Goal: Task Accomplishment & Management: Complete application form

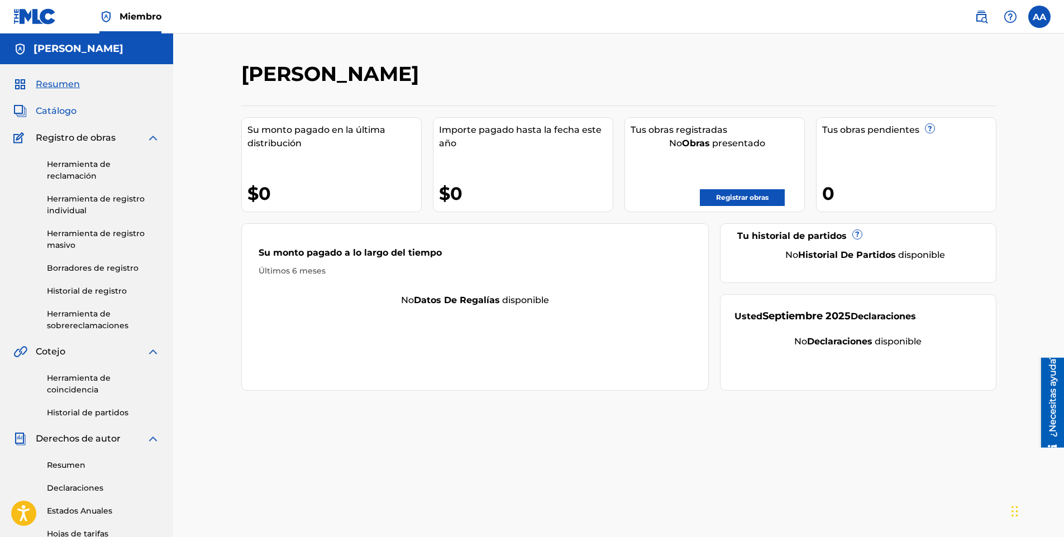
click at [68, 110] on span "Catálogo" at bounding box center [56, 110] width 41 height 13
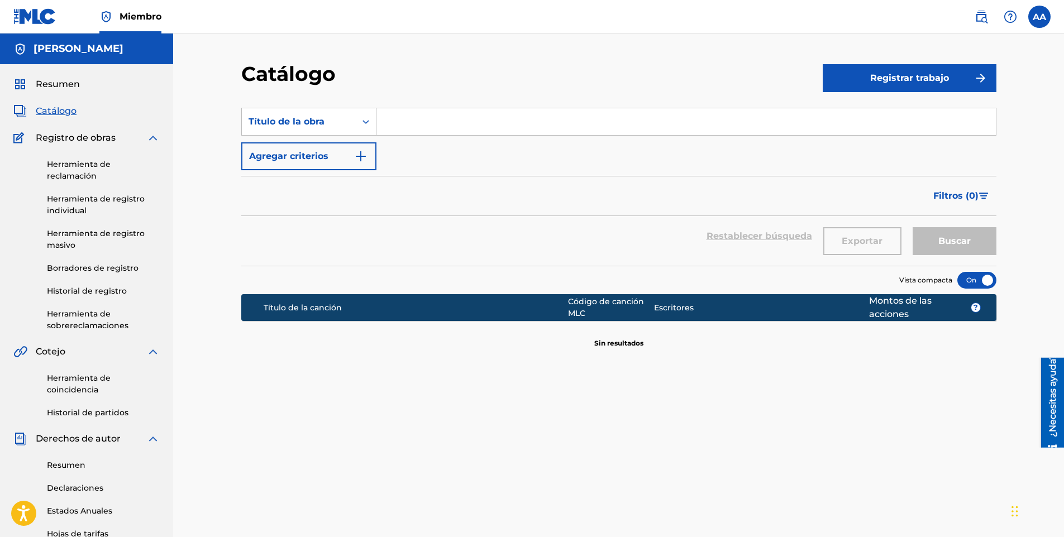
click at [979, 246] on div "Buscar" at bounding box center [951, 236] width 89 height 40
click at [854, 76] on button "Registrar trabajo" at bounding box center [910, 78] width 174 height 28
click at [869, 116] on link "Individual" at bounding box center [910, 114] width 174 height 27
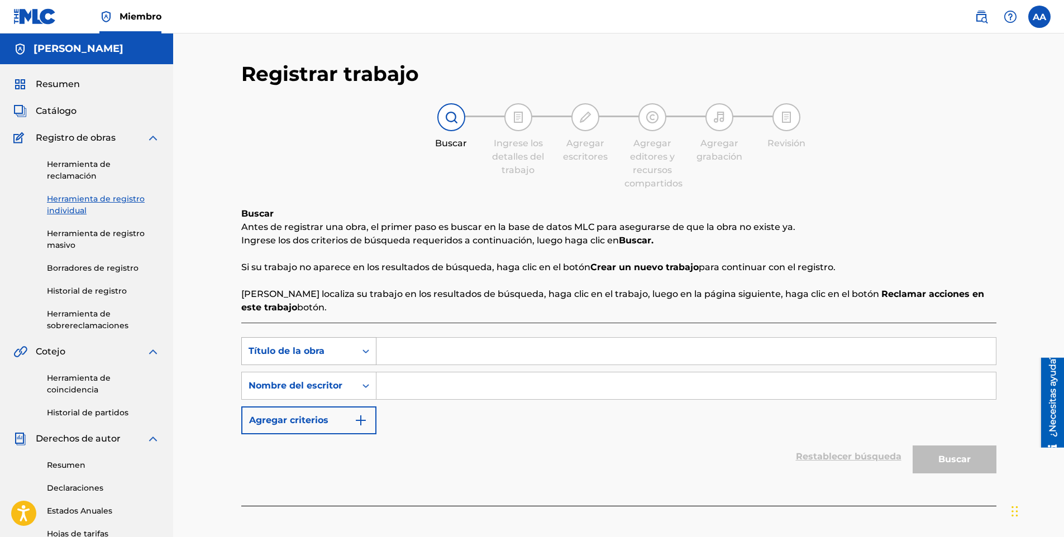
click at [340, 360] on div "Título de la obra" at bounding box center [299, 351] width 114 height 21
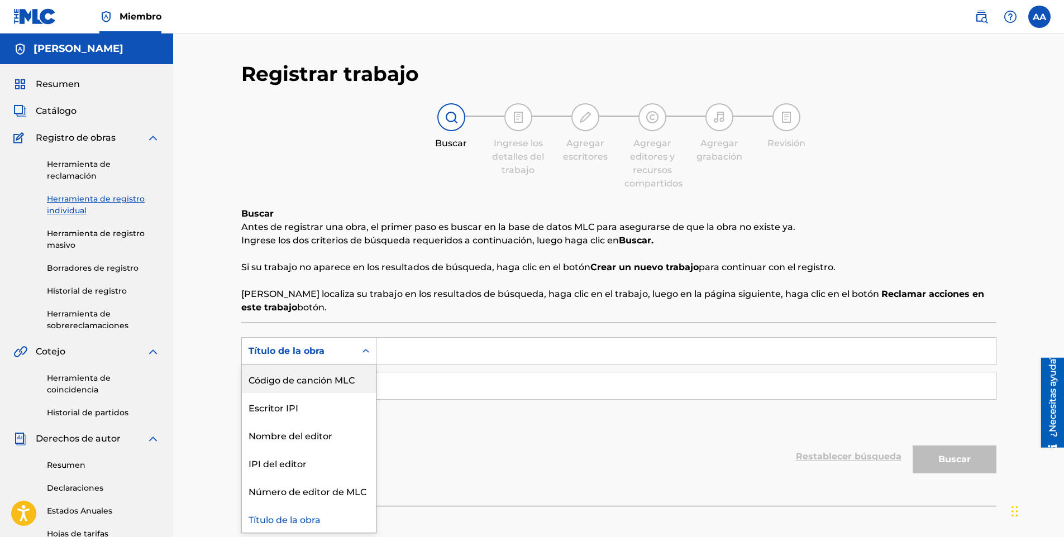
scroll to position [41, 0]
click at [506, 430] on div "SearchWithCriteria9d2a6e3f-5bdc-44ba-a97d-01c47d80ddfa 7 resultados disponibles…" at bounding box center [618, 385] width 755 height 97
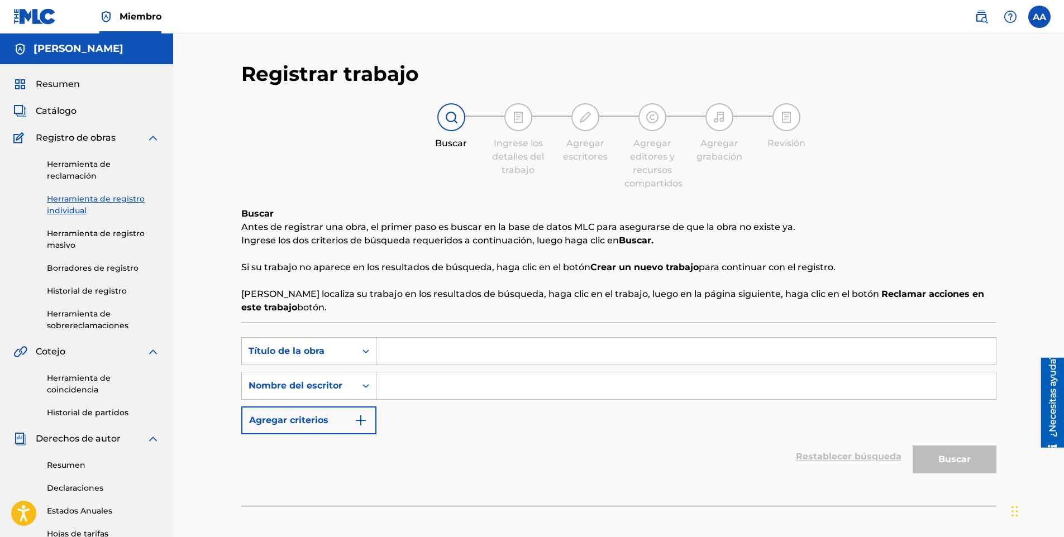
click at [436, 352] on input "Formulario de búsqueda" at bounding box center [685, 351] width 619 height 27
type input "mente positiva"
click at [481, 387] on input "Formulario de búsqueda" at bounding box center [685, 386] width 619 height 27
click at [913, 446] on button "Buscar" at bounding box center [955, 460] width 84 height 28
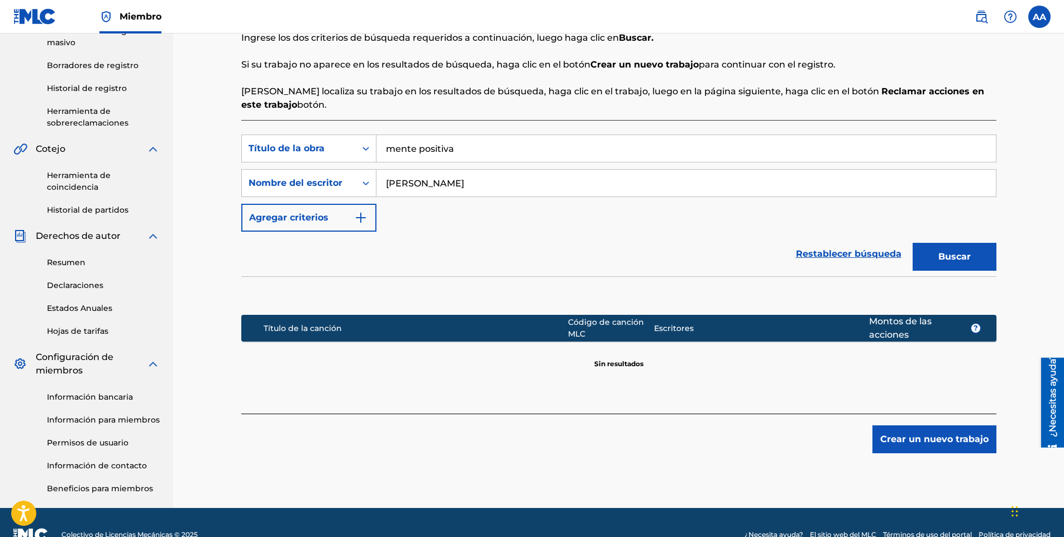
scroll to position [202, 0]
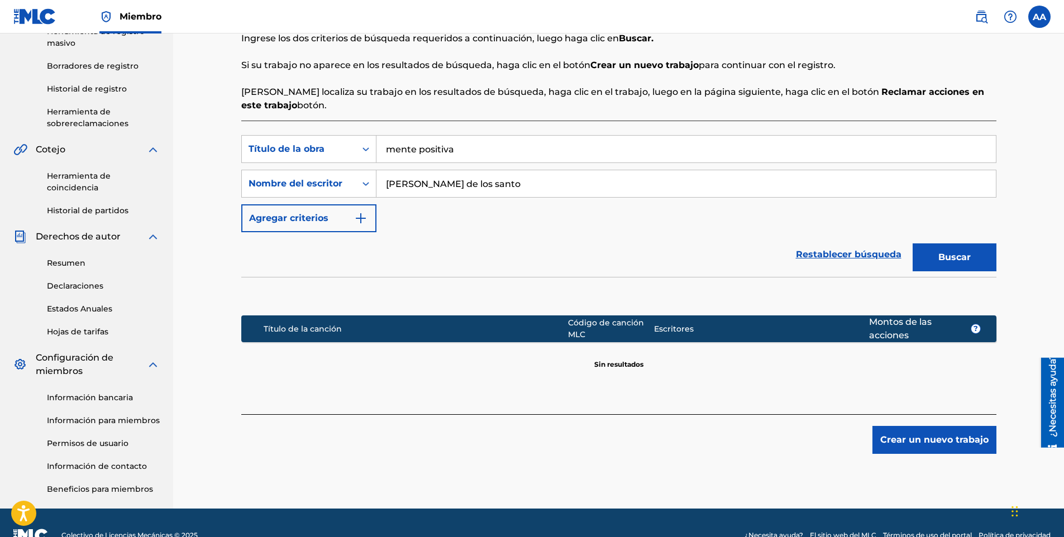
type input "[PERSON_NAME]"
click at [913, 244] on button "Buscar" at bounding box center [955, 258] width 84 height 28
drag, startPoint x: 428, startPoint y: 152, endPoint x: 348, endPoint y: 161, distance: 80.9
click at [348, 161] on div "SearchWithCriteria9d2a6e3f-5bdc-44ba-a97d-01c47d80ddfa Título de la obra mente …" at bounding box center [618, 149] width 755 height 28
click at [361, 182] on icon "Formulario de búsqueda" at bounding box center [365, 183] width 11 height 11
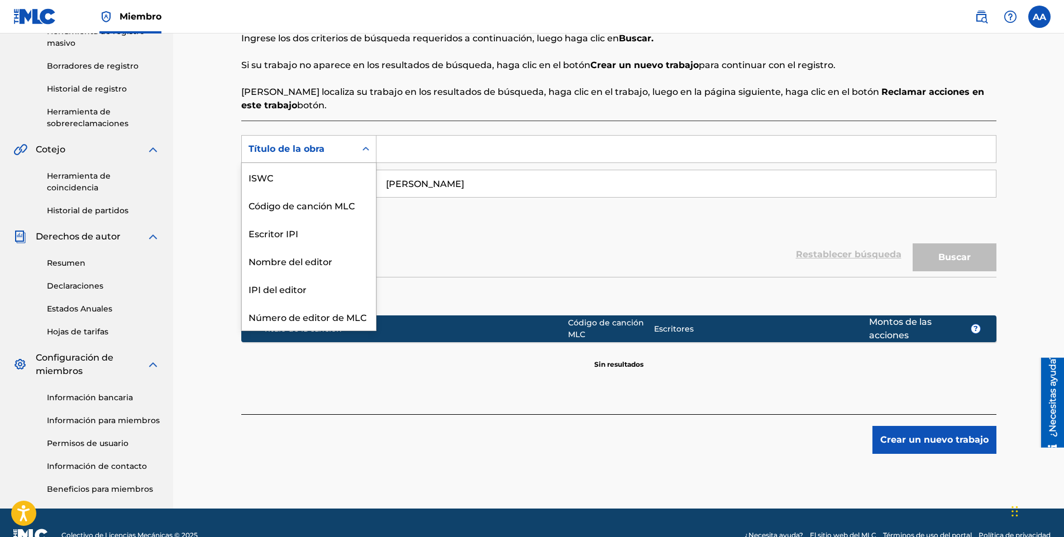
click at [334, 149] on div "Título de la obra" at bounding box center [299, 148] width 101 height 13
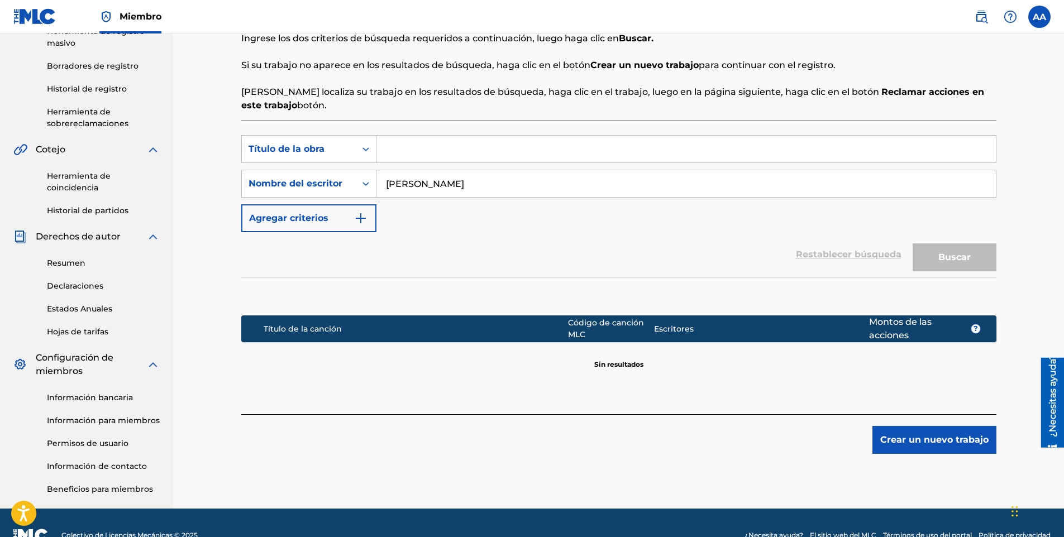
click at [948, 240] on div "Buscar" at bounding box center [951, 254] width 89 height 45
click at [986, 17] on img at bounding box center [981, 16] width 13 height 13
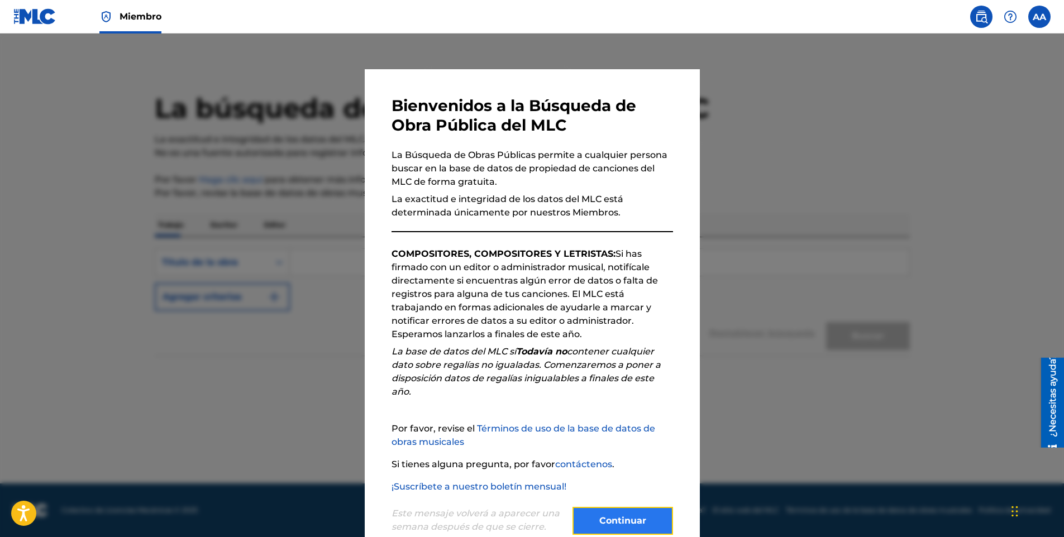
click at [630, 519] on button "Continuar" at bounding box center [623, 521] width 101 height 28
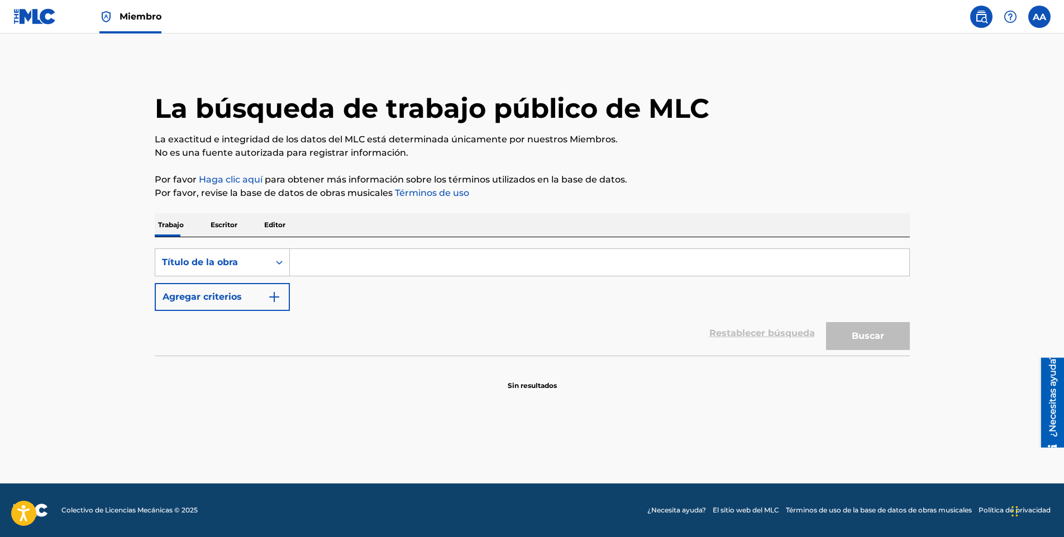
click at [414, 266] on input "Formulario de búsqueda" at bounding box center [599, 262] width 619 height 27
click at [233, 221] on p "Escritor" at bounding box center [224, 224] width 34 height 23
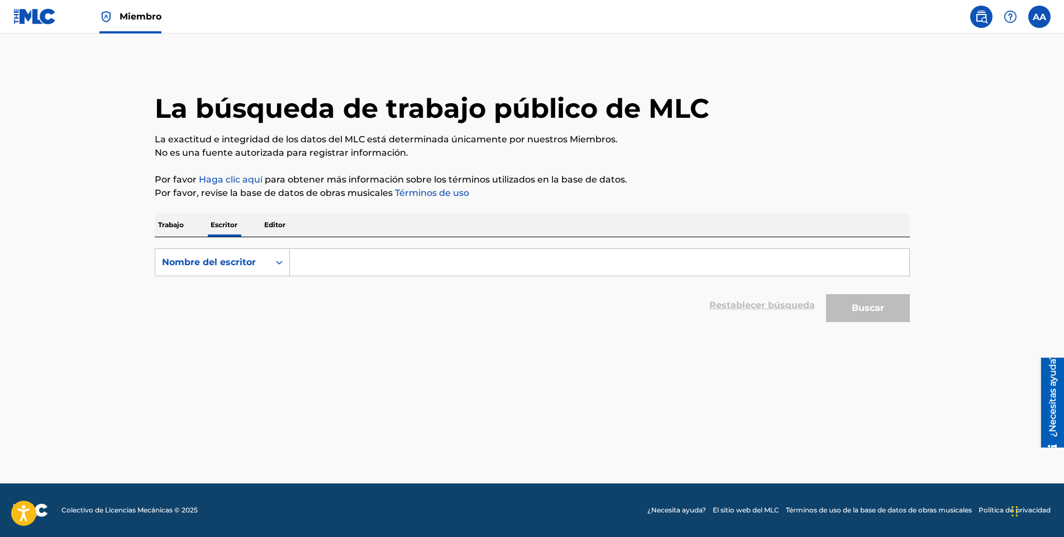
click at [328, 256] on input "Formulario de búsqueda" at bounding box center [599, 262] width 619 height 27
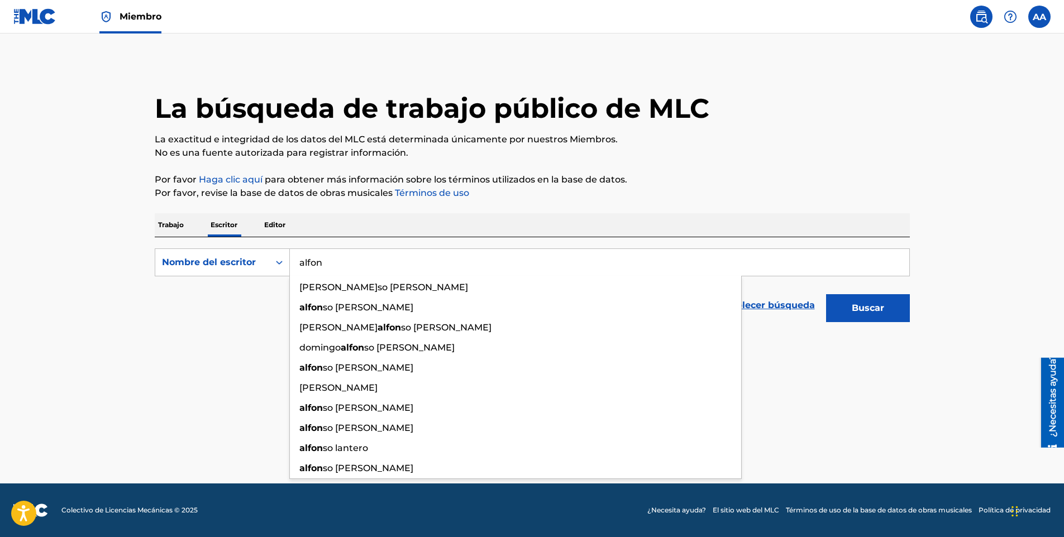
type input "[PERSON_NAME]"
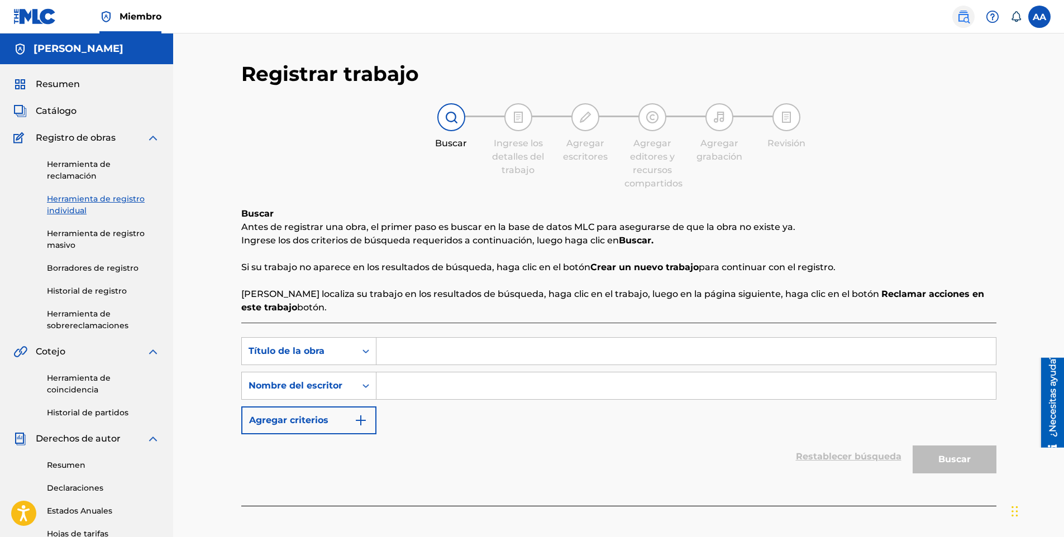
click at [961, 13] on img at bounding box center [963, 16] width 13 height 13
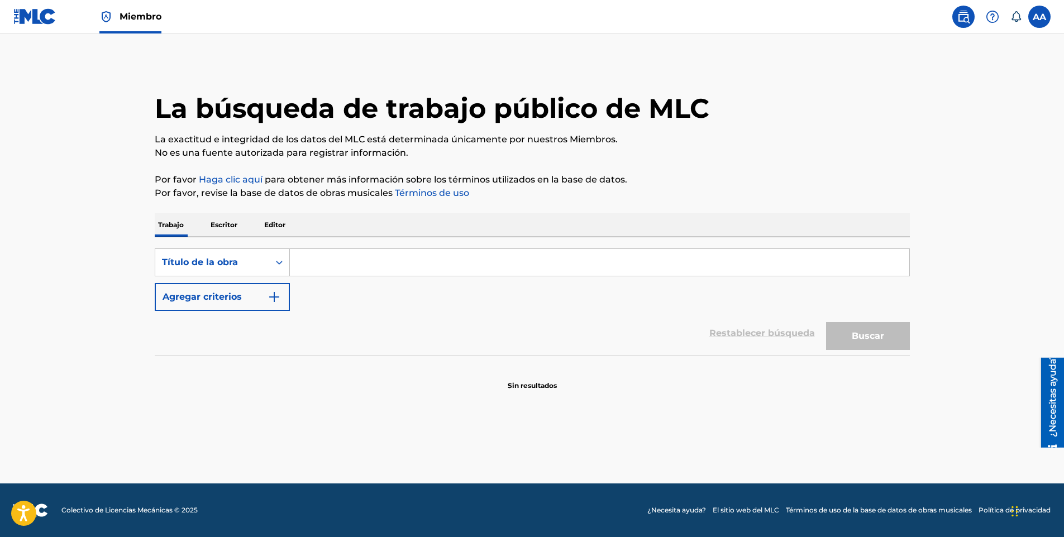
click at [232, 225] on p "Escritor" at bounding box center [224, 224] width 34 height 23
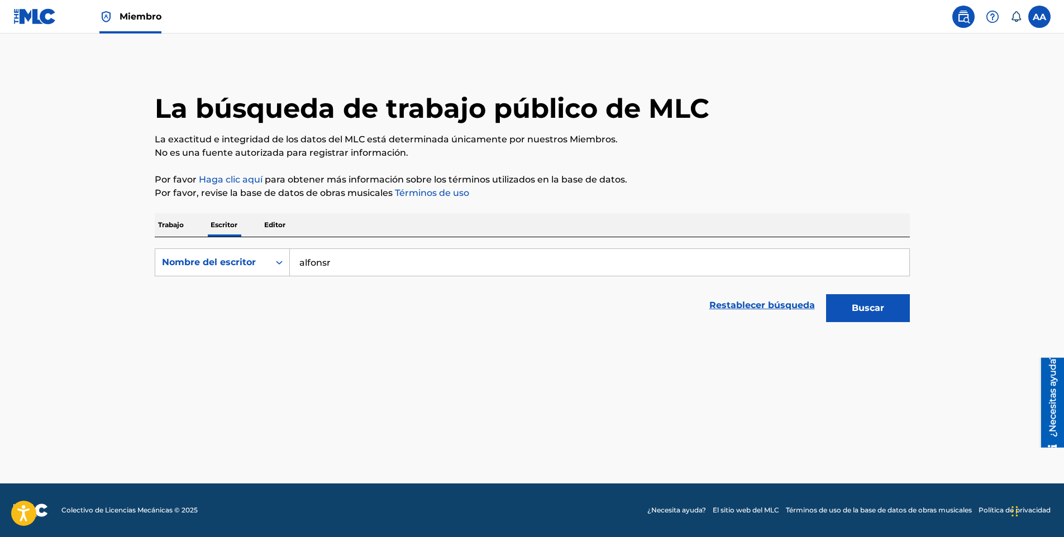
click at [341, 260] on input "alfonsr" at bounding box center [599, 262] width 619 height 27
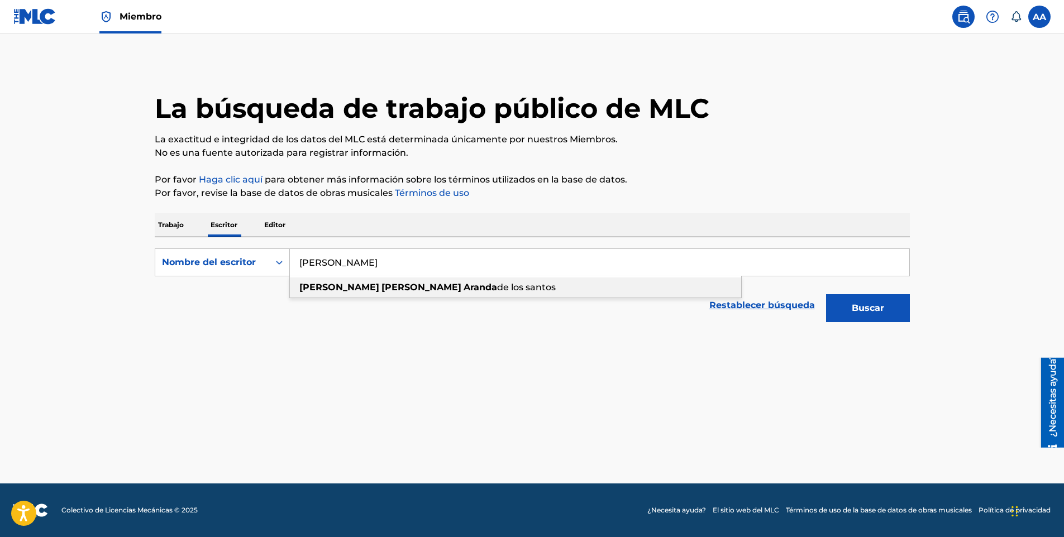
click at [336, 293] on div "[PERSON_NAME] de los santos" at bounding box center [515, 288] width 451 height 20
type input "[PERSON_NAME]"
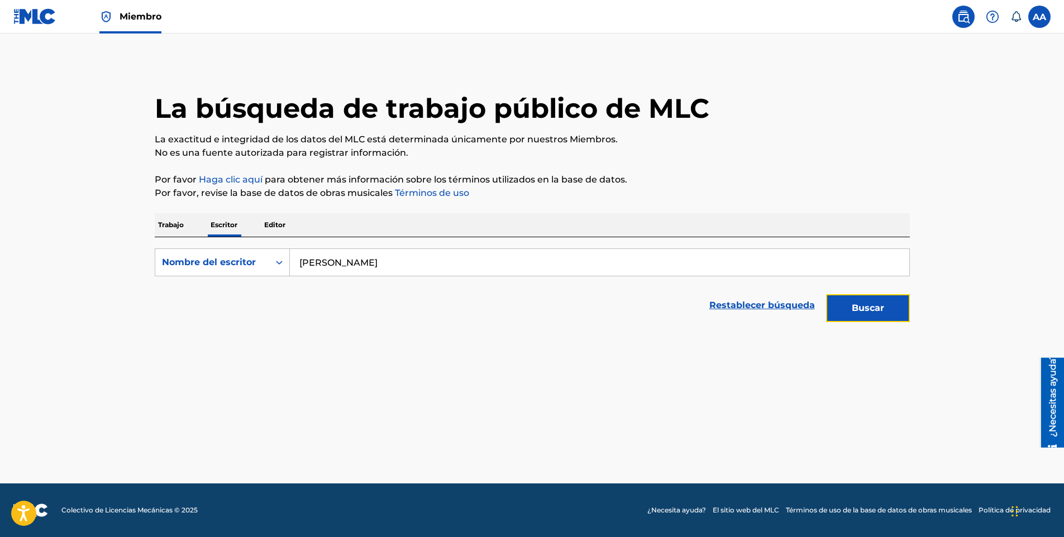
click at [854, 312] on button "Buscar" at bounding box center [868, 308] width 84 height 28
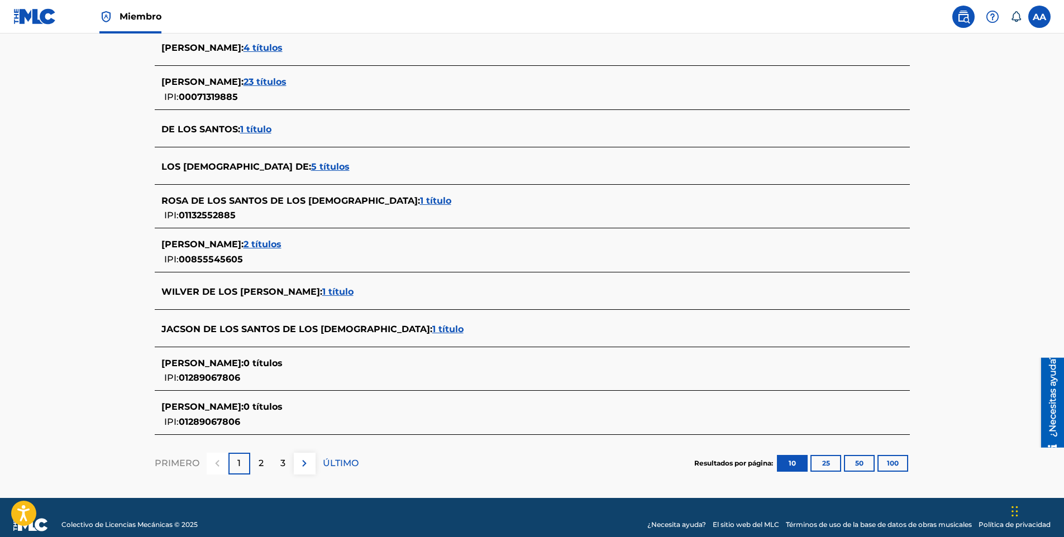
scroll to position [325, 0]
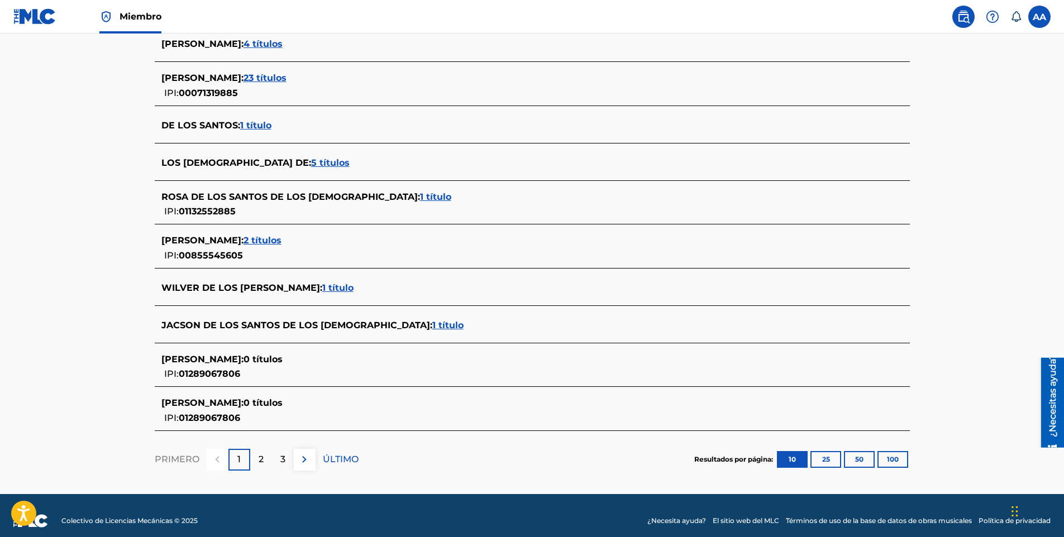
click at [244, 400] on span "ALFNSO [PERSON_NAME] :" at bounding box center [202, 403] width 82 height 11
drag, startPoint x: 396, startPoint y: 433, endPoint x: 419, endPoint y: 421, distance: 26.0
click at [397, 432] on section "PRIMERO 1 2 3 ÚLTIMO Resultados por página: 10 25 50 100" at bounding box center [532, 460] width 755 height 58
click at [419, 421] on div "[PERSON_NAME] DE LOS SANTOS : 0 títulos IPI: 01289067806" at bounding box center [517, 411] width 713 height 28
click at [427, 420] on div "[PERSON_NAME] DE LOS SANTOS : 0 títulos IPI: 01289067806" at bounding box center [517, 411] width 713 height 28
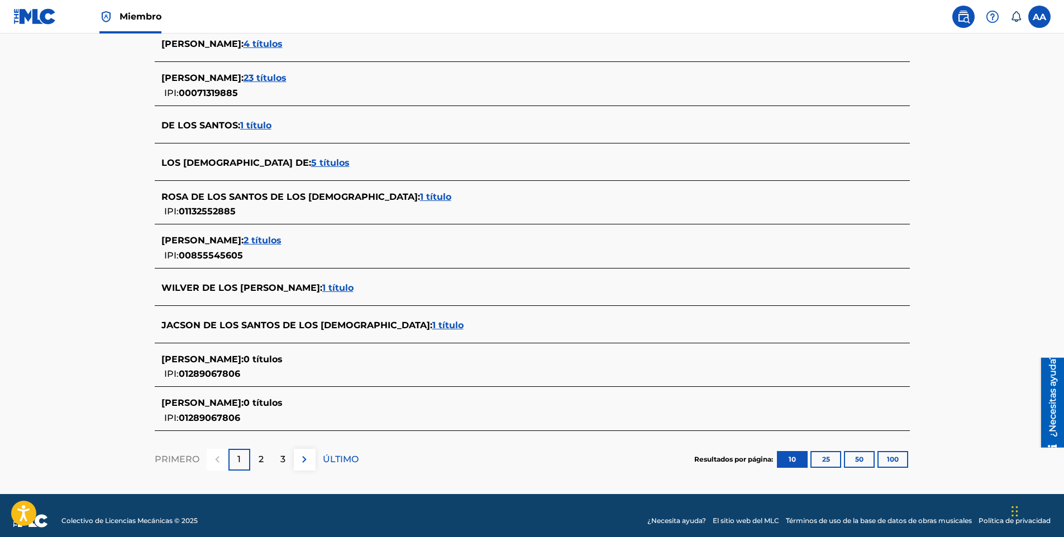
click at [427, 420] on div "[PERSON_NAME] DE LOS SANTOS : 0 títulos IPI: 01289067806" at bounding box center [517, 411] width 713 height 28
click at [202, 404] on span "ALFNSO [PERSON_NAME] :" at bounding box center [202, 403] width 82 height 11
click at [204, 362] on span "[PERSON_NAME] :" at bounding box center [202, 359] width 82 height 11
click at [264, 374] on div "[PERSON_NAME] DE LOS SANTOS : 0 títulos IPI: 01289067806" at bounding box center [517, 367] width 713 height 28
drag, startPoint x: 250, startPoint y: 368, endPoint x: 244, endPoint y: 382, distance: 15.5
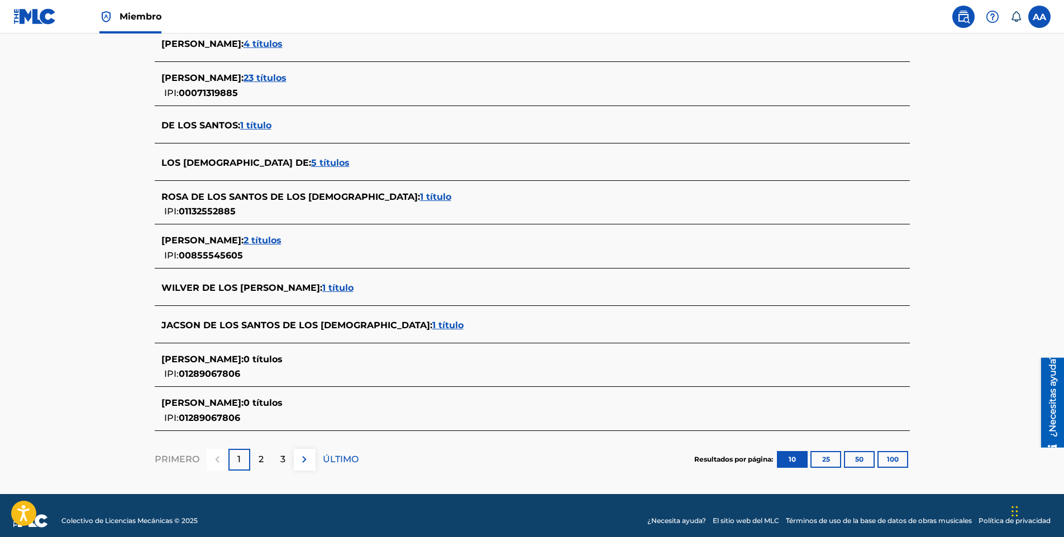
click at [244, 382] on div "[PERSON_NAME] DE LOS SANTOS : 0 títulos IPI: 01289067806" at bounding box center [532, 367] width 755 height 40
drag, startPoint x: 240, startPoint y: 376, endPoint x: 179, endPoint y: 375, distance: 60.9
click at [179, 375] on div "IPI: 01289067806" at bounding box center [194, 373] width 67 height 15
copy span "01289067806"
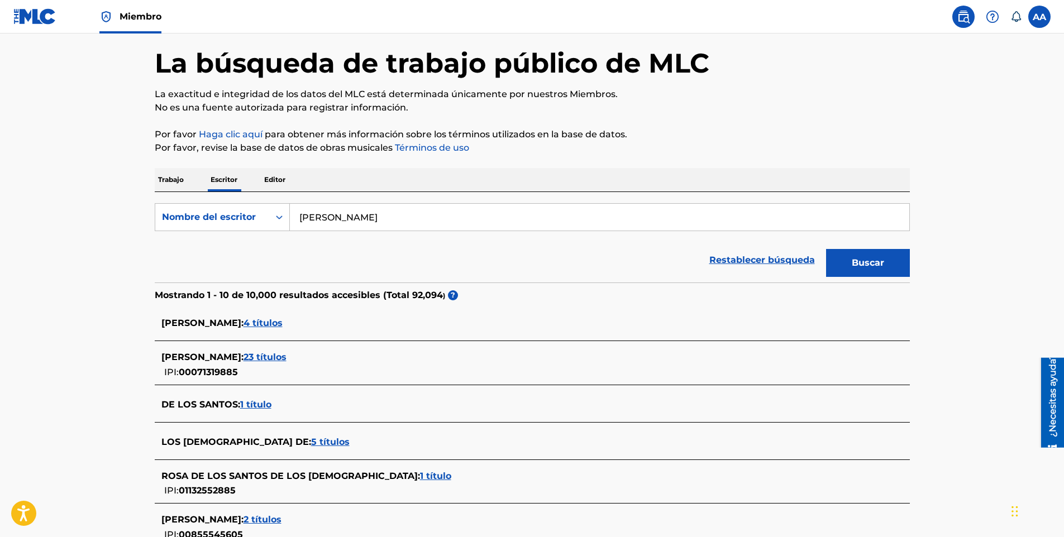
scroll to position [41, 0]
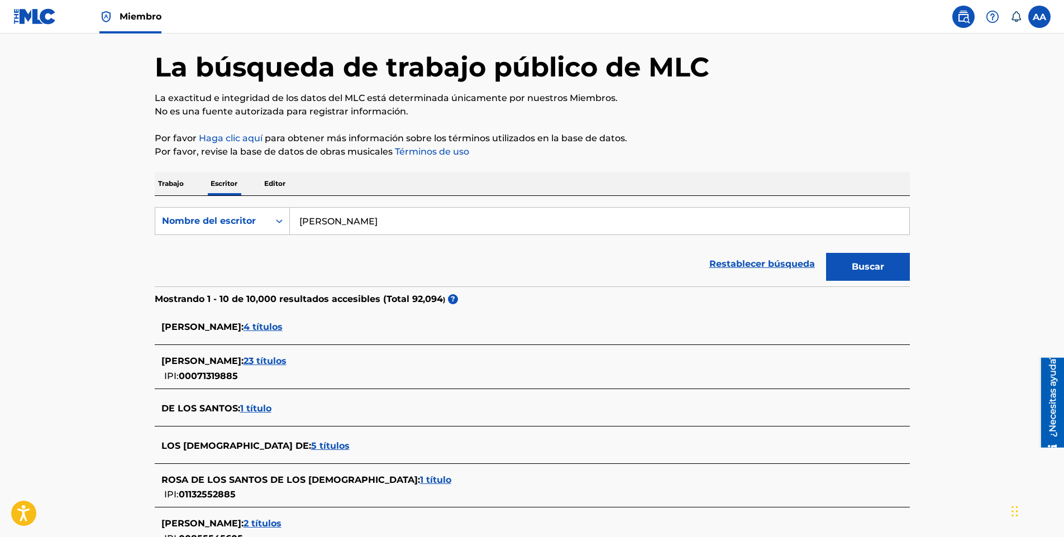
click at [164, 183] on p "Trabajo" at bounding box center [171, 183] width 32 height 23
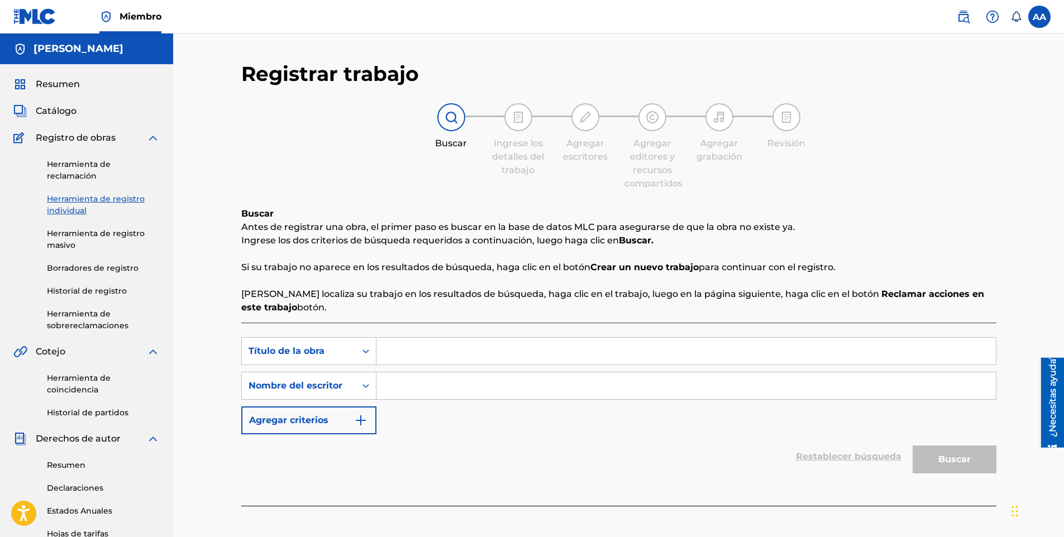
click at [407, 347] on input "Formulario de búsqueda" at bounding box center [685, 351] width 619 height 27
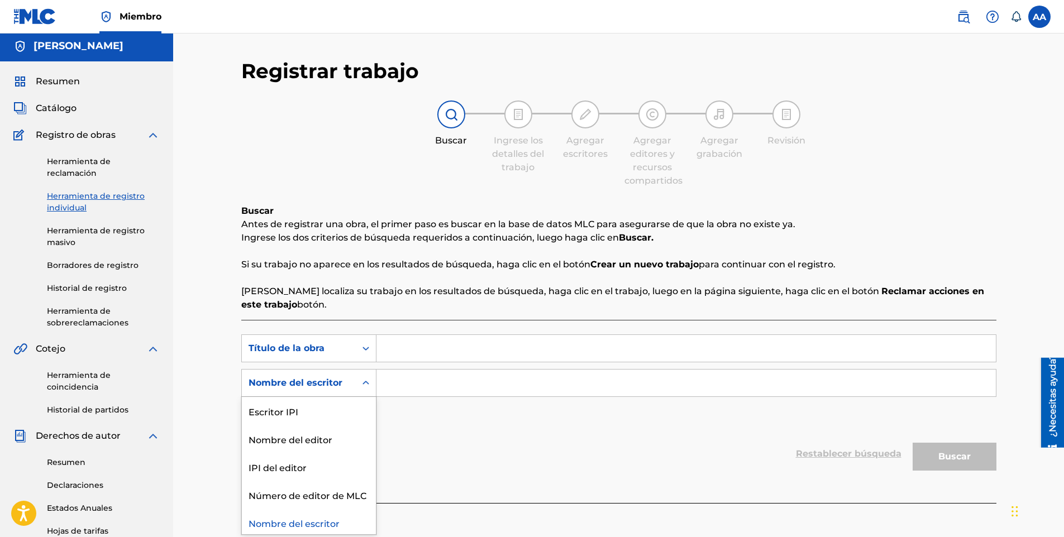
click at [349, 375] on div "Nombre del escritor" at bounding box center [308, 383] width 135 height 28
drag, startPoint x: 341, startPoint y: 328, endPoint x: 336, endPoint y: 335, distance: 7.9
click at [341, 328] on div "SearchWithCriteria9d2a6e3f-5bdc-44ba-a97d-01c47d80ddfa Título de la obra Search…" at bounding box center [618, 411] width 755 height 183
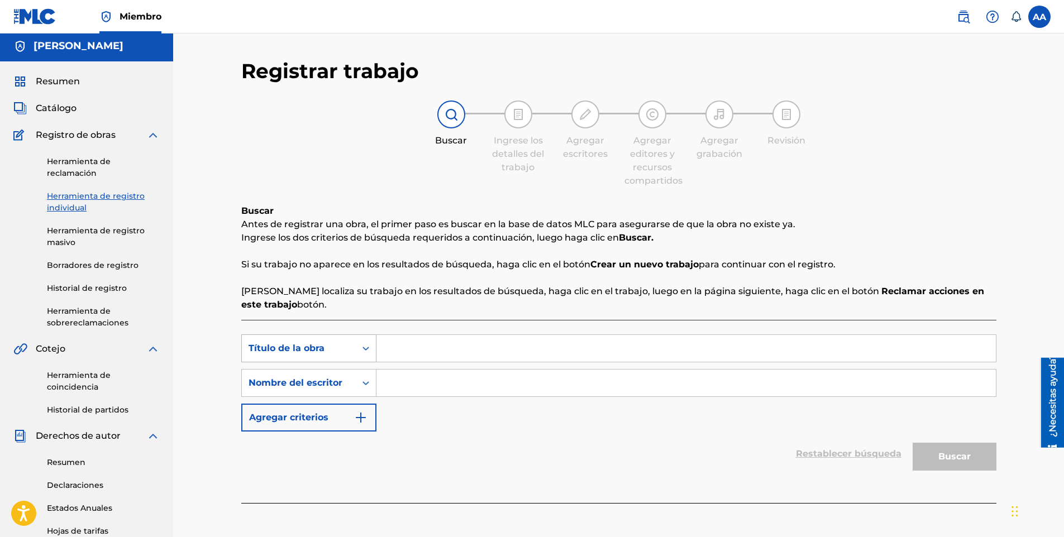
click at [335, 340] on div "Título de la obra" at bounding box center [299, 348] width 114 height 21
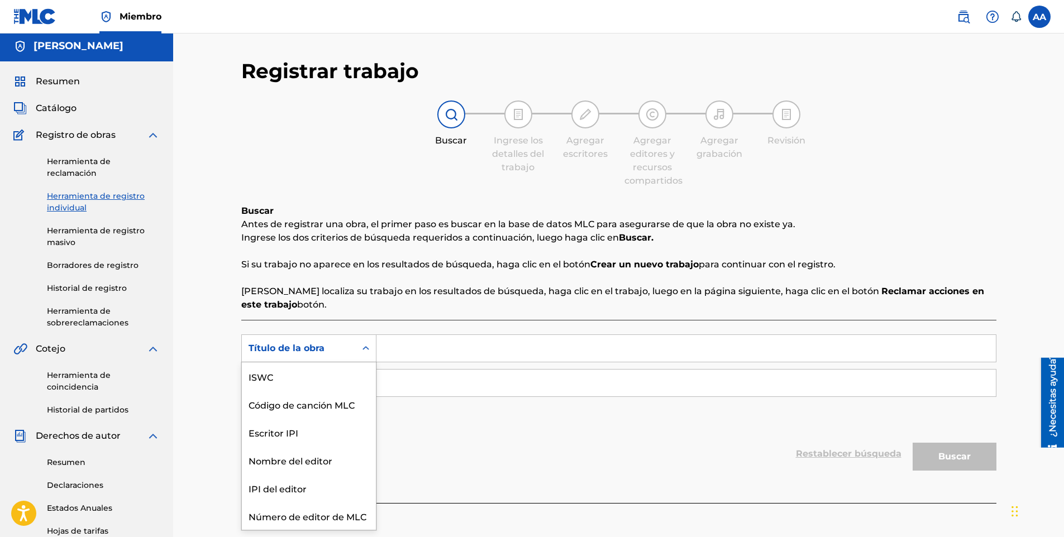
scroll to position [28, 0]
click at [301, 394] on div "Escritor IPI" at bounding box center [309, 404] width 134 height 28
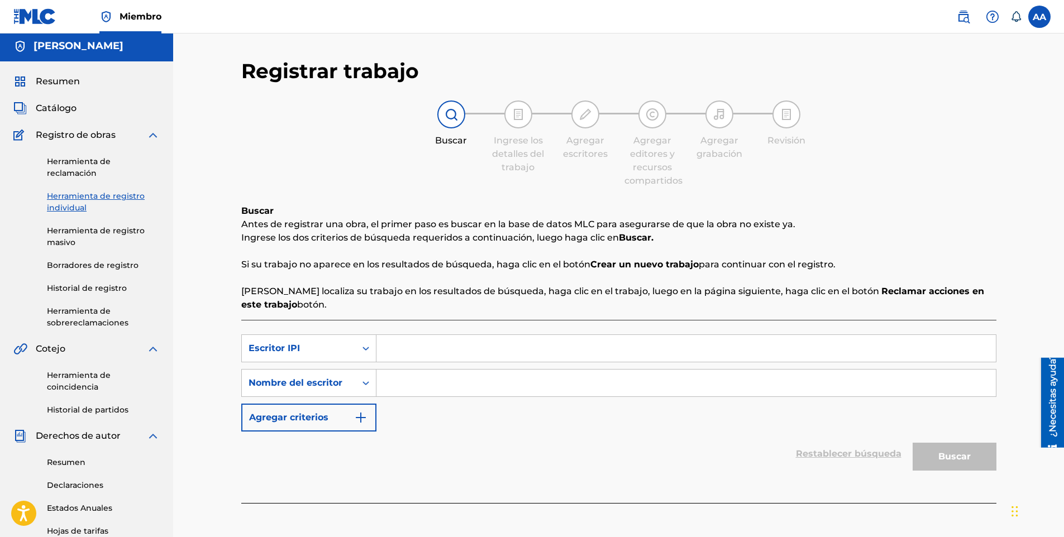
paste input "01289067806"
type input "01289067806"
click at [596, 376] on input "Formulario de búsqueda" at bounding box center [685, 383] width 619 height 27
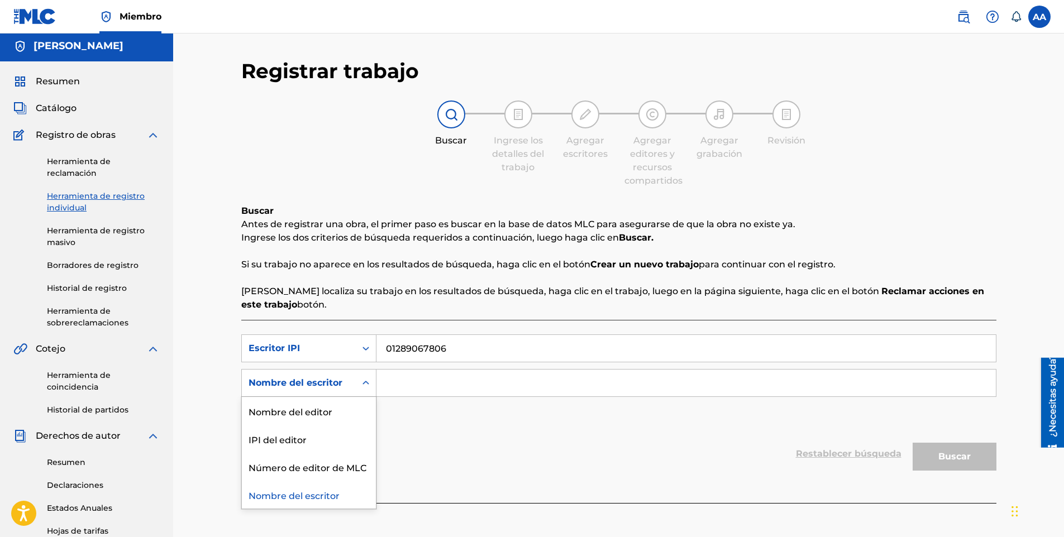
click at [268, 384] on div "Nombre del escritor" at bounding box center [299, 382] width 101 height 13
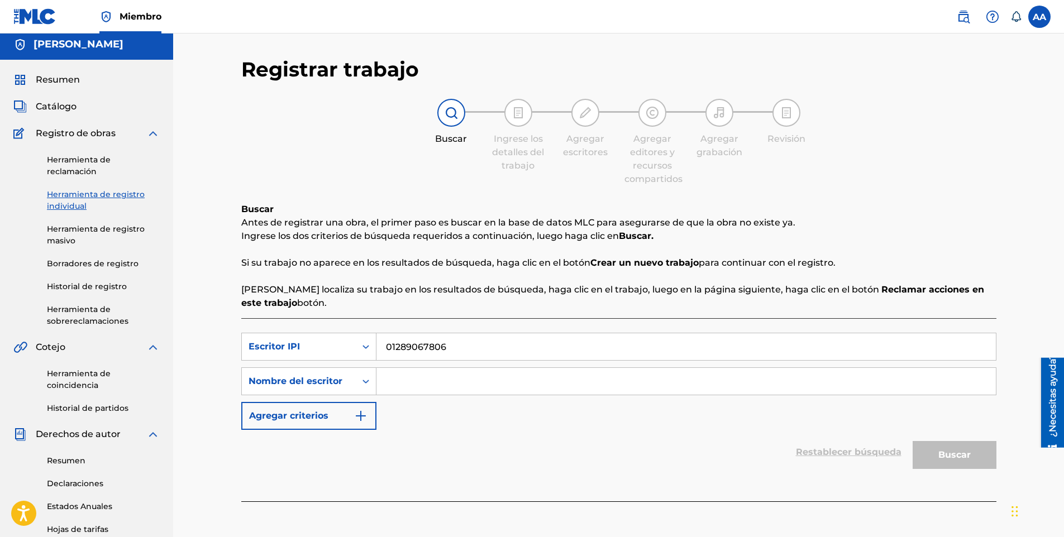
drag, startPoint x: 345, startPoint y: 460, endPoint x: 352, endPoint y: 433, distance: 27.6
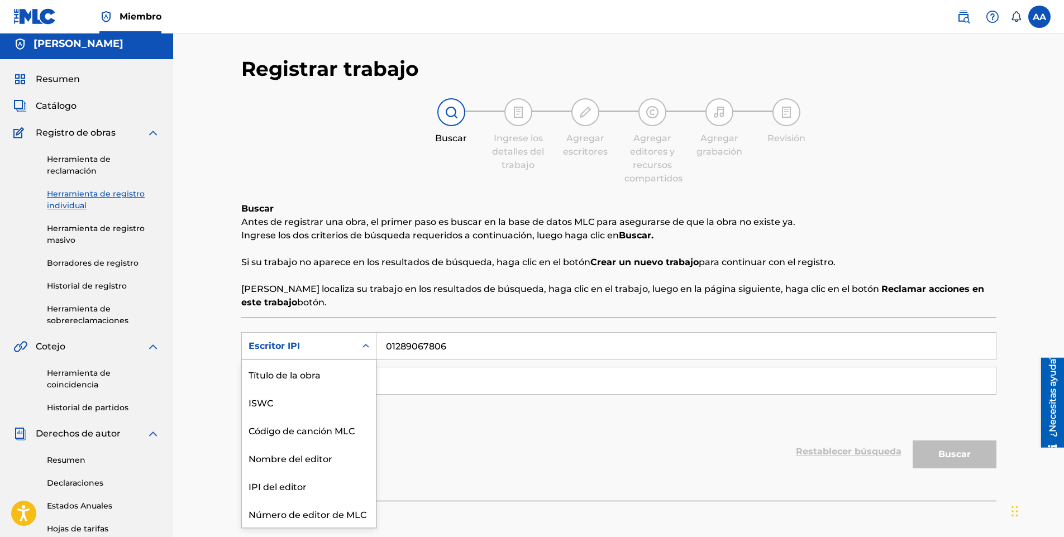
click at [337, 359] on div "Escritor IPI" at bounding box center [308, 346] width 135 height 28
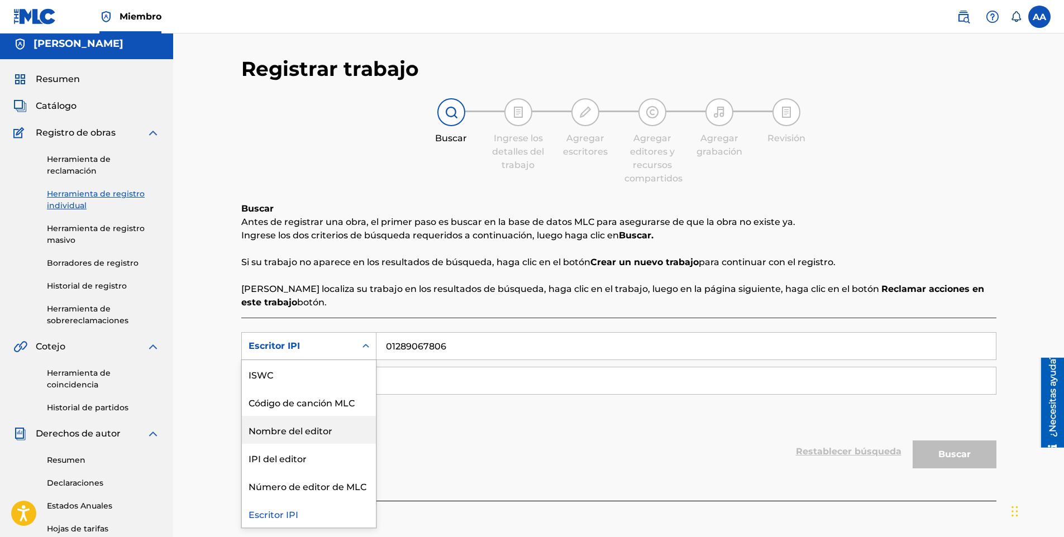
scroll to position [0, 0]
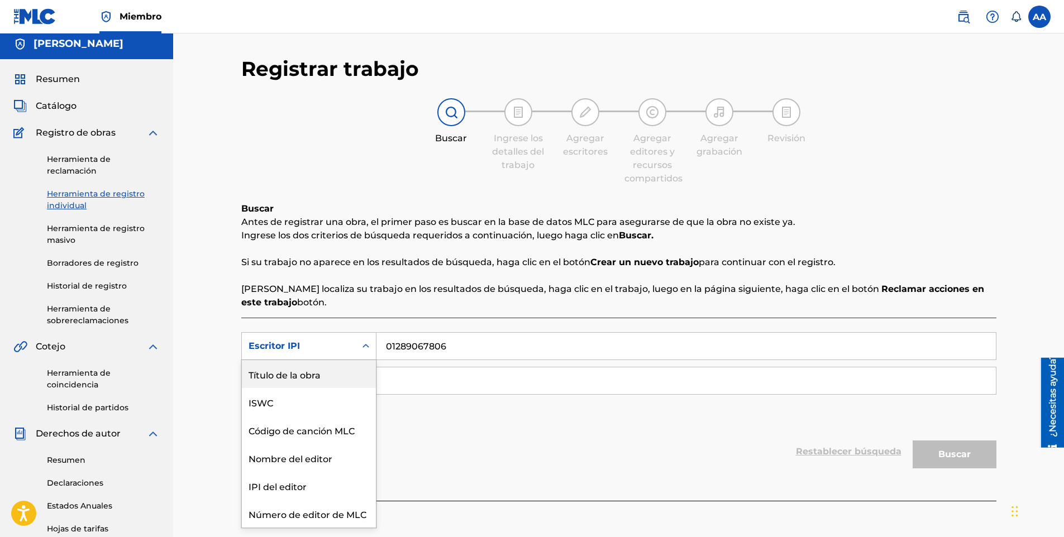
click at [331, 381] on div "Título de la obra" at bounding box center [309, 374] width 134 height 28
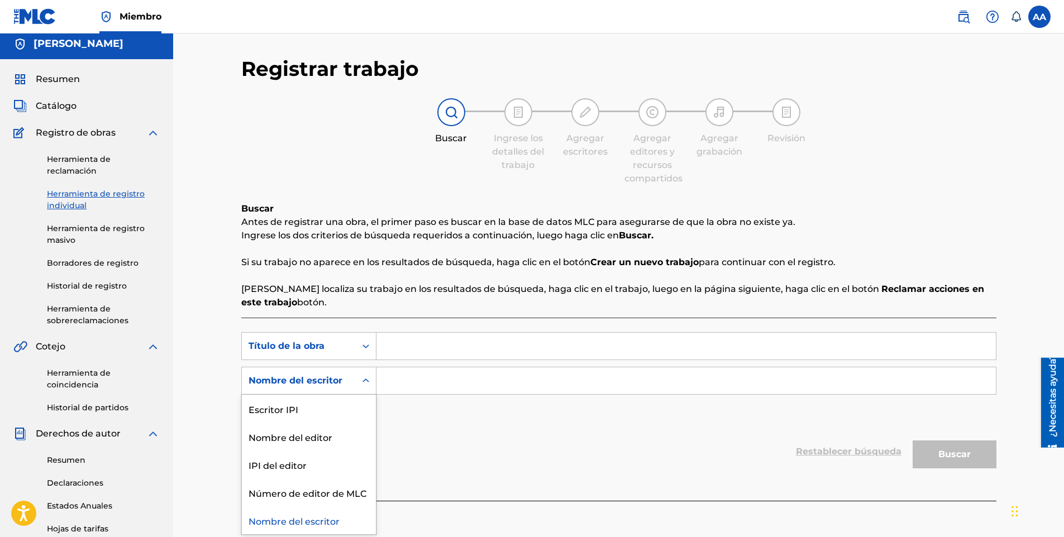
click at [330, 381] on div "Nombre del escritor" at bounding box center [299, 380] width 101 height 13
click at [340, 411] on div "Escritor IPI" at bounding box center [309, 409] width 134 height 28
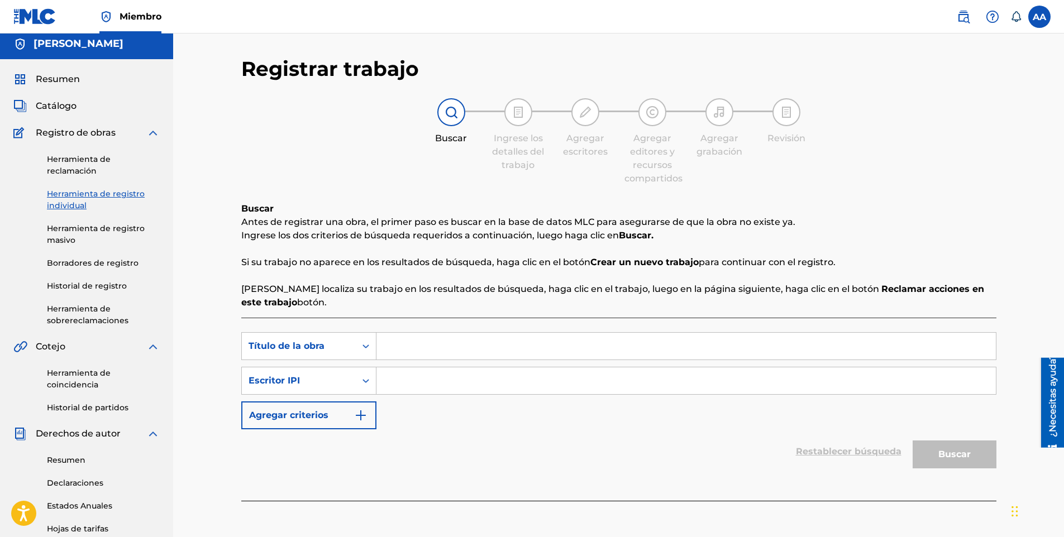
paste input "01289067806"
type input "01289067806"
click at [458, 341] on input "Formulario de búsqueda" at bounding box center [685, 346] width 619 height 27
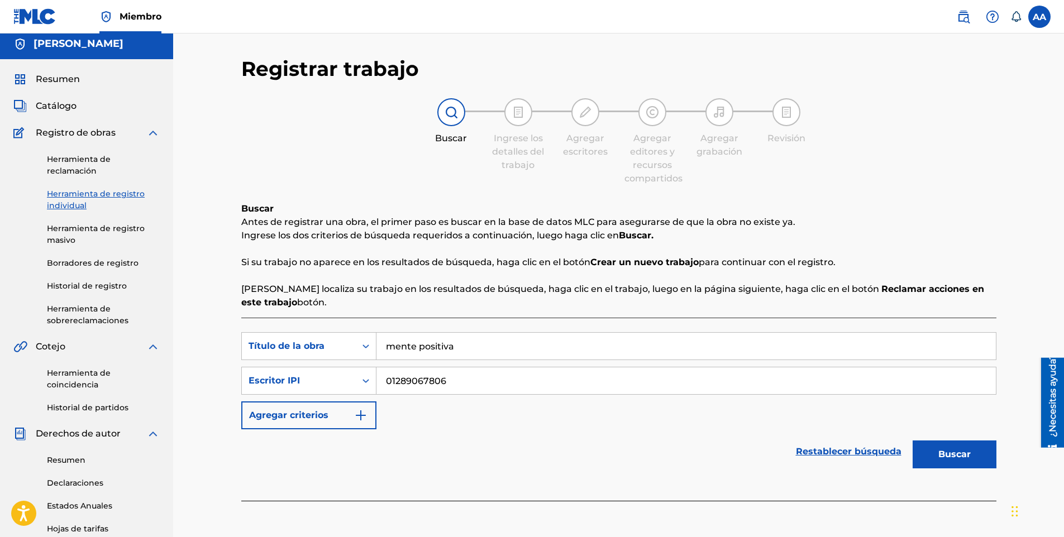
type input "mente positiva"
click at [913, 441] on button "Buscar" at bounding box center [955, 455] width 84 height 28
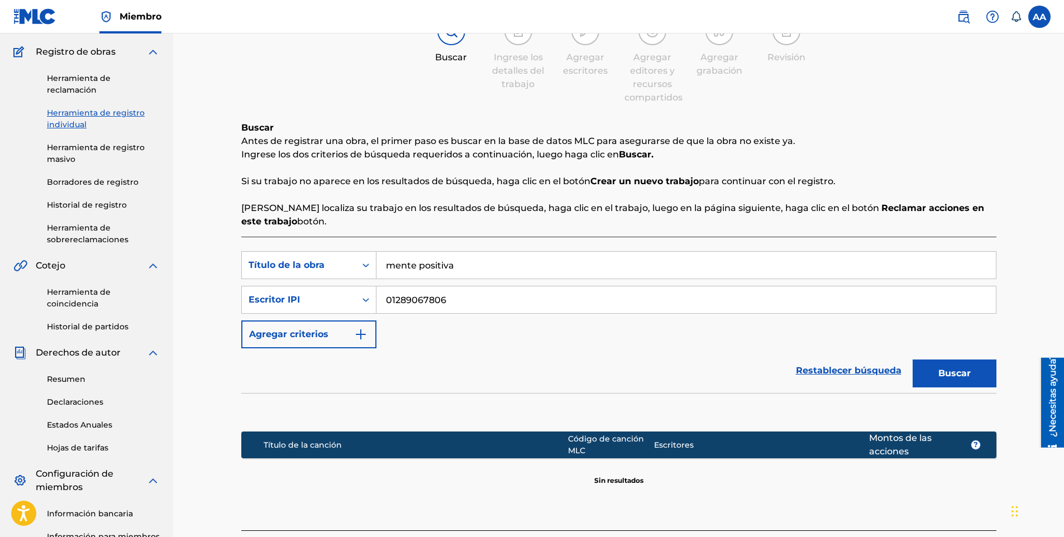
scroll to position [64, 0]
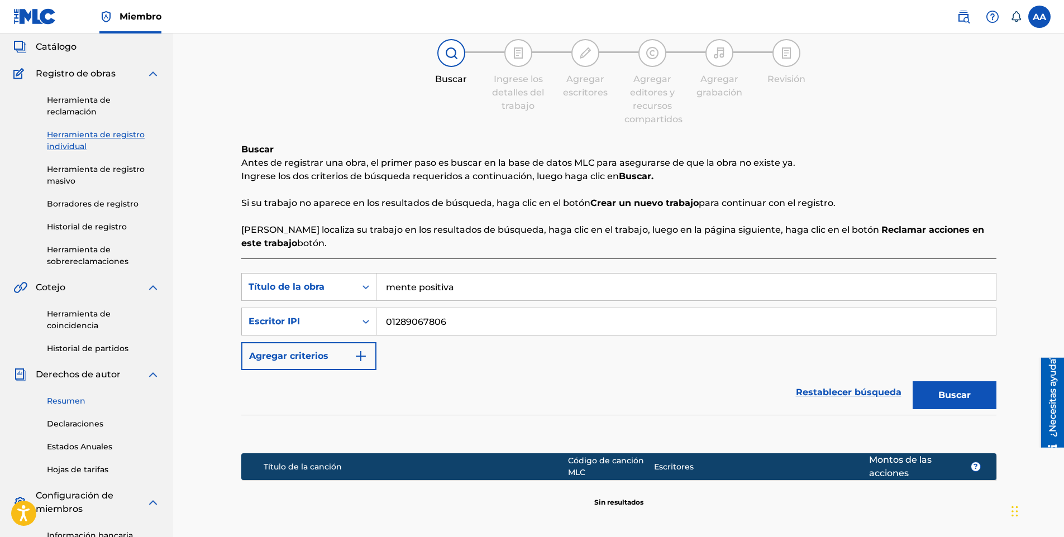
click at [118, 398] on link "Resumen" at bounding box center [103, 401] width 113 height 12
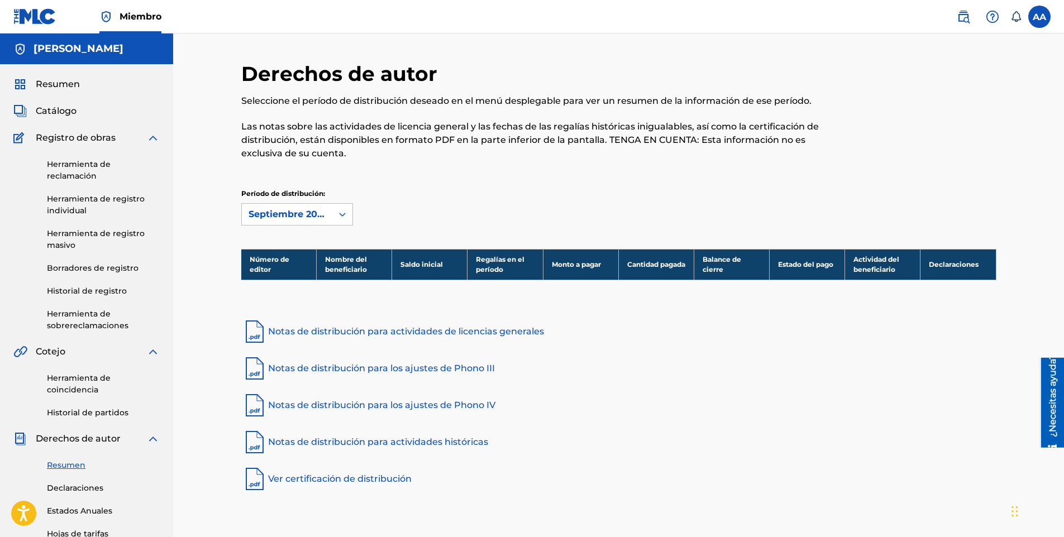
click at [79, 113] on div "Catálogo" at bounding box center [86, 110] width 146 height 13
drag, startPoint x: 77, startPoint y: 111, endPoint x: 41, endPoint y: 115, distance: 36.0
click at [77, 111] on div "Catálogo" at bounding box center [86, 110] width 146 height 13
click at [41, 115] on span "Catálogo" at bounding box center [56, 110] width 41 height 13
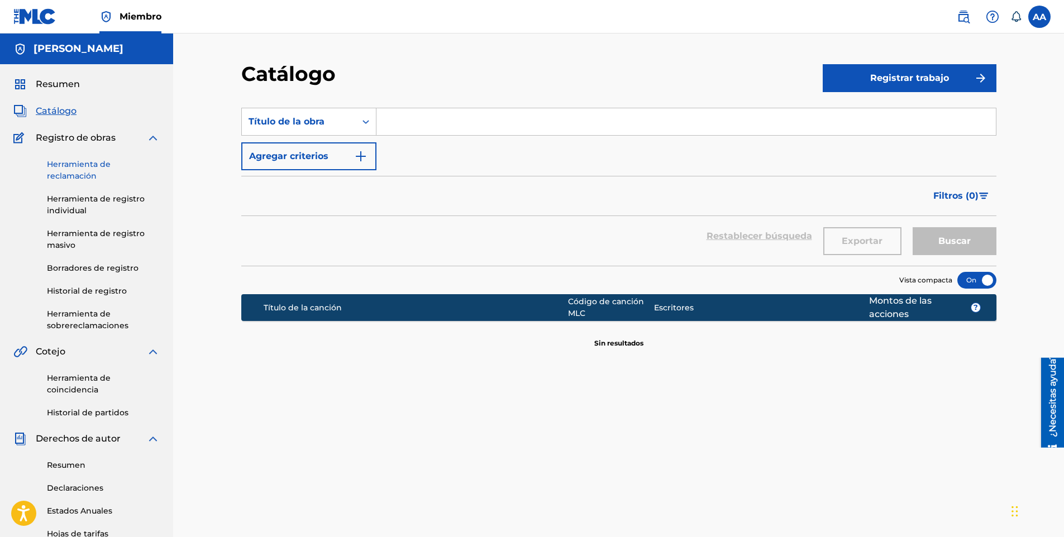
click at [65, 170] on link "Herramienta de reclamación" at bounding box center [103, 170] width 113 height 23
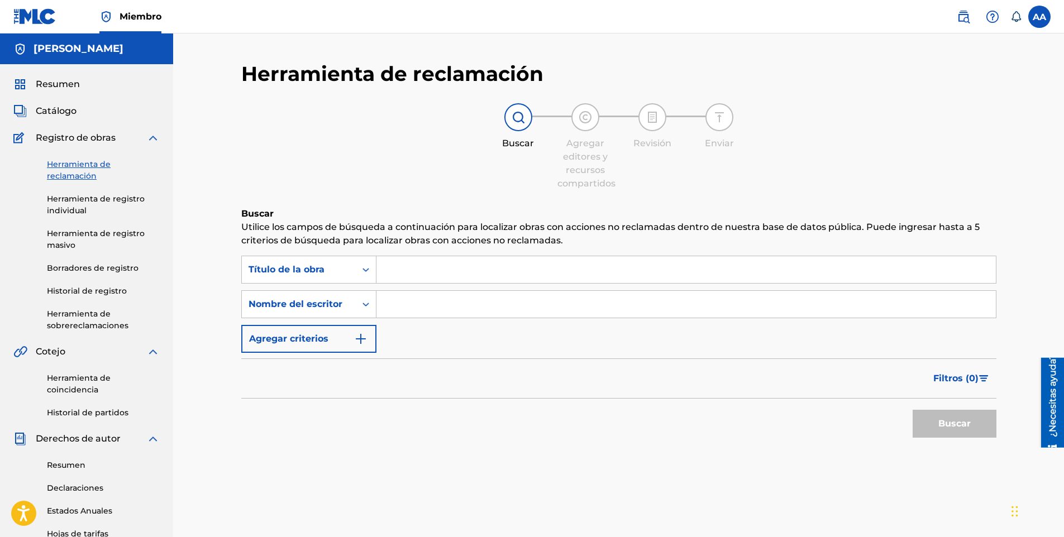
click at [965, 374] on font "Filtros (0" at bounding box center [954, 378] width 42 height 11
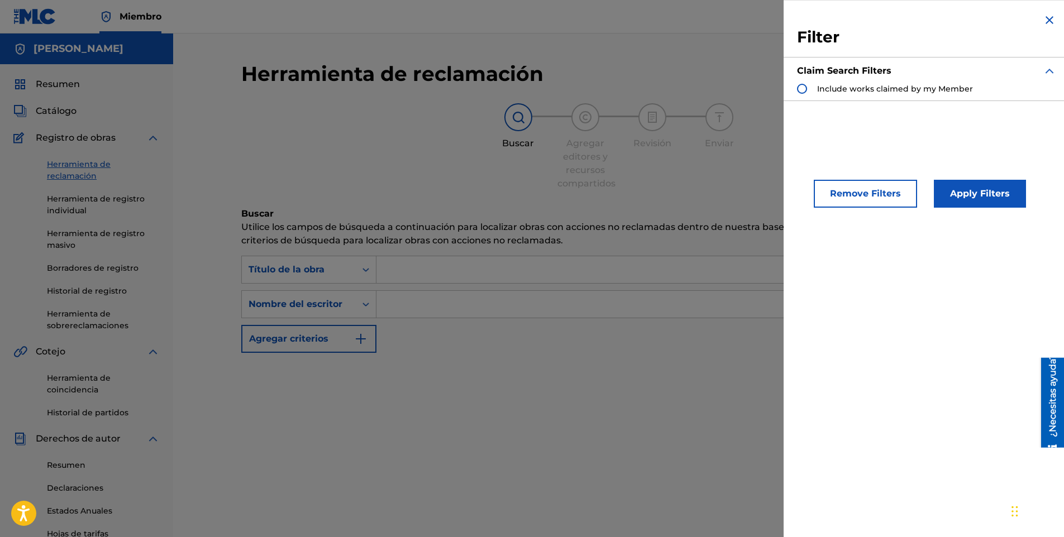
click at [1047, 22] on img "Formulario de búsqueda" at bounding box center [1049, 19] width 13 height 13
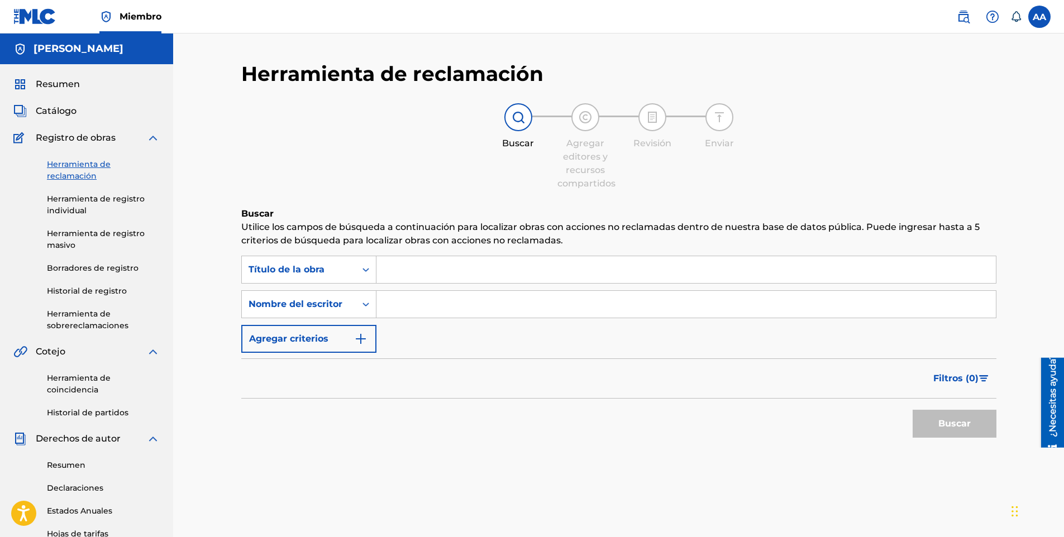
click at [439, 270] on input "Formulario de búsqueda" at bounding box center [685, 269] width 619 height 27
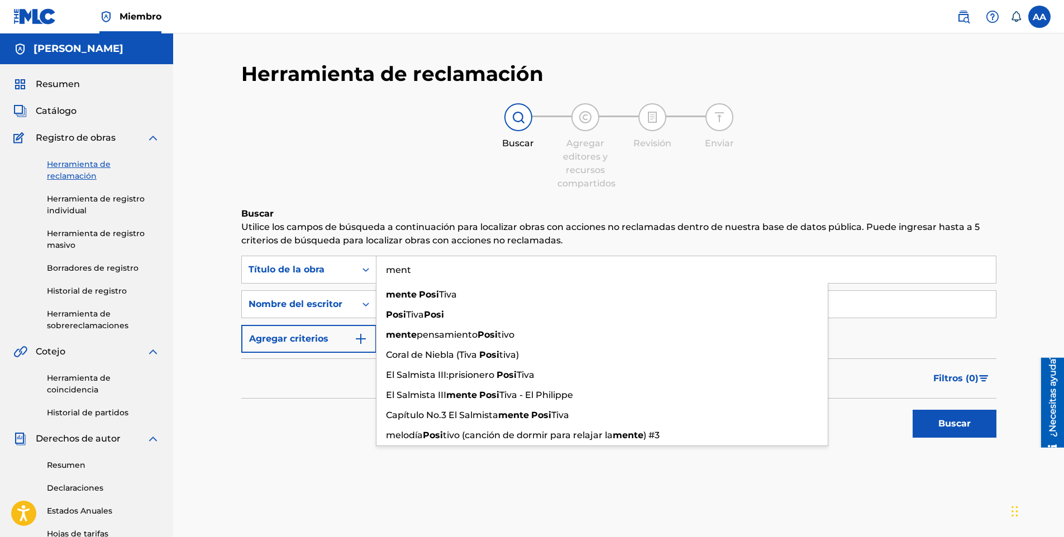
type input "men"
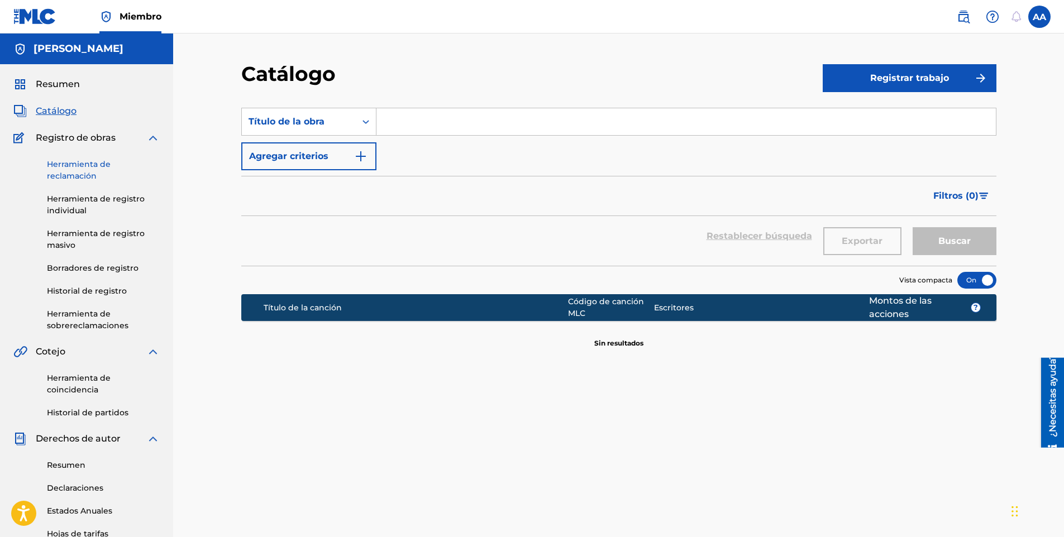
click at [69, 164] on link "Herramienta de reclamación" at bounding box center [103, 170] width 113 height 23
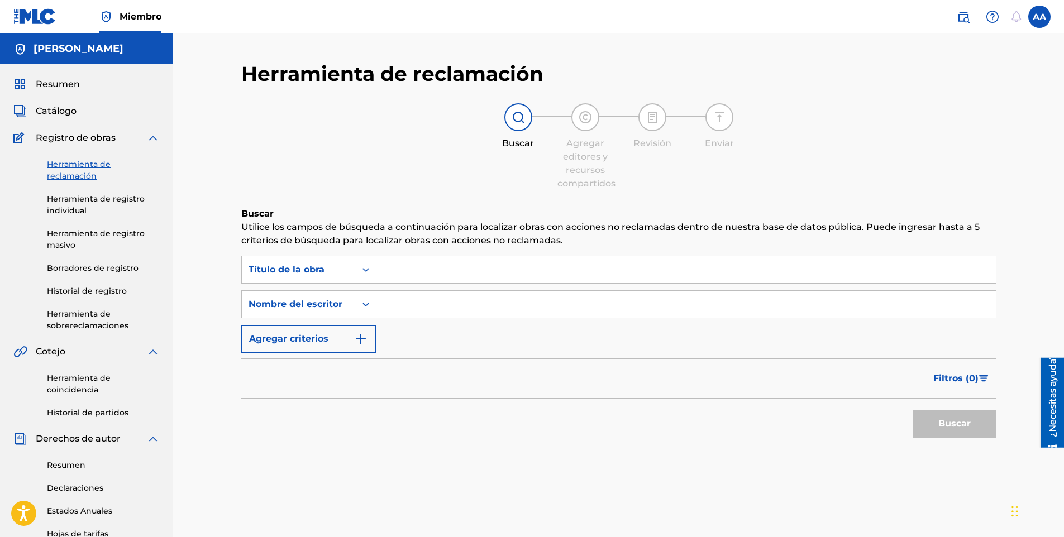
click at [421, 277] on input "Formulario de búsqueda" at bounding box center [685, 269] width 619 height 27
type input "el ezquimal"
click at [411, 322] on div "SearchWithCriteria9f713d96-45d7-45ca-955b-e327889eecdd Título de la obra el ezq…" at bounding box center [618, 304] width 755 height 97
click at [411, 308] on input "Formulario de búsqueda" at bounding box center [685, 304] width 619 height 27
type input "[PERSON_NAME]"
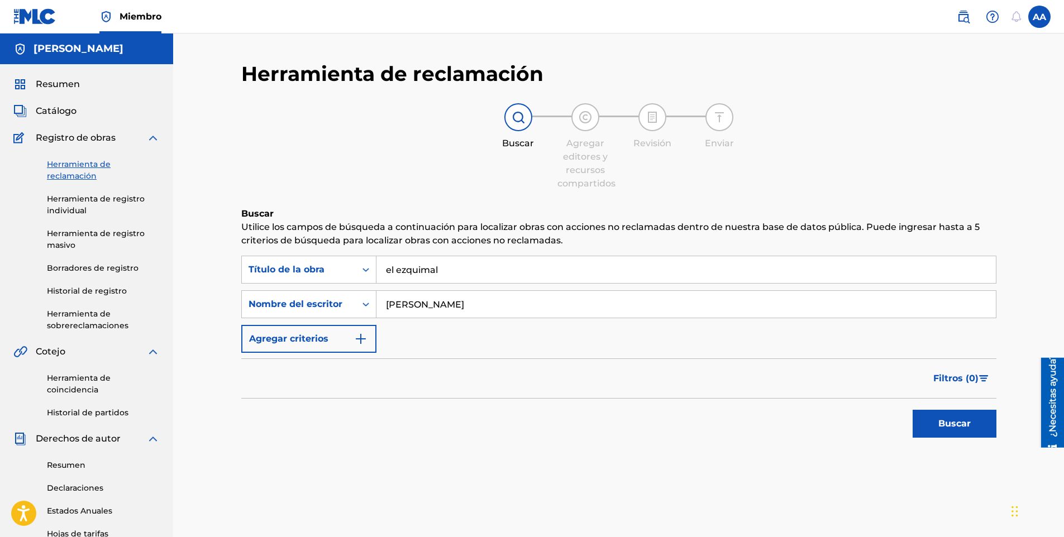
click at [913, 410] on button "Buscar" at bounding box center [955, 424] width 84 height 28
drag, startPoint x: 1064, startPoint y: 308, endPoint x: 1070, endPoint y: 363, distance: 55.7
click at [1064, 363] on html "Guía del lector de pantalla de accesibilidad, comentarios e informes de problem…" at bounding box center [532, 268] width 1064 height 537
drag, startPoint x: 1070, startPoint y: 363, endPoint x: 1051, endPoint y: 232, distance: 132.2
click at [1051, 232] on div "Herramienta de reclamación Buscar Agregar editores y recursos compartidos Revis…" at bounding box center [618, 373] width 891 height 678
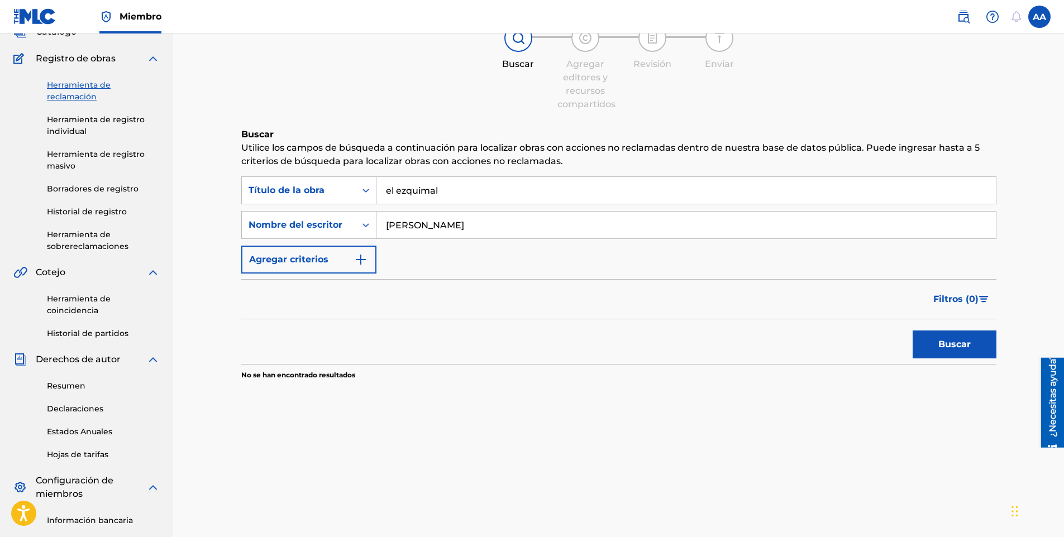
scroll to position [78, 0]
click at [65, 122] on link "Herramienta de registro individual" at bounding box center [103, 127] width 113 height 23
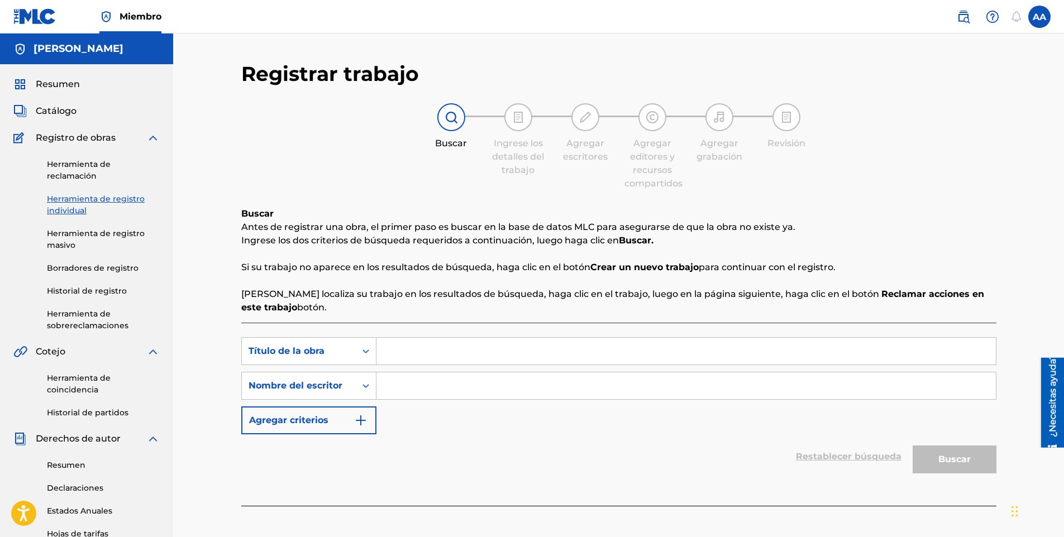
click at [441, 344] on input "Formulario de búsqueda" at bounding box center [685, 351] width 619 height 27
type input "m"
type input "el ezquimal"
click at [455, 388] on input "Formulario de búsqueda" at bounding box center [685, 386] width 619 height 27
type input "d"
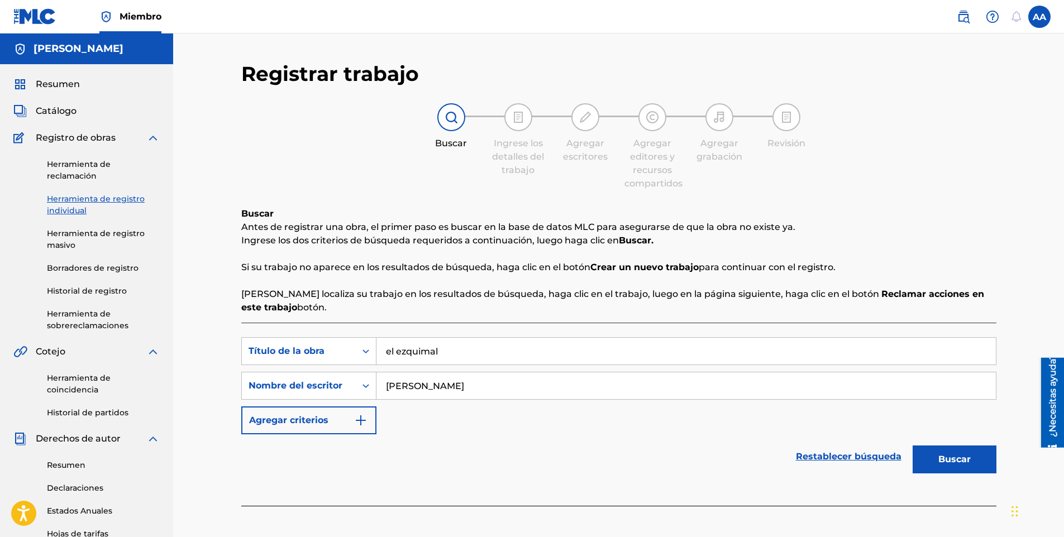
type input "[PERSON_NAME]"
click at [913, 446] on button "Buscar" at bounding box center [955, 460] width 84 height 28
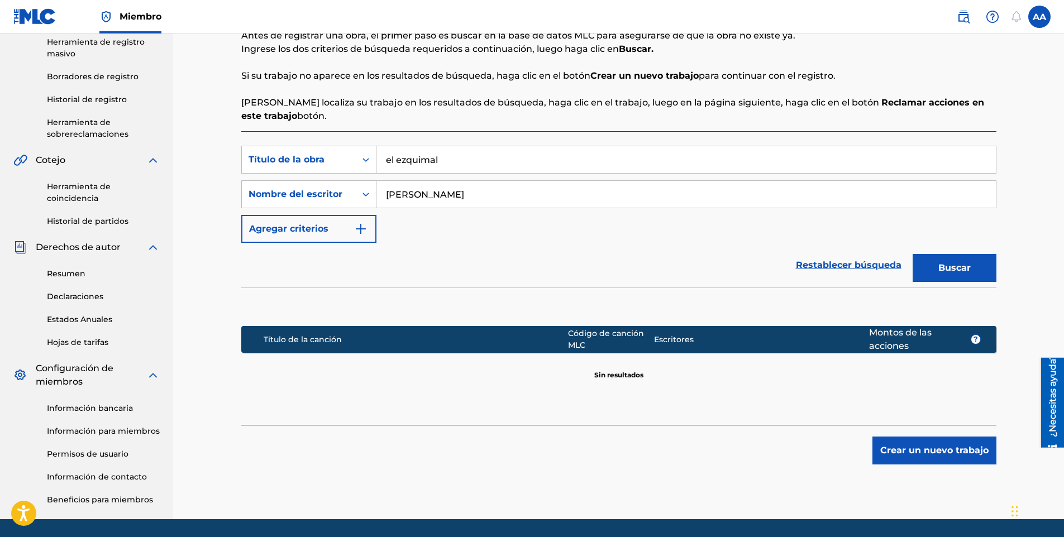
scroll to position [199, 0]
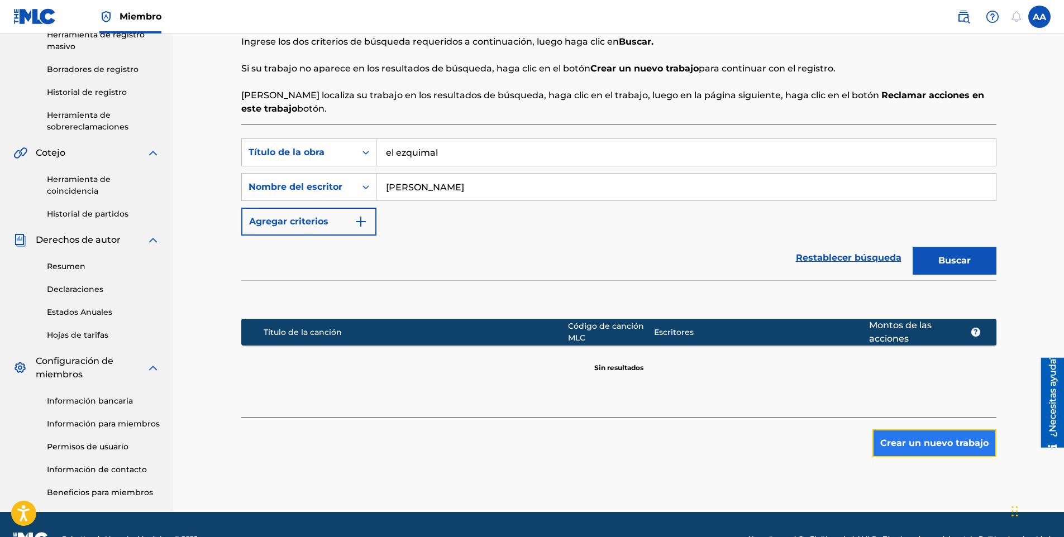
click at [899, 442] on button "Crear un nuevo trabajo" at bounding box center [935, 444] width 124 height 28
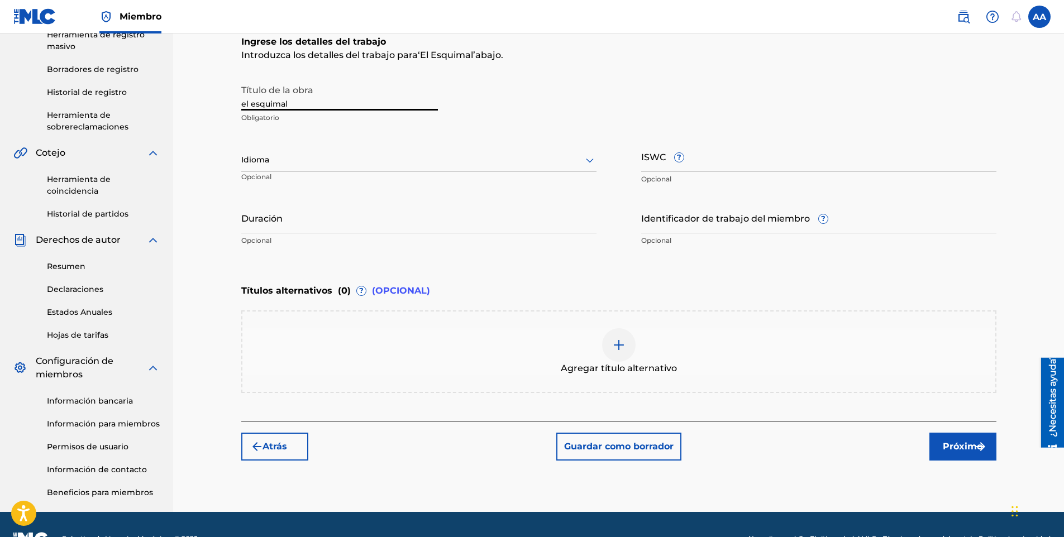
type input "el esquimal"
click at [268, 158] on div at bounding box center [418, 160] width 355 height 14
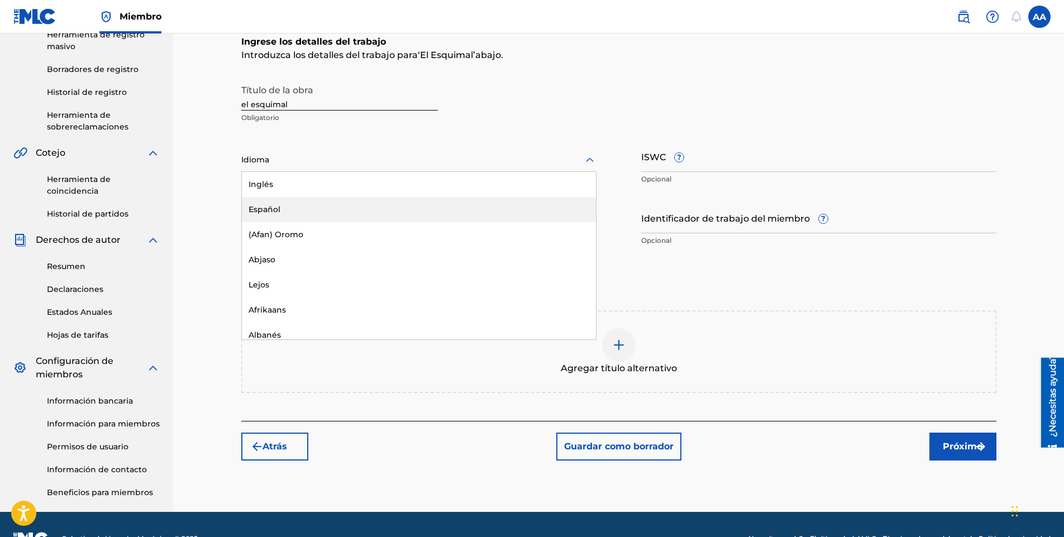
click at [304, 208] on div "Español" at bounding box center [419, 209] width 354 height 25
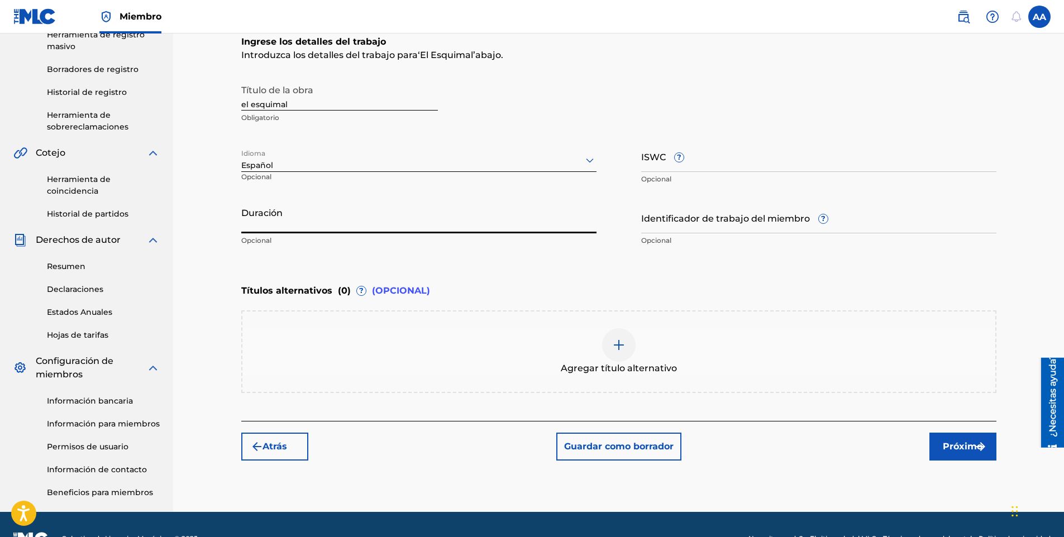
click at [379, 231] on input "Duración" at bounding box center [418, 218] width 355 height 32
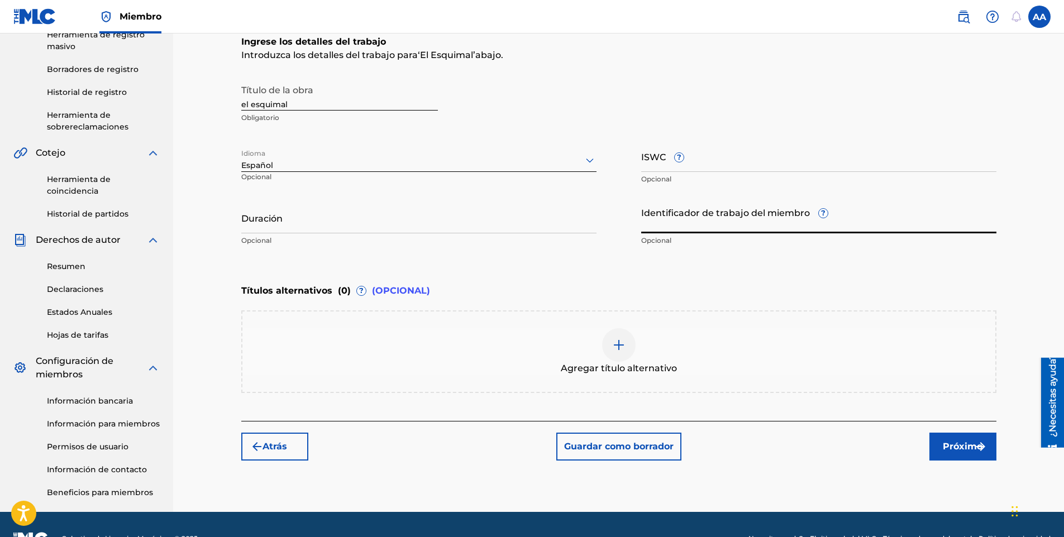
click at [694, 221] on input "Identificador de trabajo del miembro ?" at bounding box center [818, 218] width 355 height 32
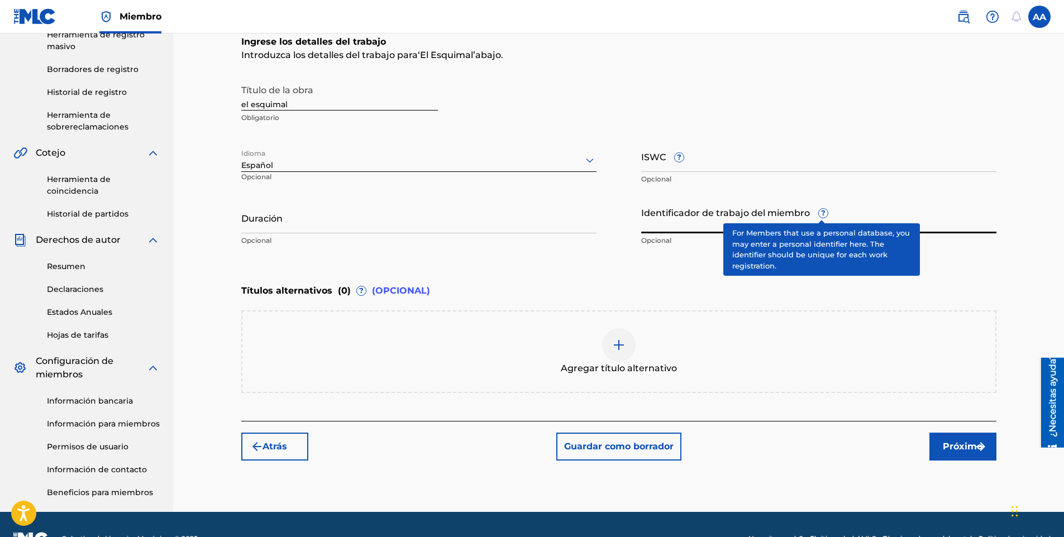
click at [822, 212] on div "Identificador de trabajo del miembro ? Opcional" at bounding box center [818, 227] width 355 height 50
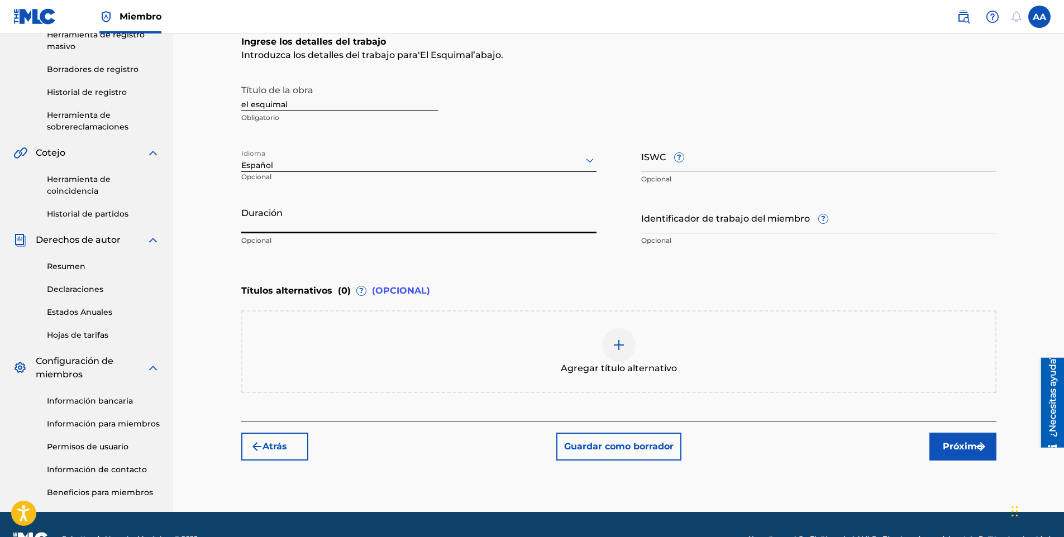
click at [463, 205] on input "Duración" at bounding box center [418, 218] width 355 height 32
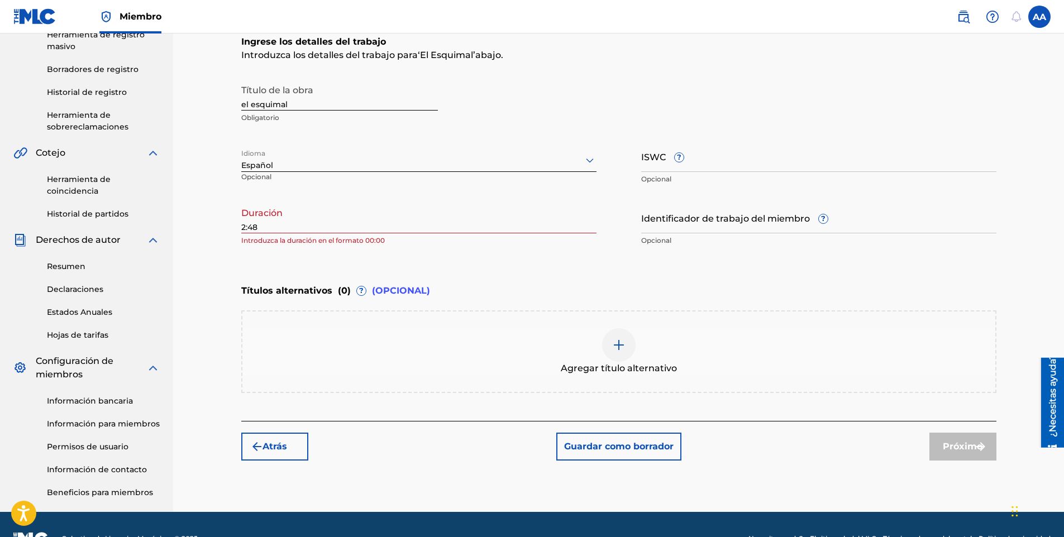
click at [466, 286] on div "Títulos alternativos ( 0 ) ? (OPCIONAL)" at bounding box center [618, 291] width 755 height 25
click at [240, 225] on div "Registrar trabajo Buscar Ingrese los detalles del trabajo Agregar escritores Ag…" at bounding box center [619, 188] width 782 height 650
click at [241, 228] on input "2:48" at bounding box center [418, 218] width 355 height 32
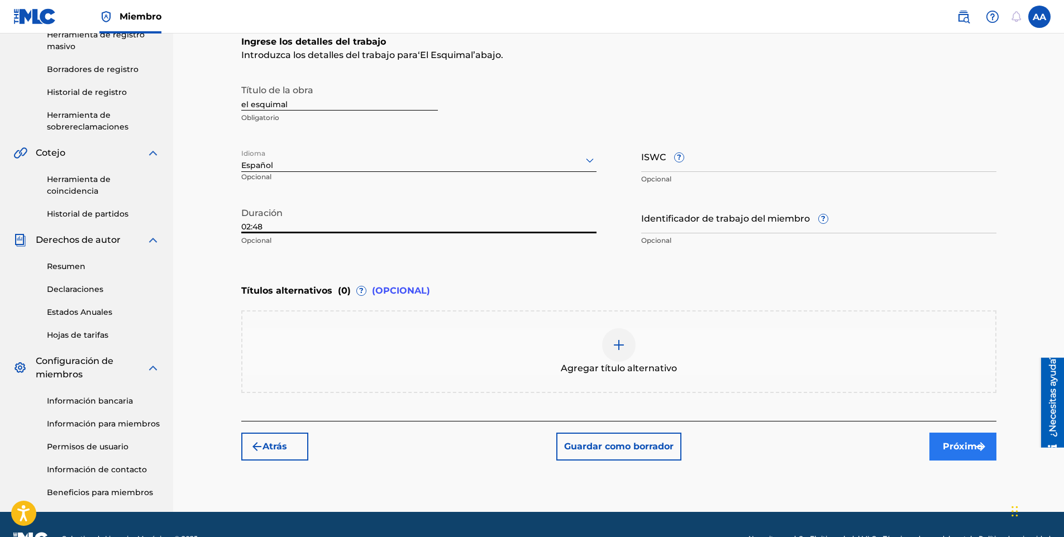
type input "02:48"
click at [969, 441] on font "Próximo" at bounding box center [963, 446] width 40 height 13
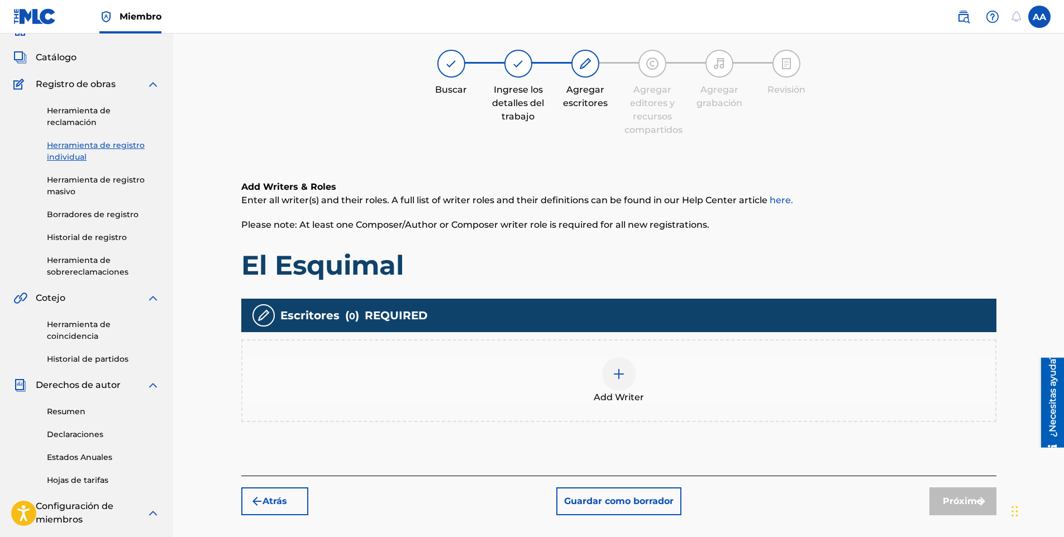
scroll to position [50, 0]
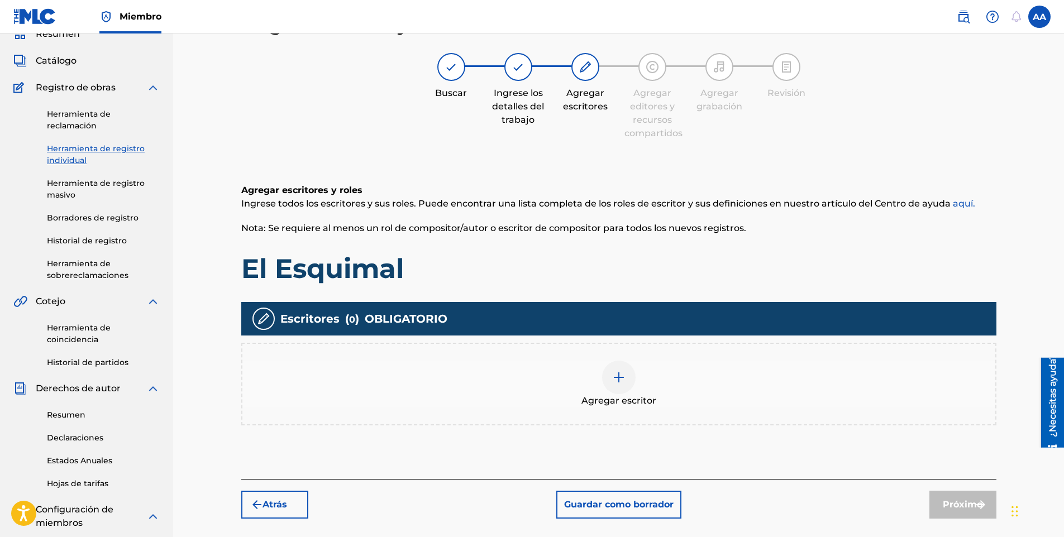
click at [609, 374] on div at bounding box center [619, 378] width 34 height 34
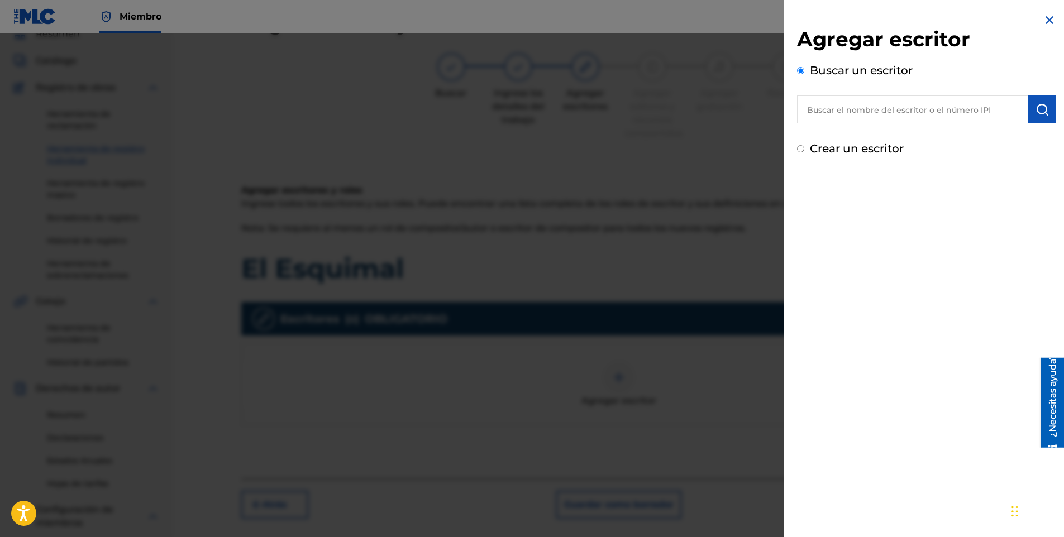
click at [880, 116] on input "text" at bounding box center [912, 110] width 231 height 28
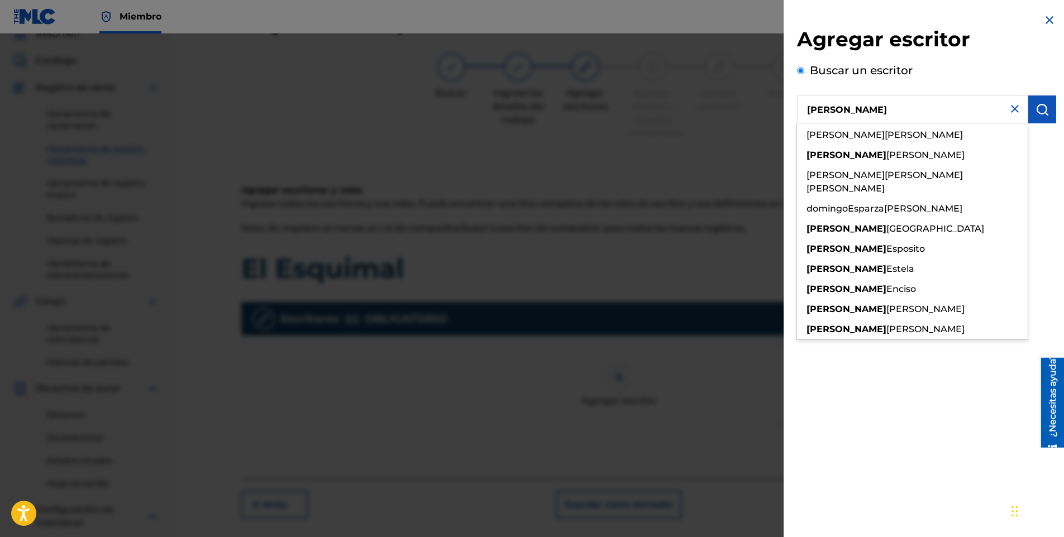
type input "[PERSON_NAME]"
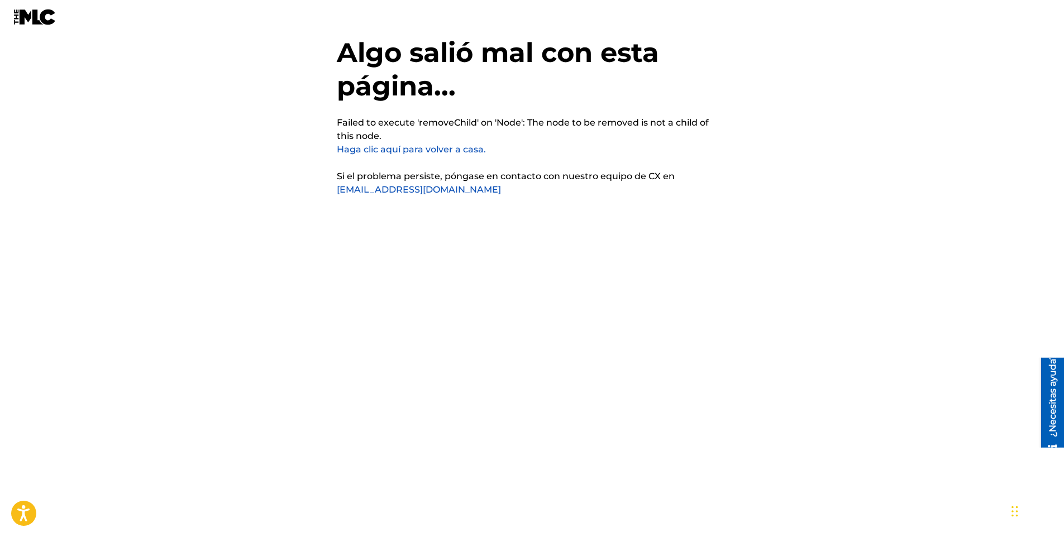
scroll to position [28, 0]
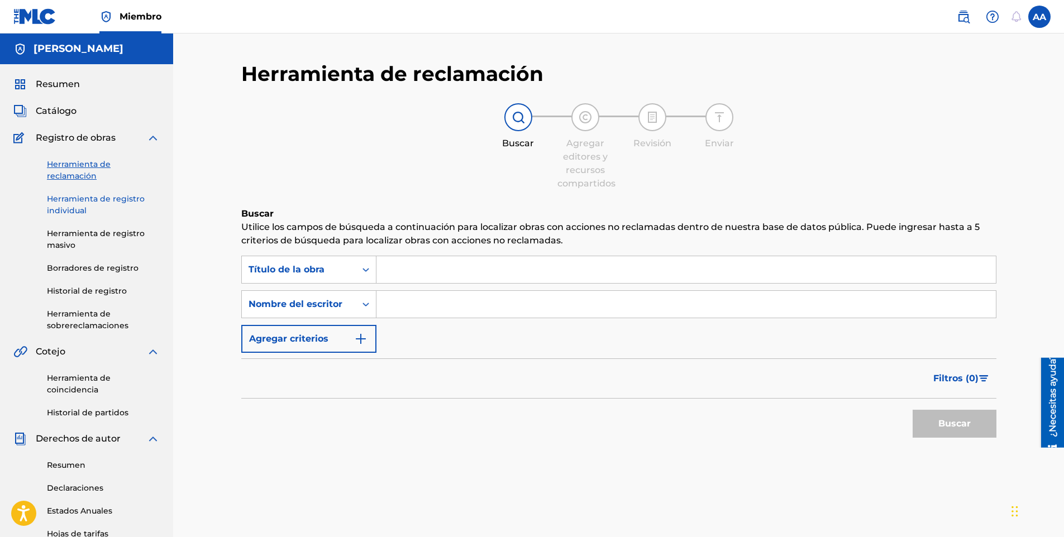
click at [118, 208] on link "Herramienta de registro individual" at bounding box center [103, 204] width 113 height 23
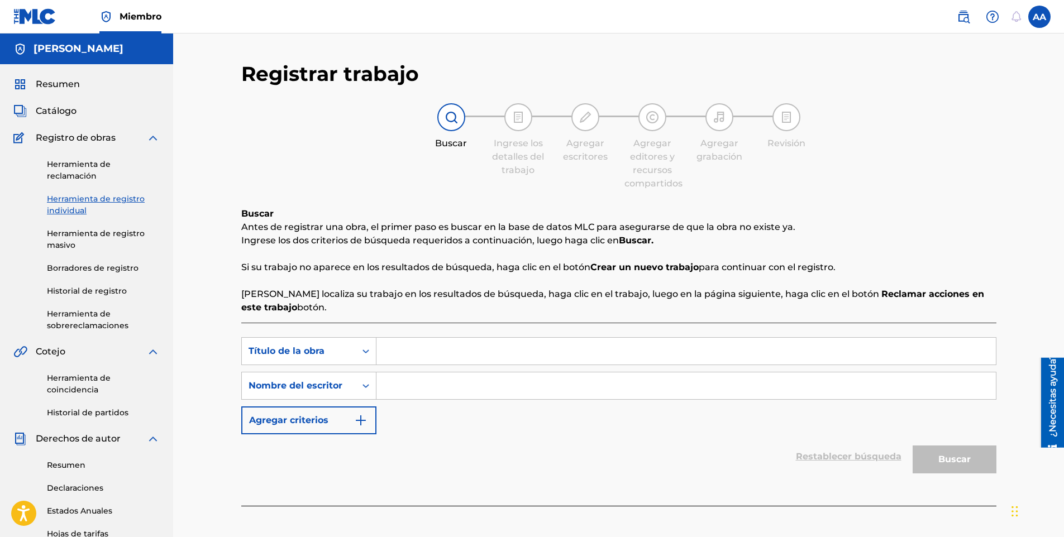
click at [540, 357] on input "Formulario de búsqueda" at bounding box center [685, 351] width 619 height 27
type input "f"
type input "el esquimal"
click at [524, 387] on input "Formulario de búsqueda" at bounding box center [685, 386] width 619 height 27
click at [940, 458] on button "Buscar" at bounding box center [955, 460] width 84 height 28
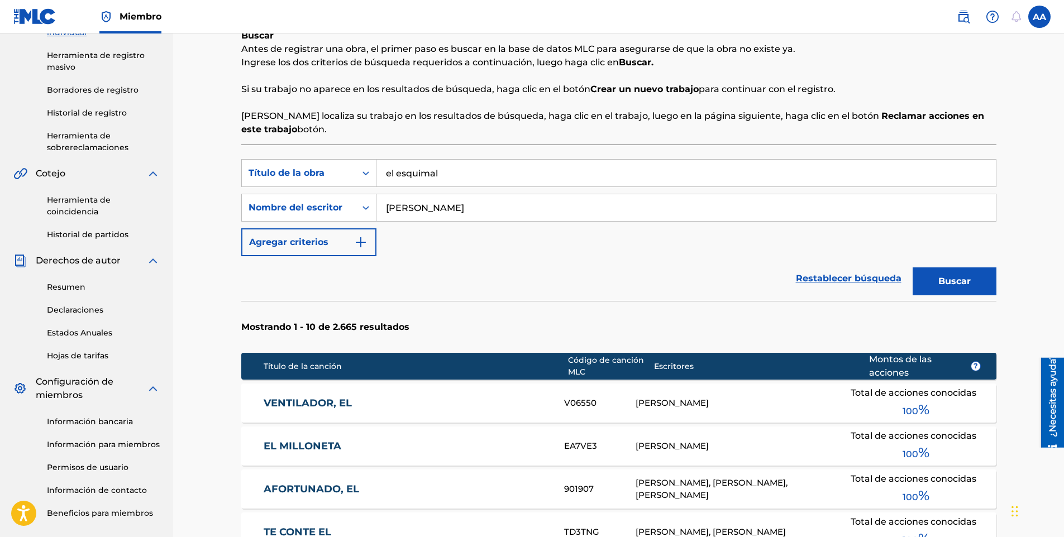
scroll to position [186, 0]
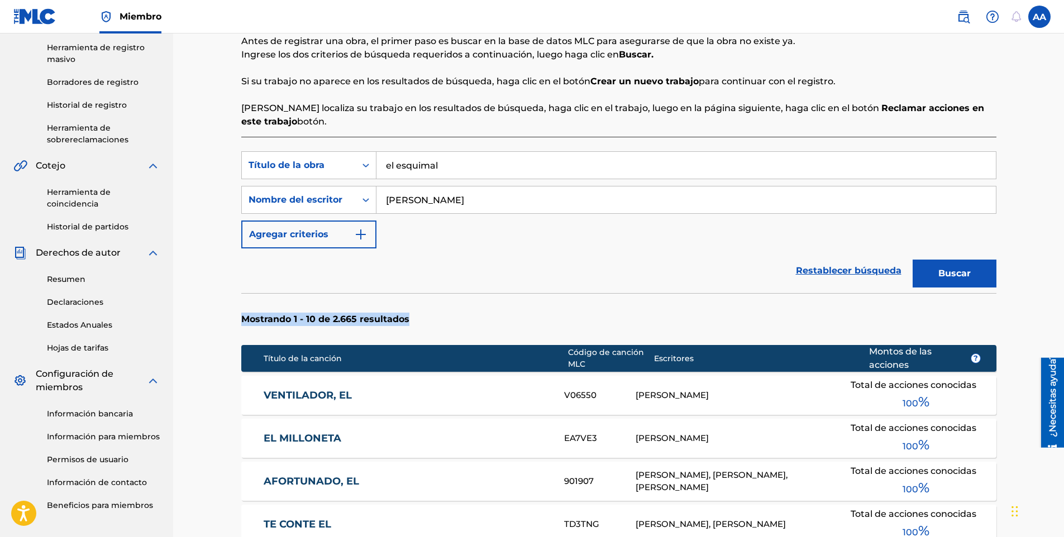
drag, startPoint x: 1064, startPoint y: 292, endPoint x: 1066, endPoint y: 314, distance: 22.0
click at [1064, 314] on html "Guía del lector de pantalla de accesibilidad, comentarios e informes de problem…" at bounding box center [532, 82] width 1064 height 537
drag, startPoint x: 1066, startPoint y: 314, endPoint x: 1060, endPoint y: 325, distance: 12.3
click at [1060, 325] on div "Registrar trabajo Buscar Ingrese los detalles del trabajo Agregar escritores Ag…" at bounding box center [618, 396] width 891 height 1097
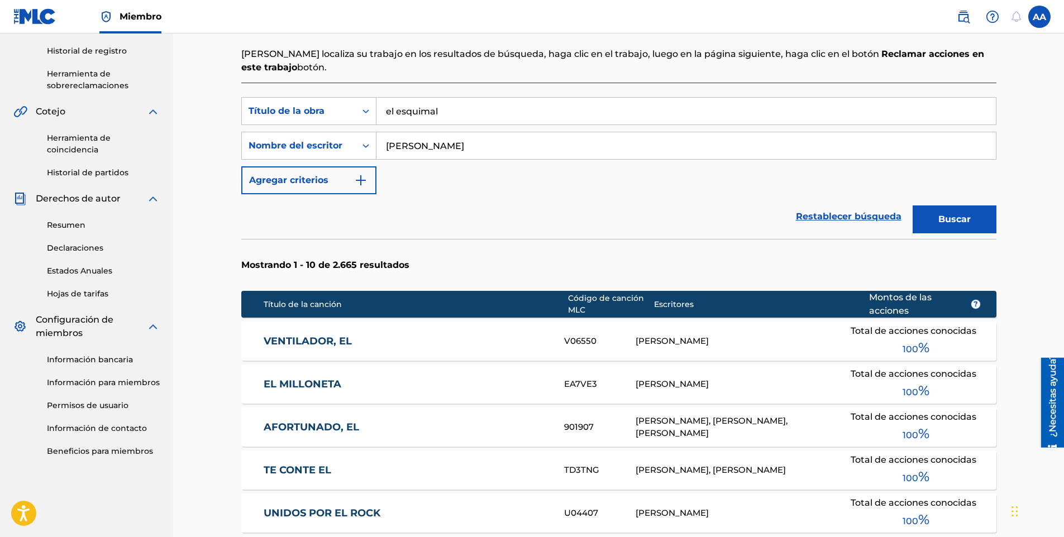
scroll to position [231, 0]
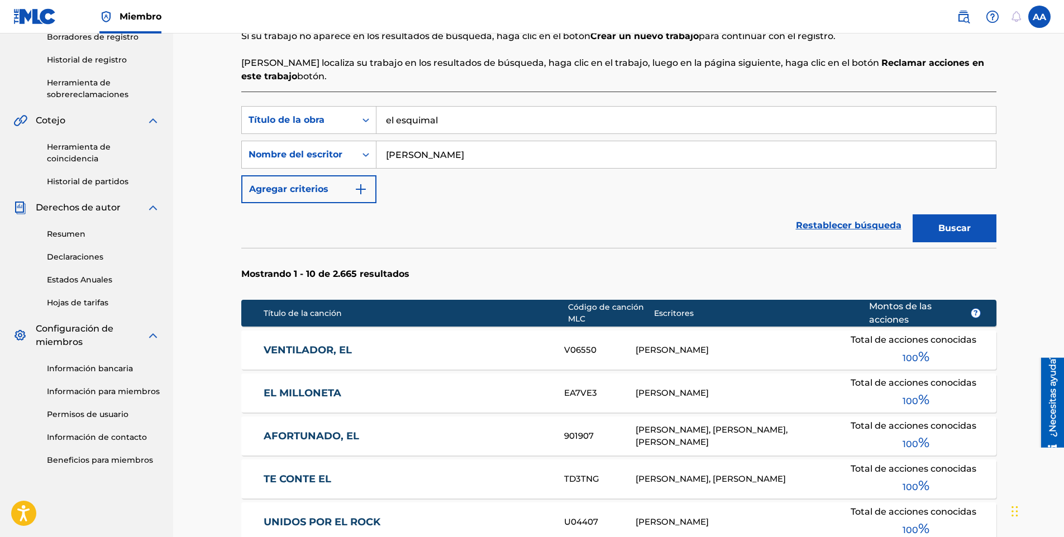
click at [526, 130] on input "el esquimal" at bounding box center [685, 120] width 619 height 27
click at [490, 156] on input "[PERSON_NAME]" at bounding box center [685, 154] width 619 height 27
click at [913, 215] on button "Buscar" at bounding box center [955, 229] width 84 height 28
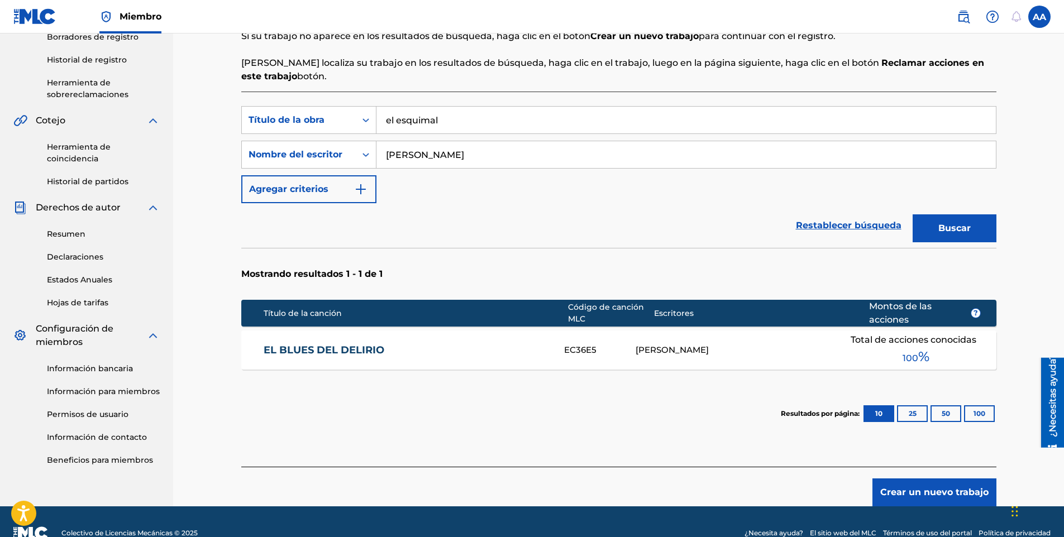
type input "[PERSON_NAME]"
click at [913, 215] on button "Buscar" at bounding box center [955, 229] width 84 height 28
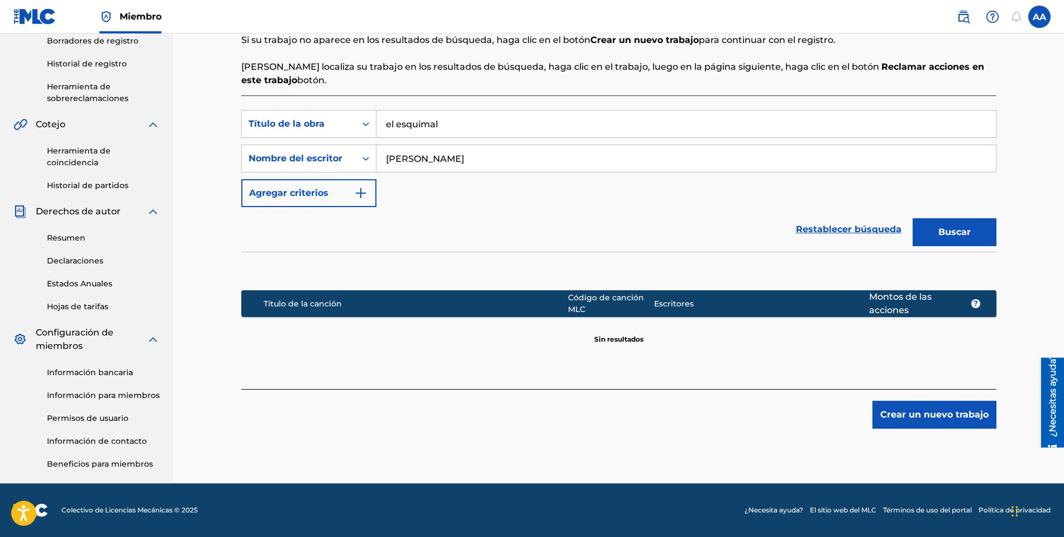
click at [883, 400] on div "Crear un nuevo trabajo" at bounding box center [618, 409] width 755 height 40
click at [889, 415] on button "Crear un nuevo trabajo" at bounding box center [935, 415] width 124 height 28
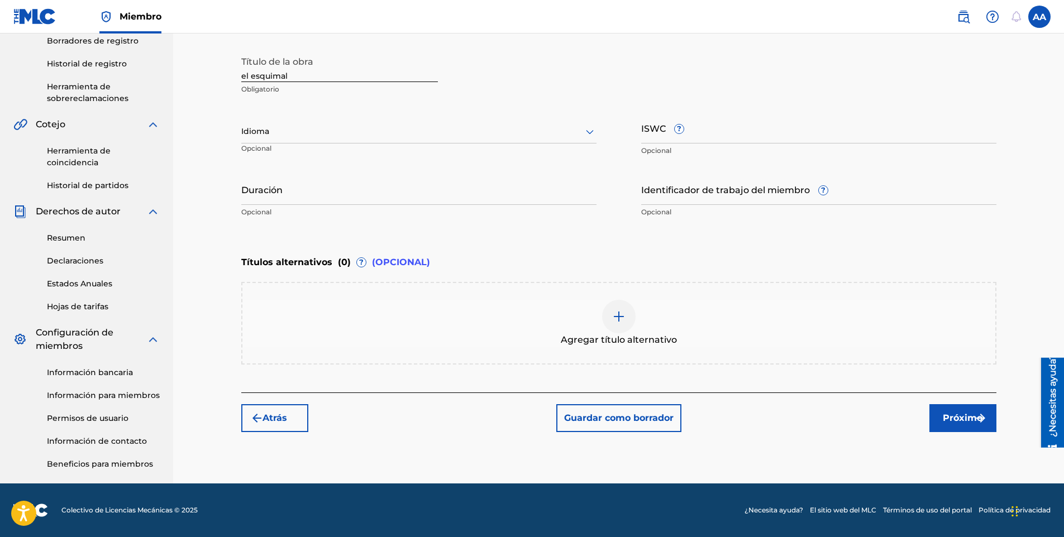
click at [313, 134] on div at bounding box center [418, 132] width 355 height 14
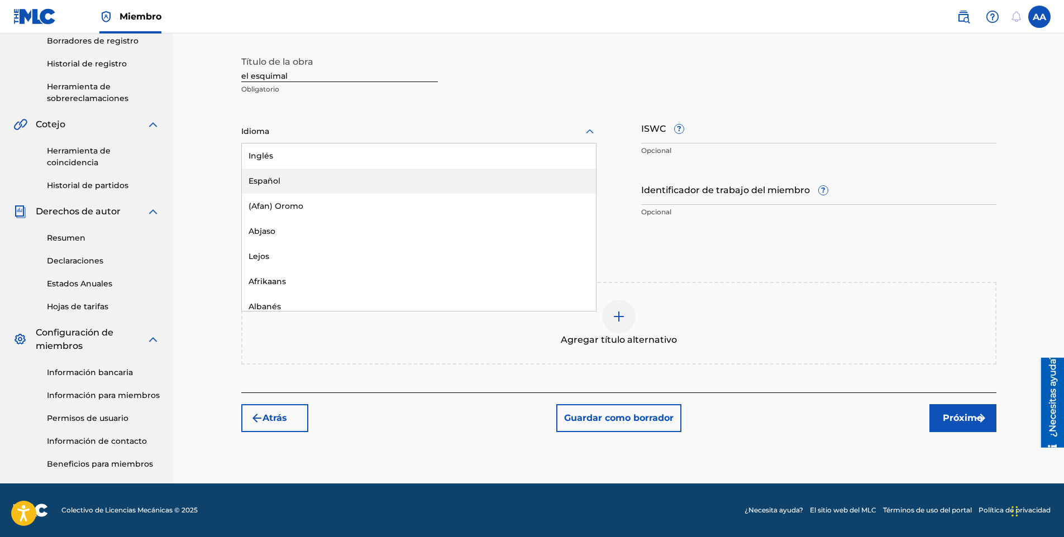
drag, startPoint x: 297, startPoint y: 190, endPoint x: 327, endPoint y: 187, distance: 30.9
click at [298, 190] on div "Español" at bounding box center [419, 181] width 354 height 25
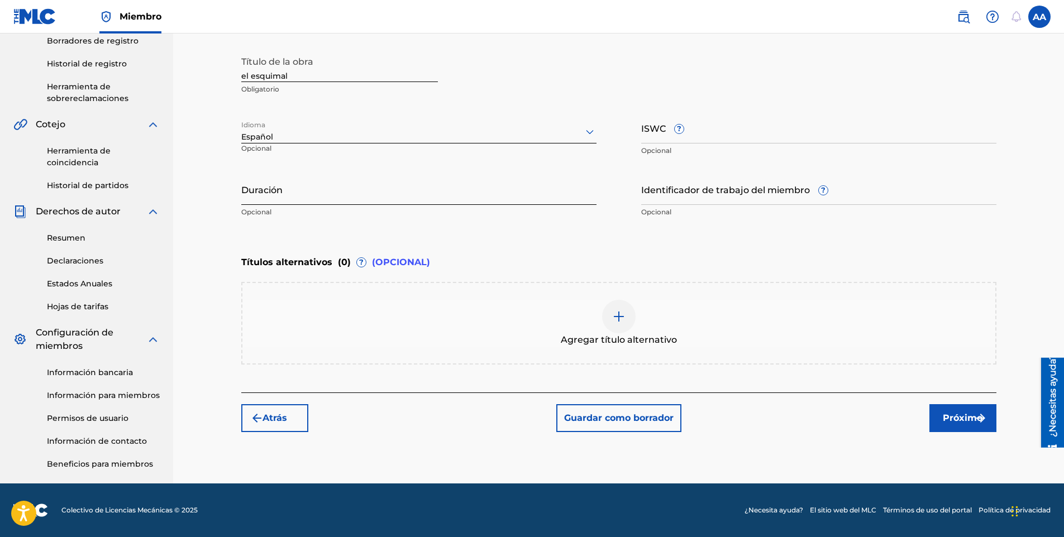
click at [350, 196] on input "Duración" at bounding box center [418, 189] width 355 height 32
type input "02:48"
click at [935, 414] on button "Próximo" at bounding box center [963, 418] width 67 height 28
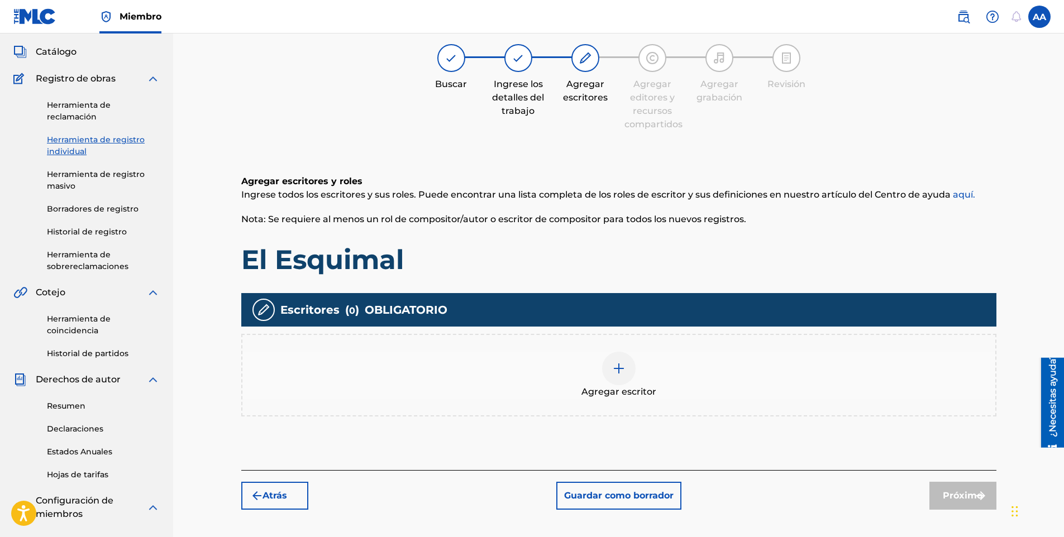
scroll to position [50, 0]
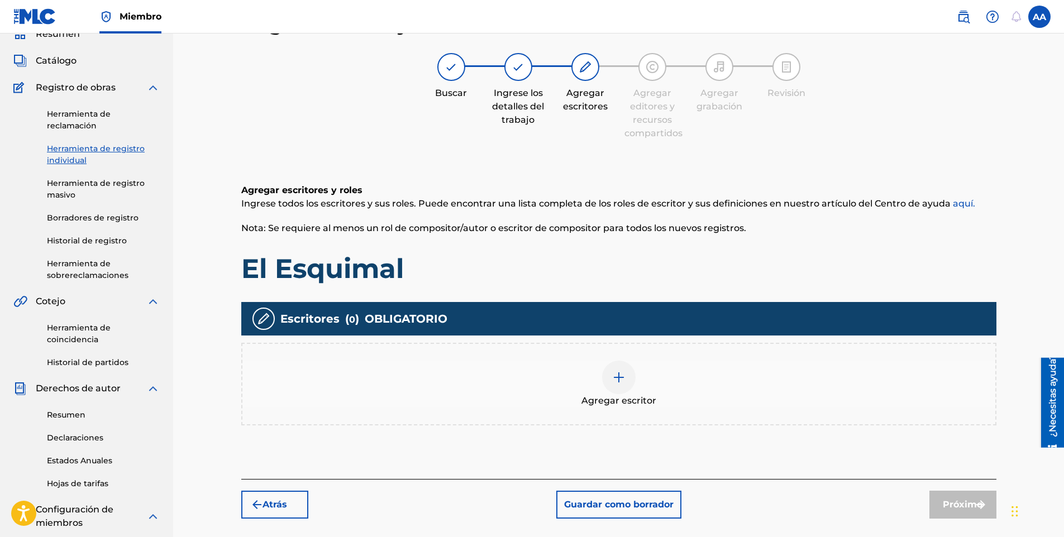
click at [614, 384] on div at bounding box center [619, 378] width 34 height 34
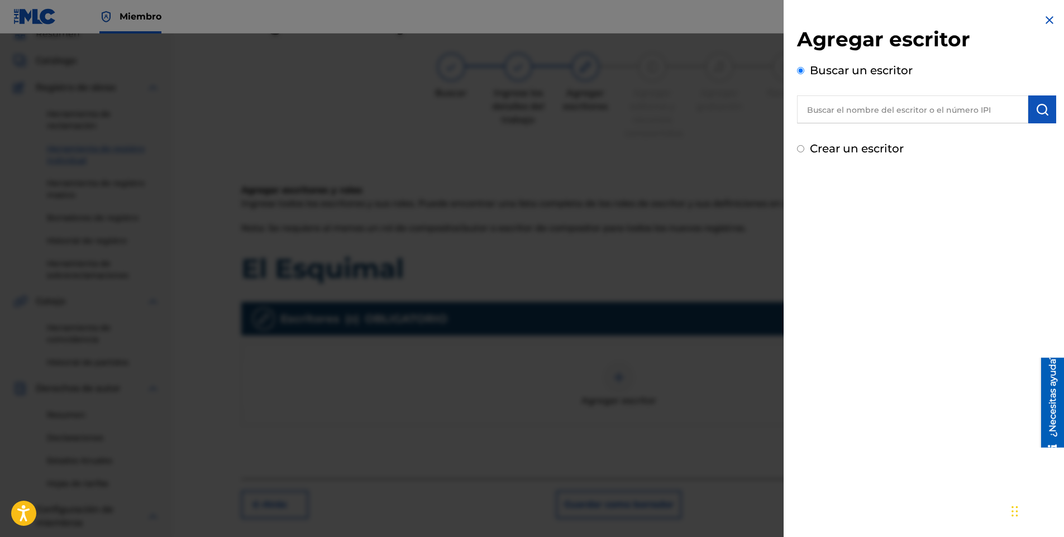
click at [849, 111] on input "text" at bounding box center [912, 110] width 231 height 28
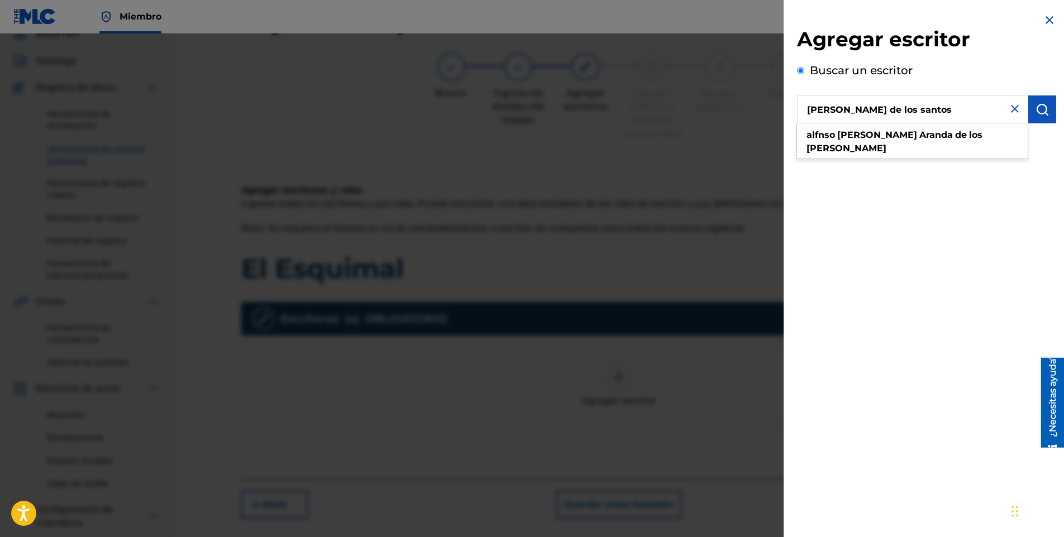
type input "[PERSON_NAME] de los santos"
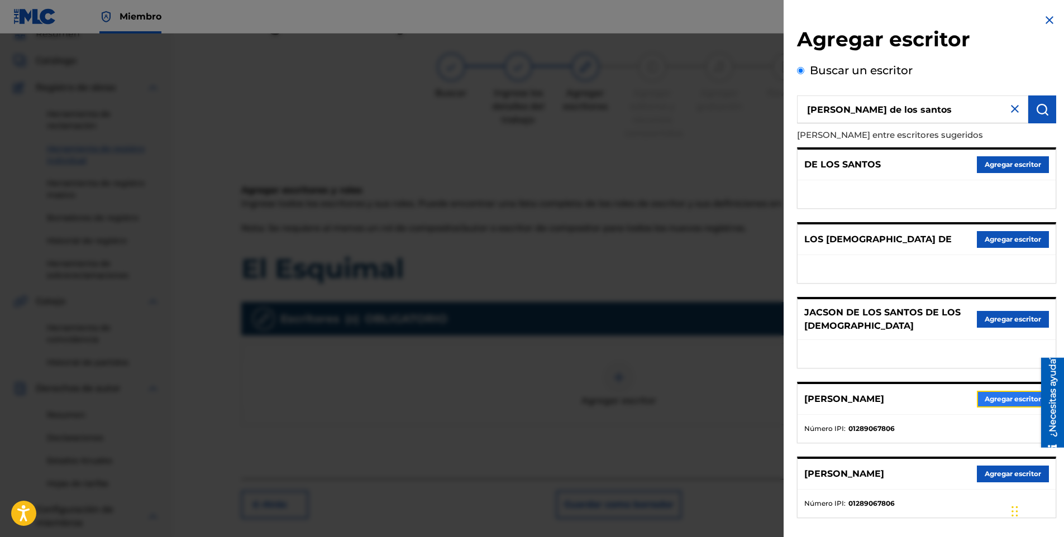
click at [994, 406] on button "Agregar escritor" at bounding box center [1013, 399] width 72 height 17
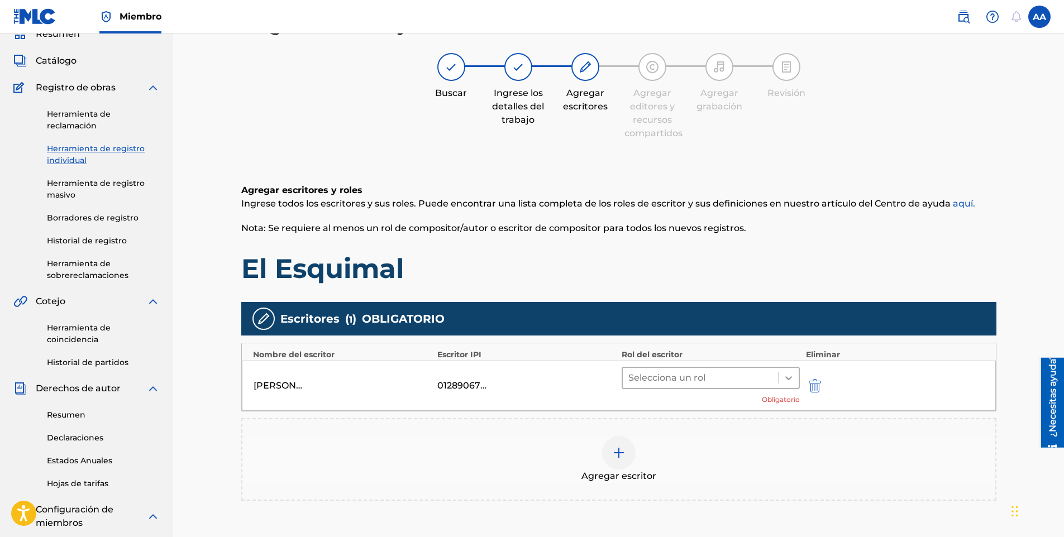
click at [788, 378] on icon at bounding box center [788, 378] width 7 height 4
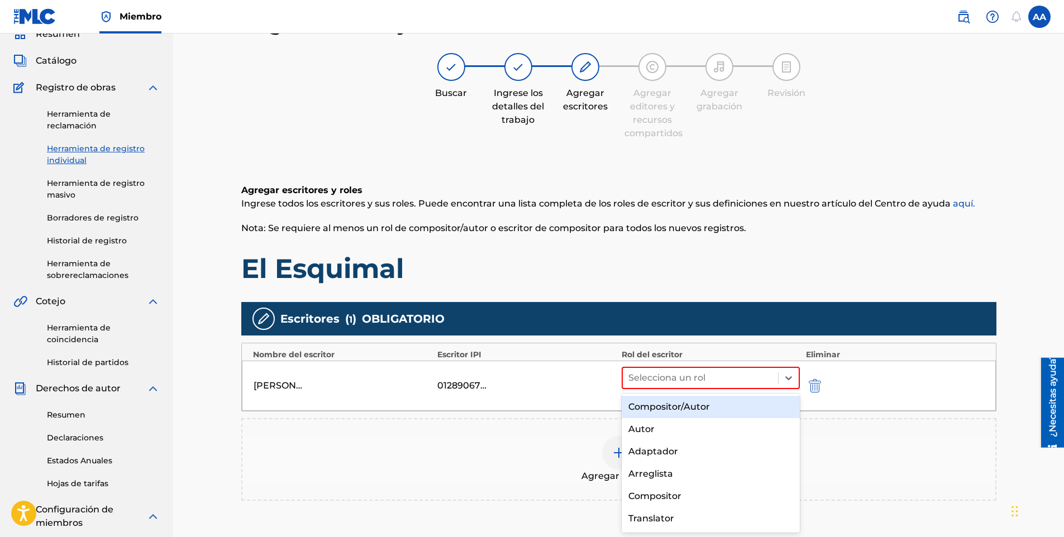
click at [729, 408] on div "Compositor/Autor" at bounding box center [711, 407] width 179 height 22
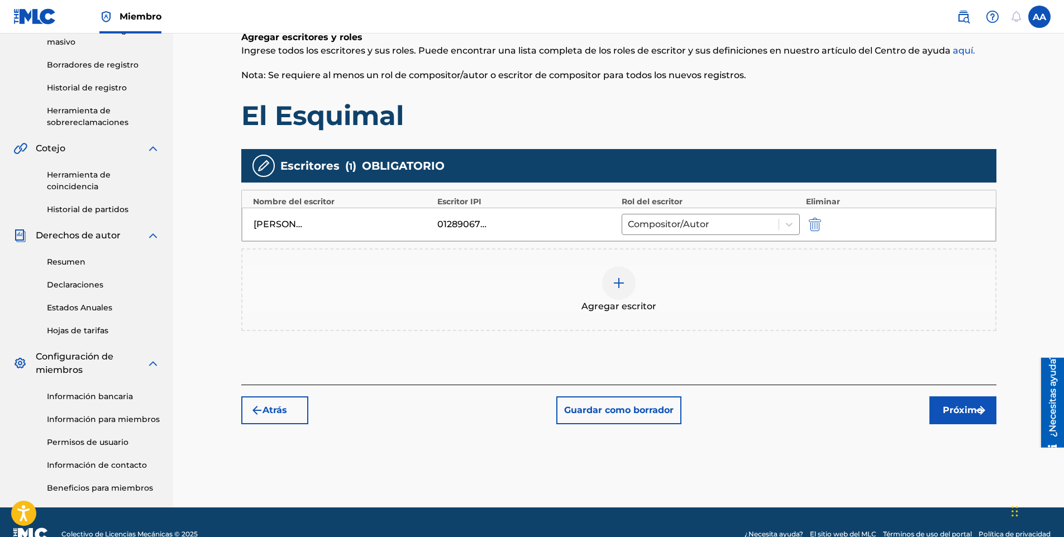
scroll to position [213, 0]
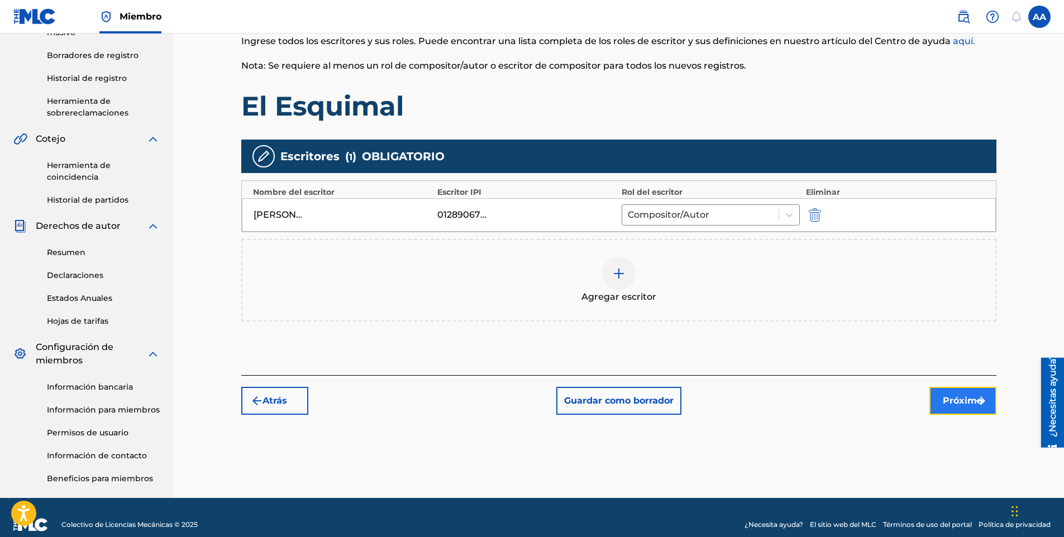
click at [971, 408] on button "Próximo" at bounding box center [963, 401] width 67 height 28
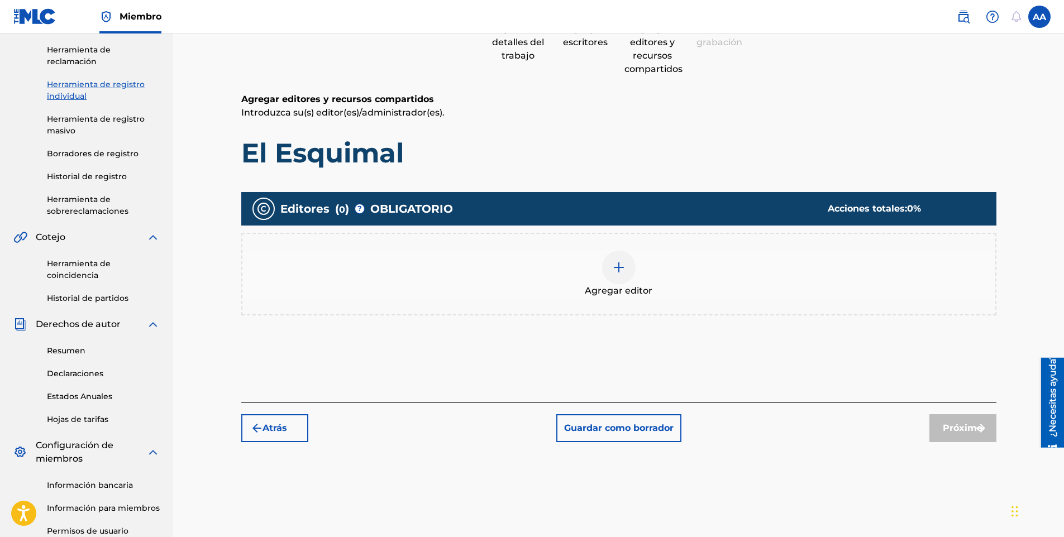
scroll to position [50, 0]
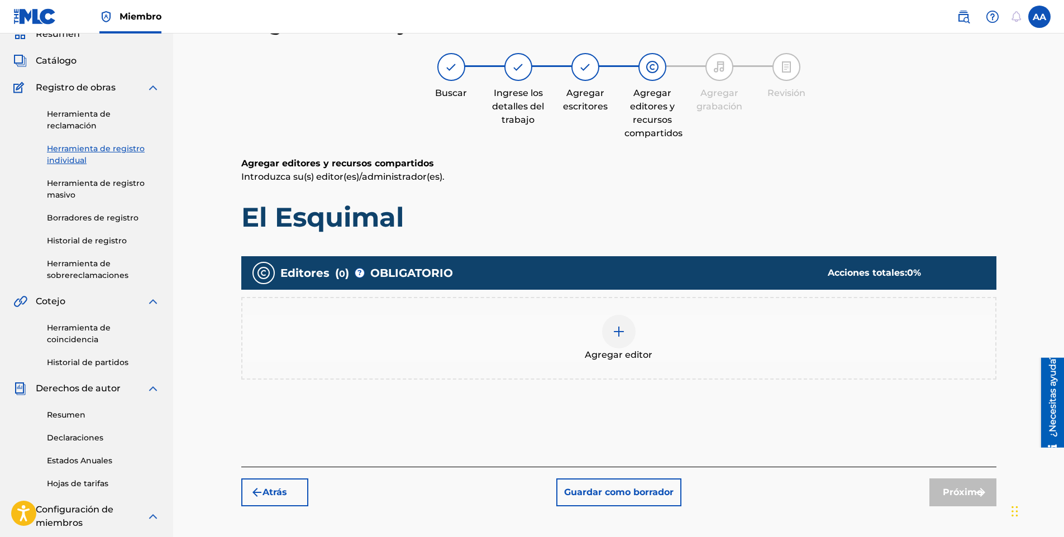
click at [624, 331] on img at bounding box center [618, 331] width 13 height 13
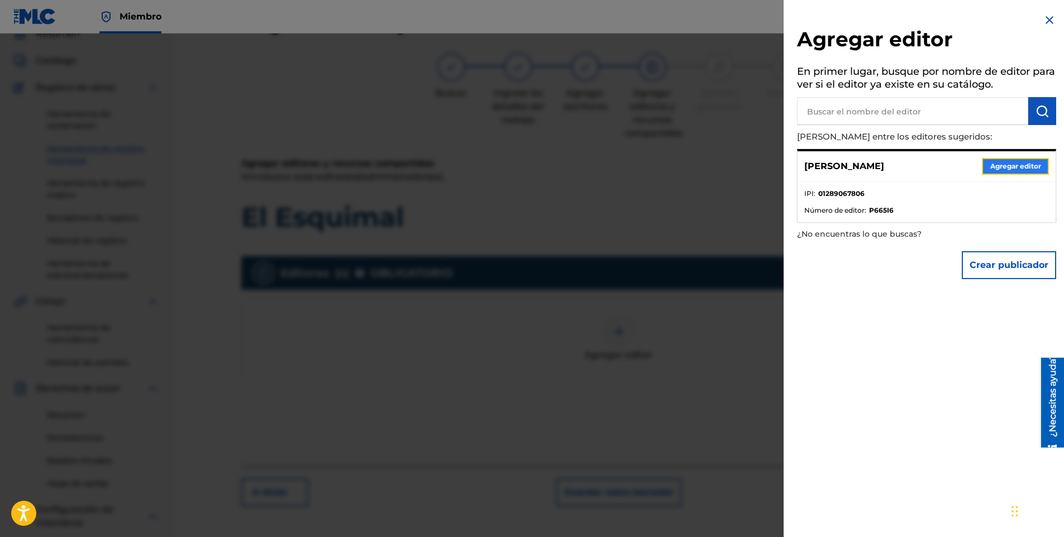
click at [1033, 168] on button "Agregar editor" at bounding box center [1015, 166] width 67 height 17
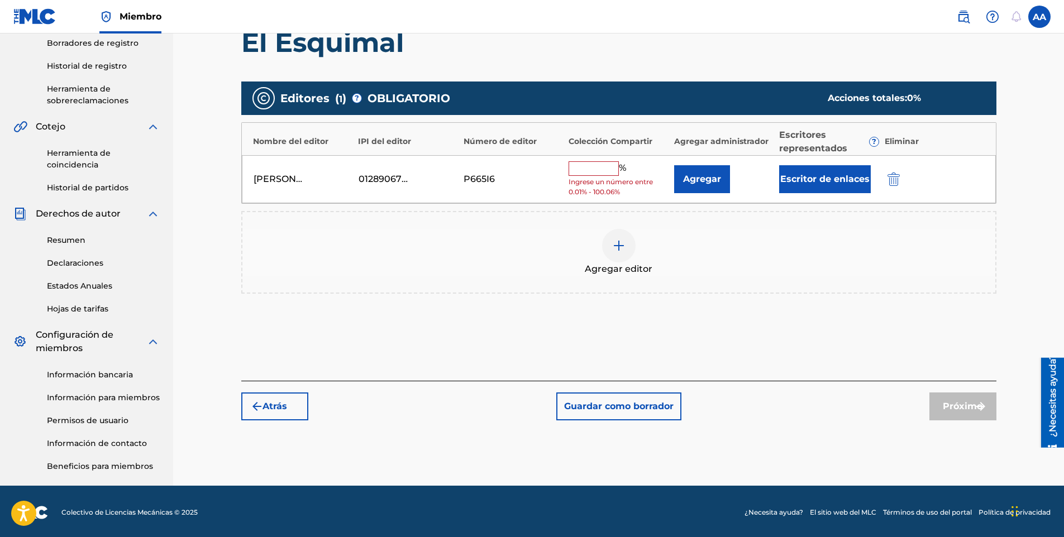
scroll to position [227, 0]
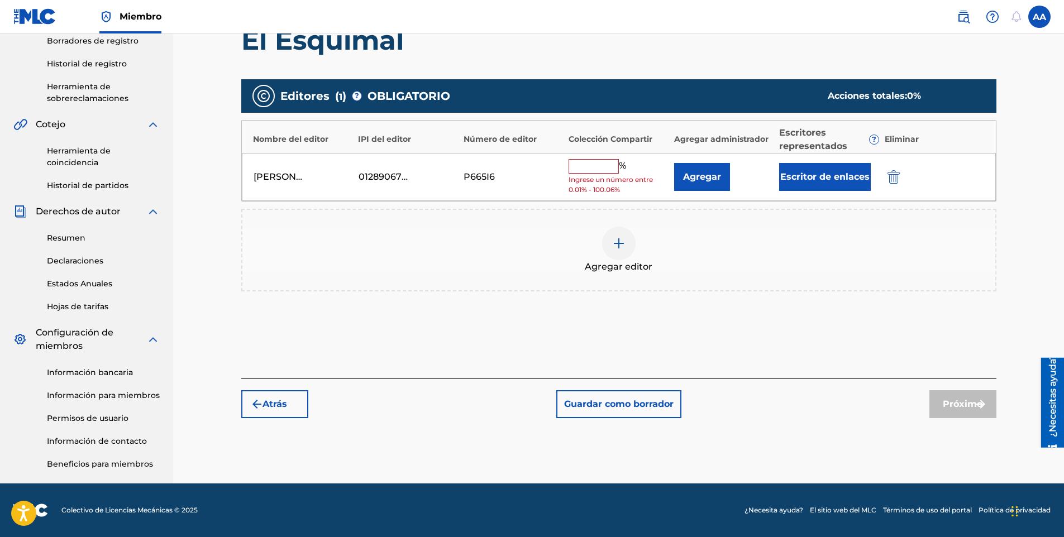
click at [601, 170] on input "text" at bounding box center [594, 166] width 50 height 15
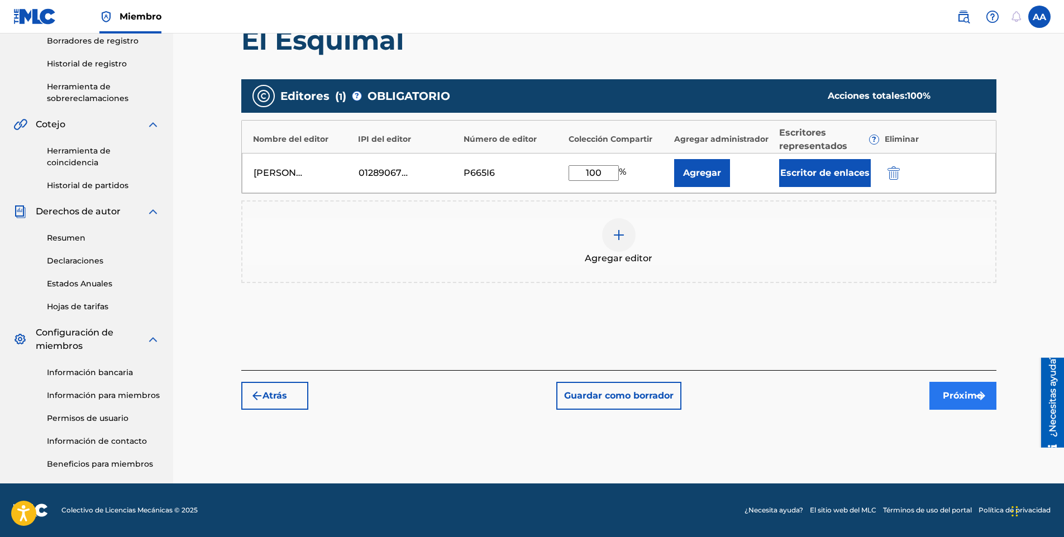
type input "100"
click at [952, 393] on font "Próximo" at bounding box center [963, 395] width 40 height 13
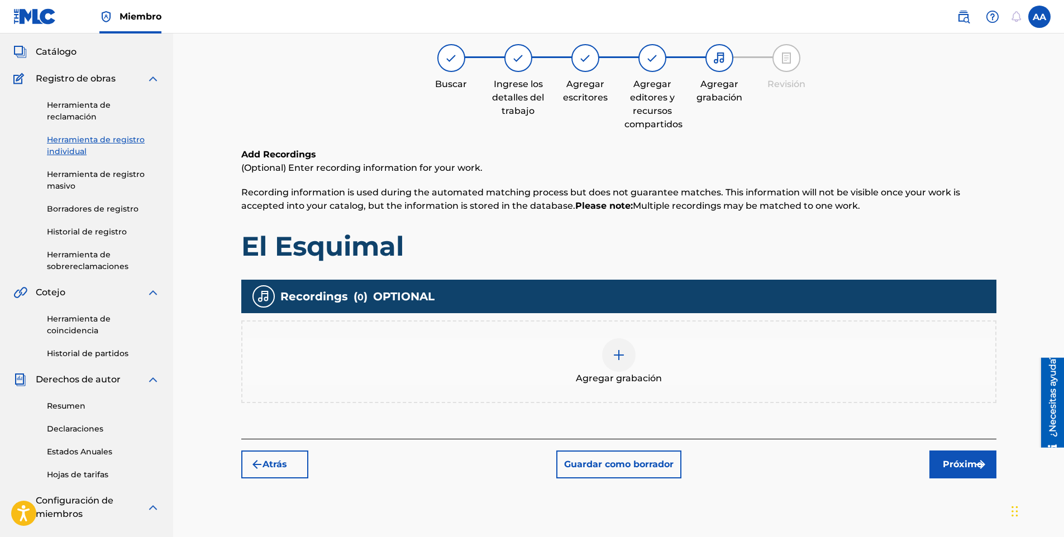
scroll to position [50, 0]
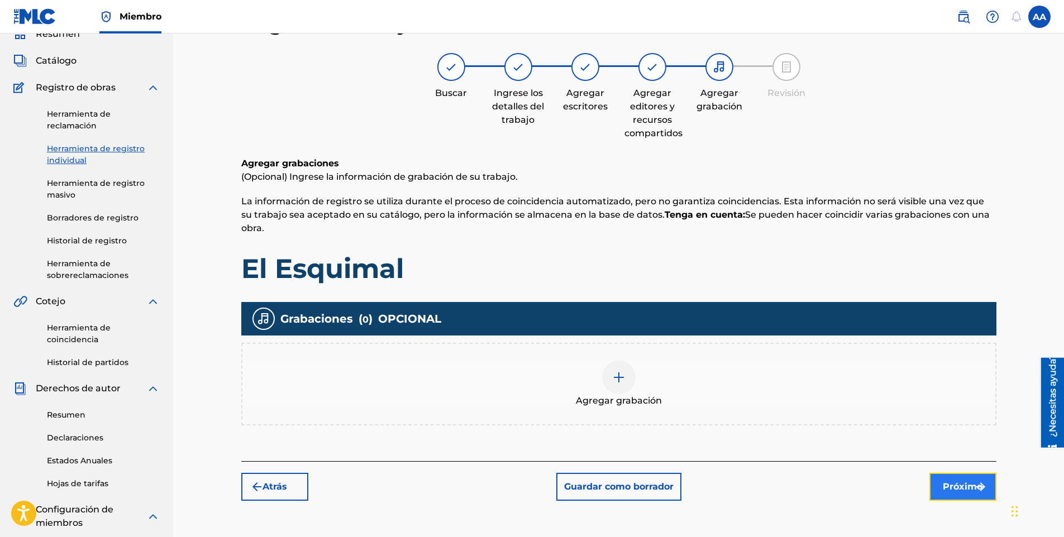
click at [967, 484] on font "Próximo" at bounding box center [963, 486] width 40 height 13
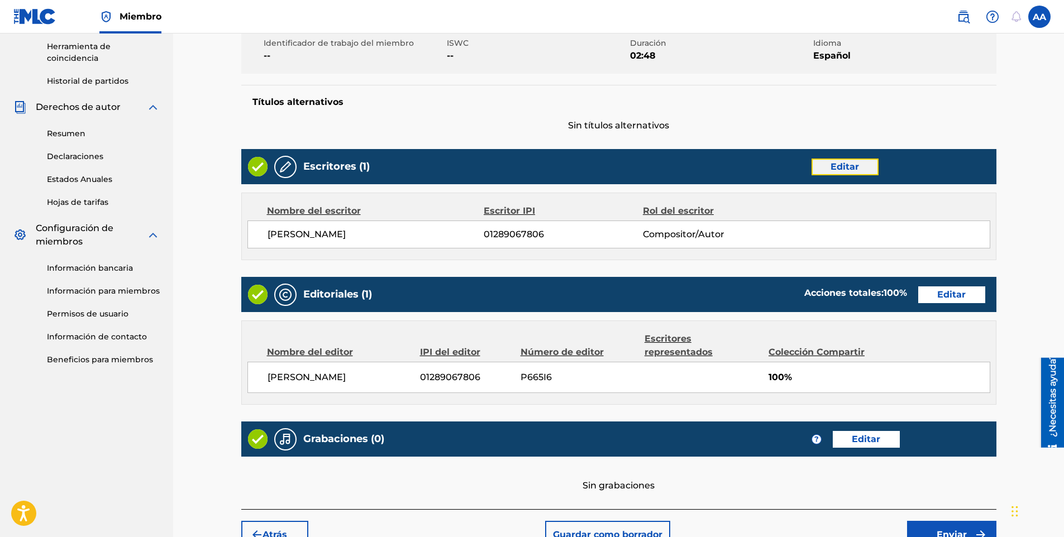
click at [835, 168] on button "Editar" at bounding box center [845, 167] width 67 height 17
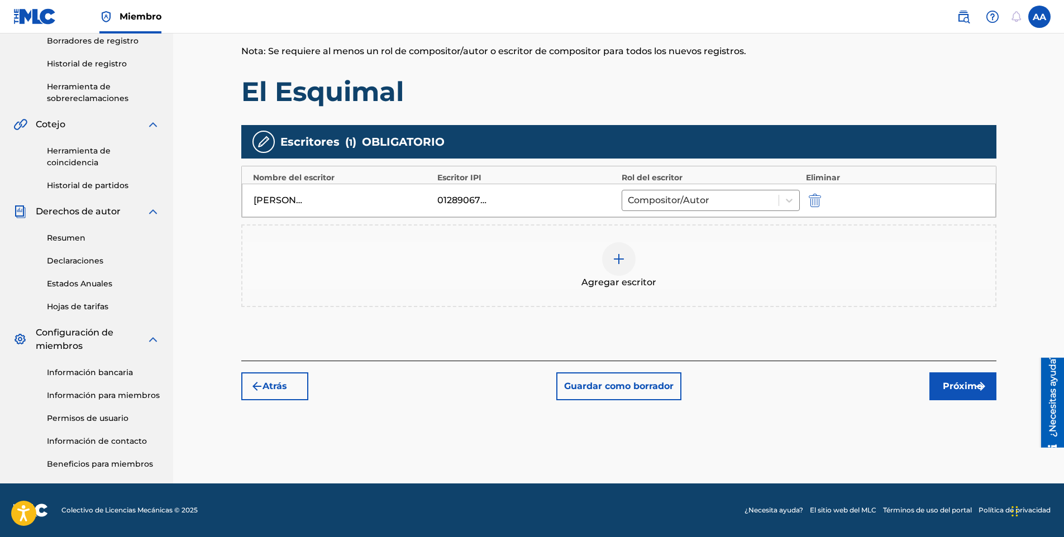
scroll to position [227, 0]
click at [962, 391] on font "Próximo" at bounding box center [963, 386] width 40 height 13
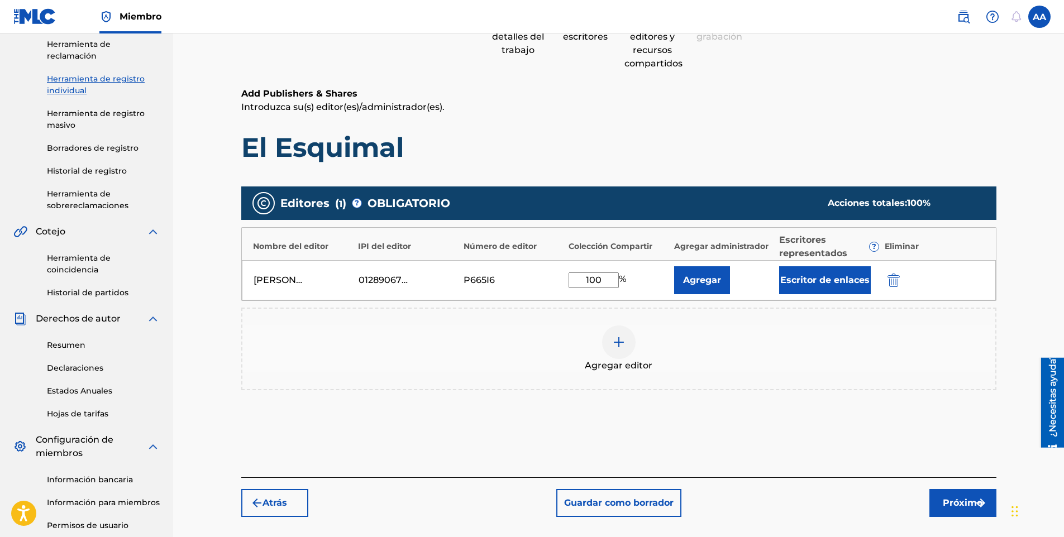
scroll to position [50, 0]
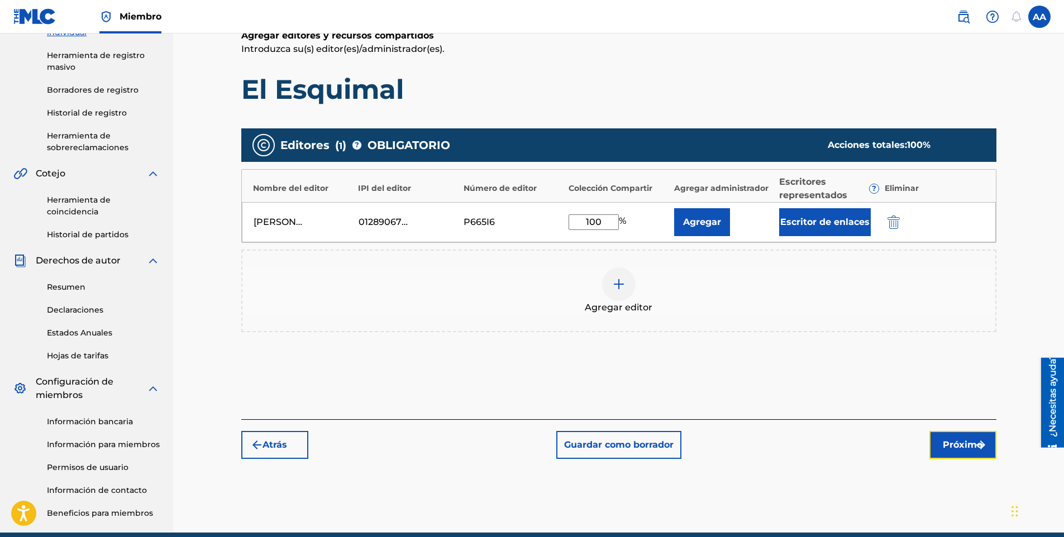
click at [959, 444] on font "Próximo" at bounding box center [963, 445] width 40 height 13
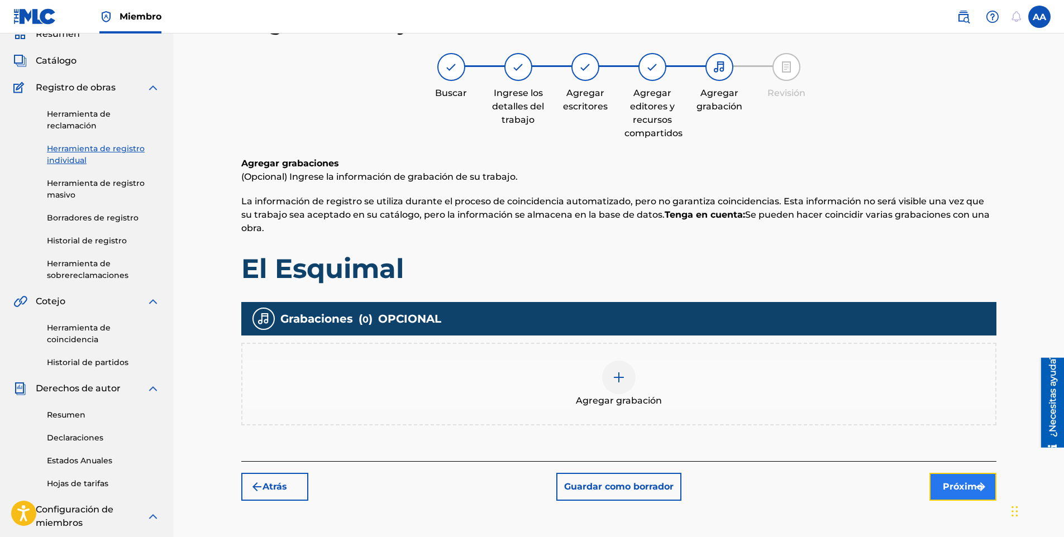
click at [952, 484] on font "Próximo" at bounding box center [963, 486] width 40 height 13
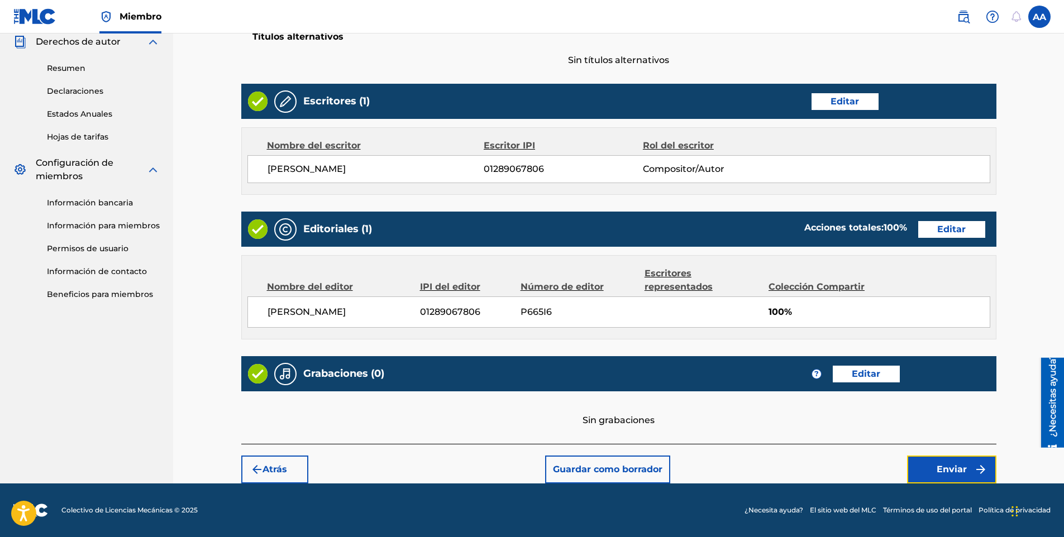
scroll to position [411, 0]
click at [942, 472] on font "Enviar" at bounding box center [952, 469] width 30 height 13
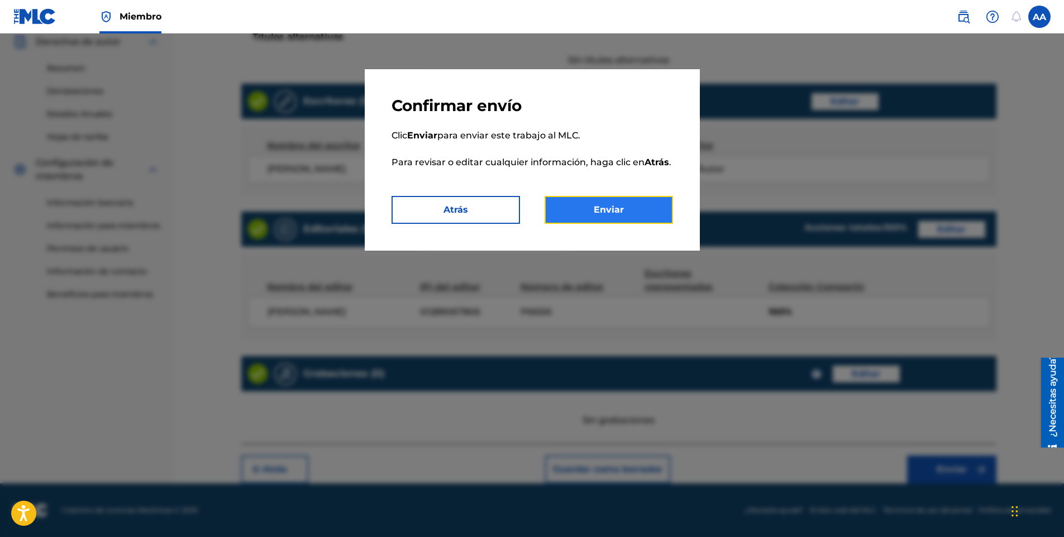
click at [594, 220] on button "Enviar" at bounding box center [609, 210] width 128 height 28
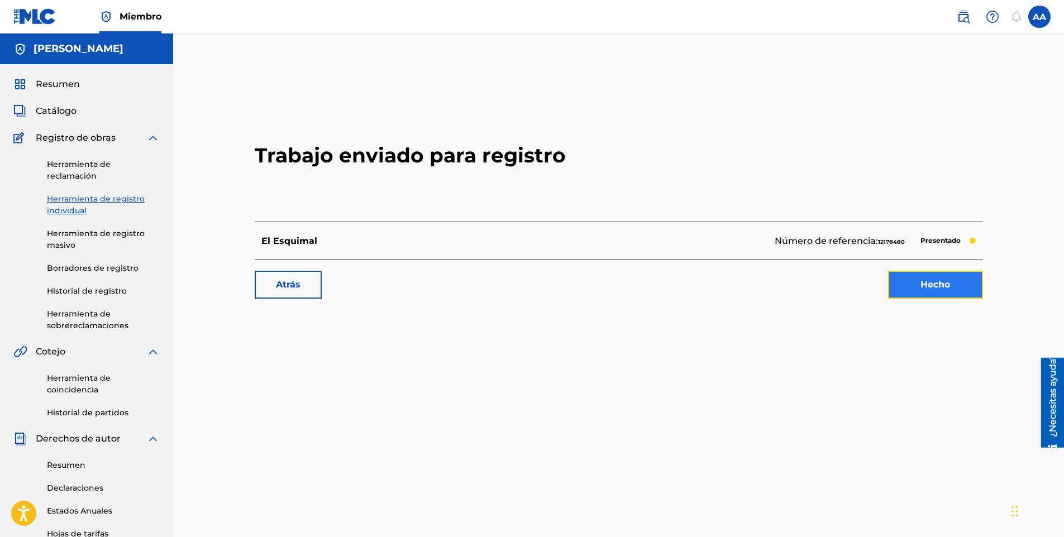
click at [902, 288] on link "Hecho" at bounding box center [935, 285] width 95 height 28
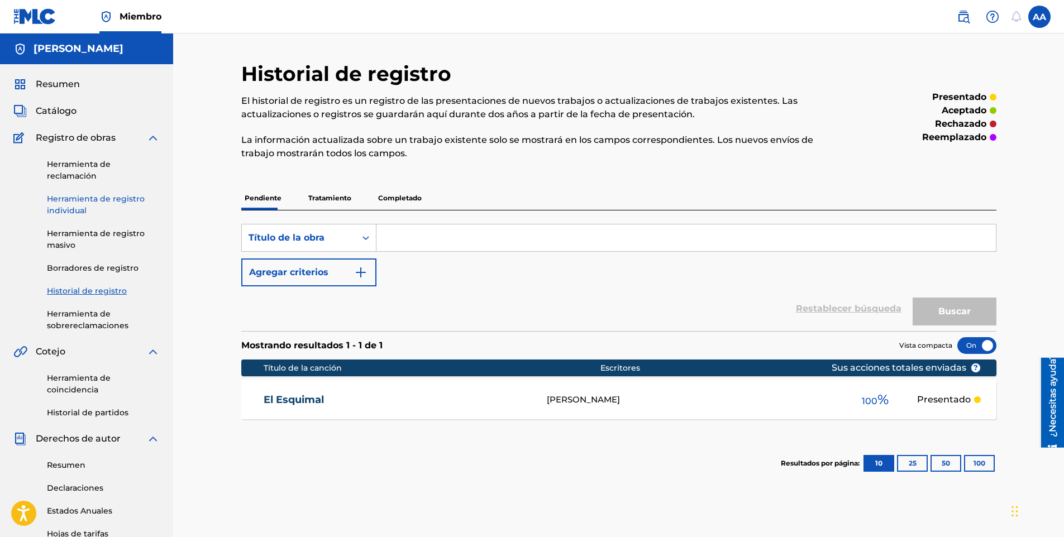
click at [83, 202] on link "Herramienta de registro individual" at bounding box center [103, 204] width 113 height 23
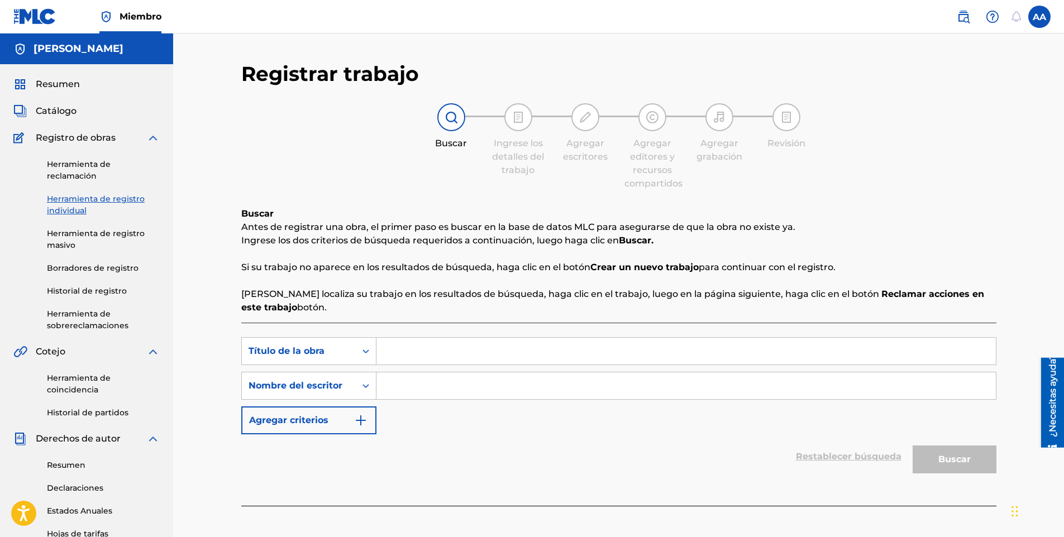
click at [461, 357] on input "Formulario de búsqueda" at bounding box center [685, 351] width 619 height 27
type input "el comando"
click at [431, 384] on input "Formulario de búsqueda" at bounding box center [685, 386] width 619 height 27
type input "[PERSON_NAME]"
click at [913, 446] on button "Buscar" at bounding box center [955, 460] width 84 height 28
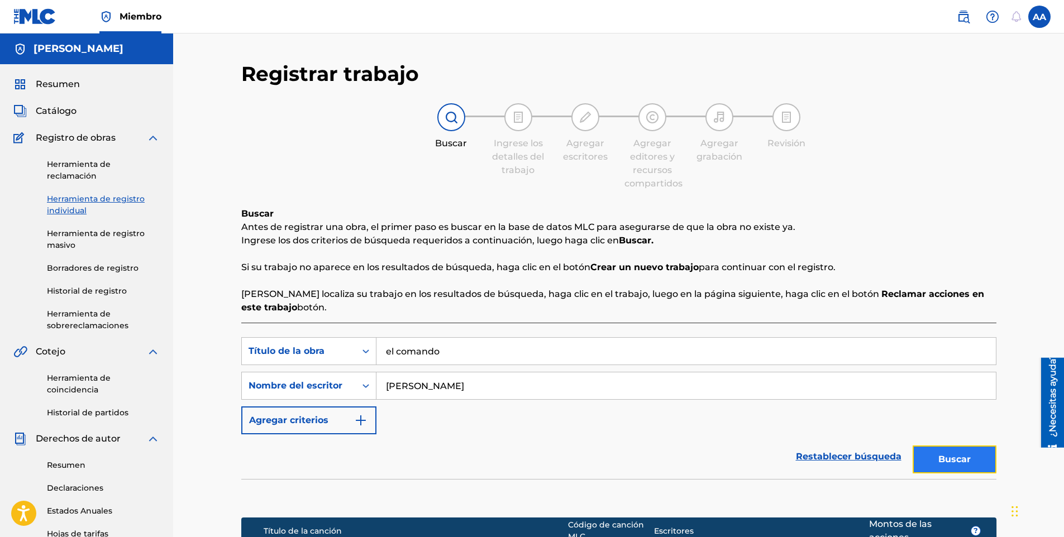
click at [978, 466] on button "Buscar" at bounding box center [955, 460] width 84 height 28
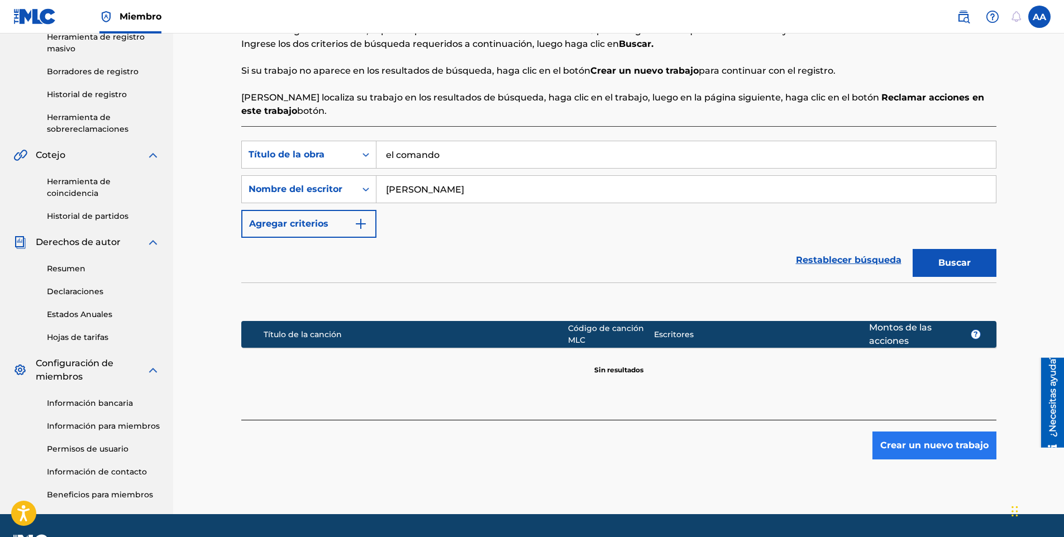
scroll to position [199, 0]
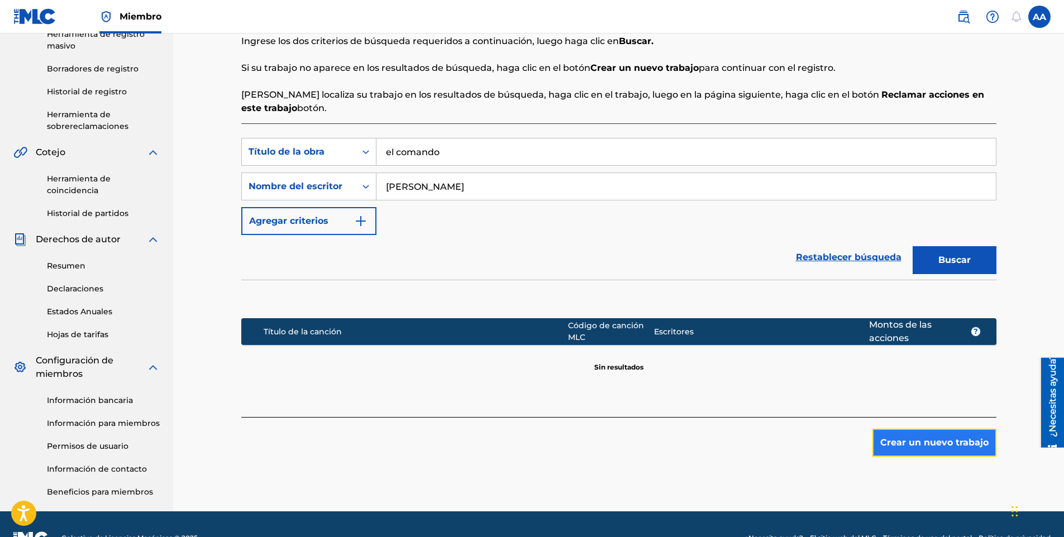
click at [918, 447] on button "Crear un nuevo trabajo" at bounding box center [935, 443] width 124 height 28
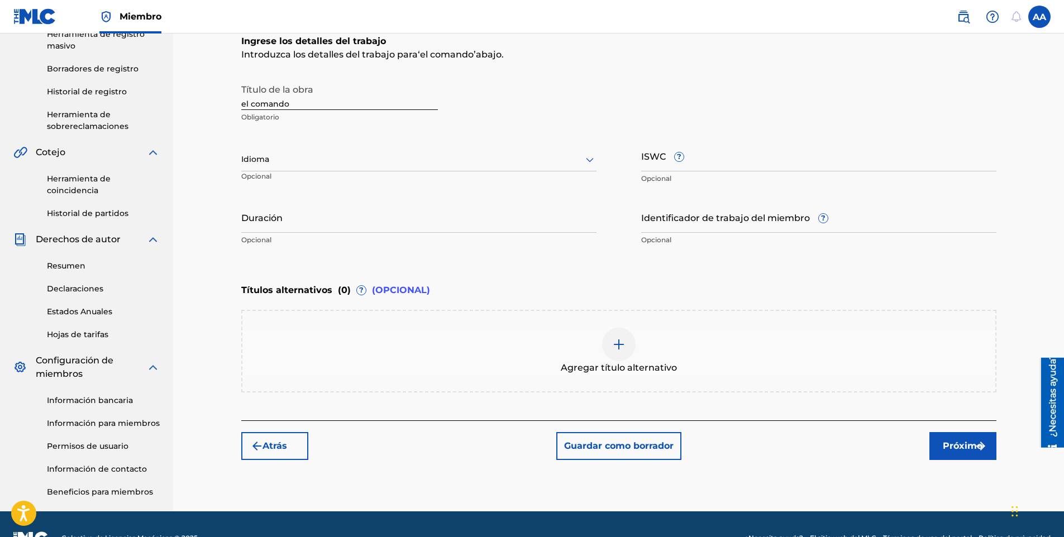
click at [333, 159] on div at bounding box center [418, 159] width 355 height 14
click at [305, 199] on div "Español" at bounding box center [419, 209] width 354 height 25
click at [412, 230] on input "Duración" at bounding box center [418, 217] width 355 height 32
type input "03:24"
click at [918, 432] on div "Atrás Guardar como borrador Próximo" at bounding box center [618, 441] width 755 height 40
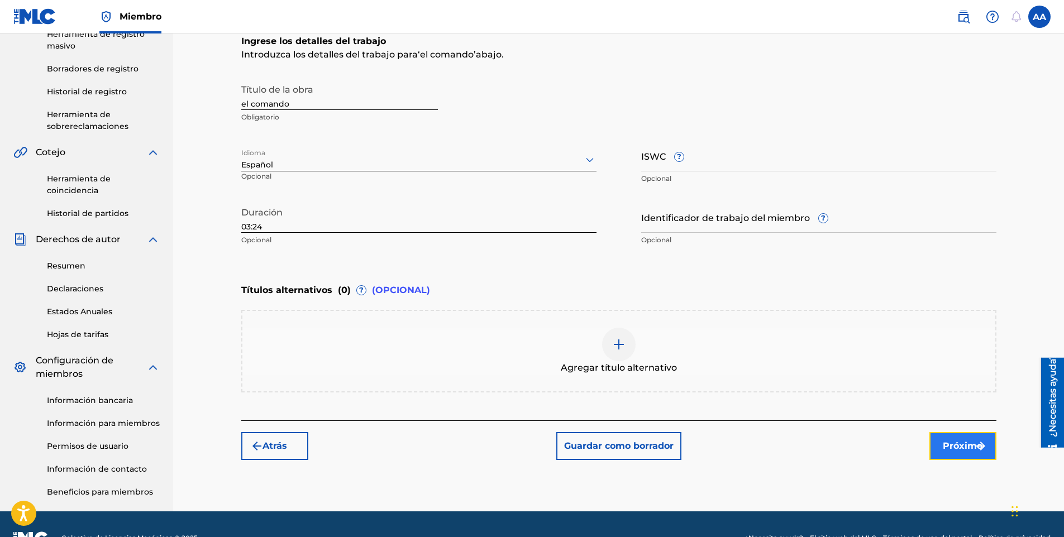
click at [955, 444] on font "Próximo" at bounding box center [963, 446] width 40 height 13
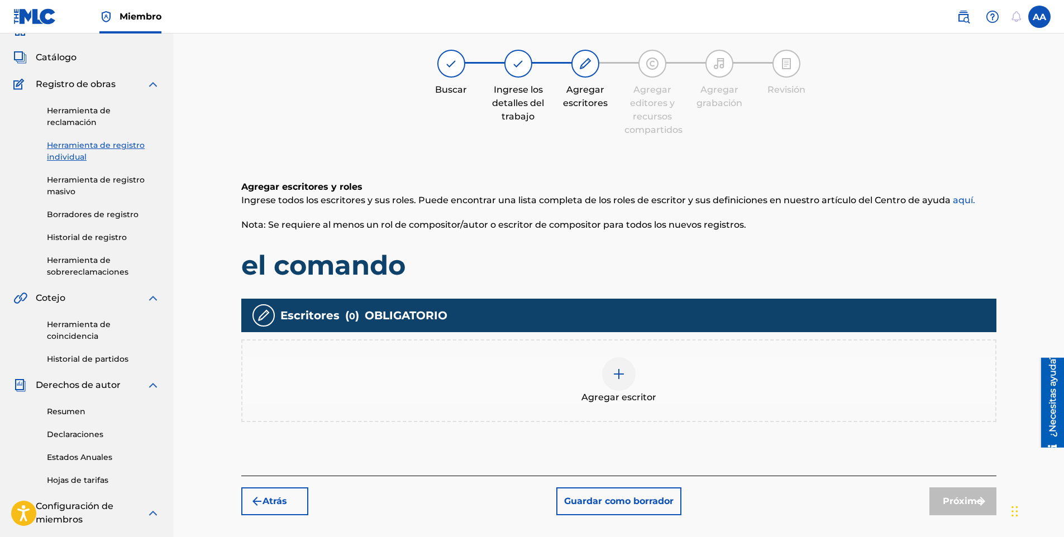
scroll to position [50, 0]
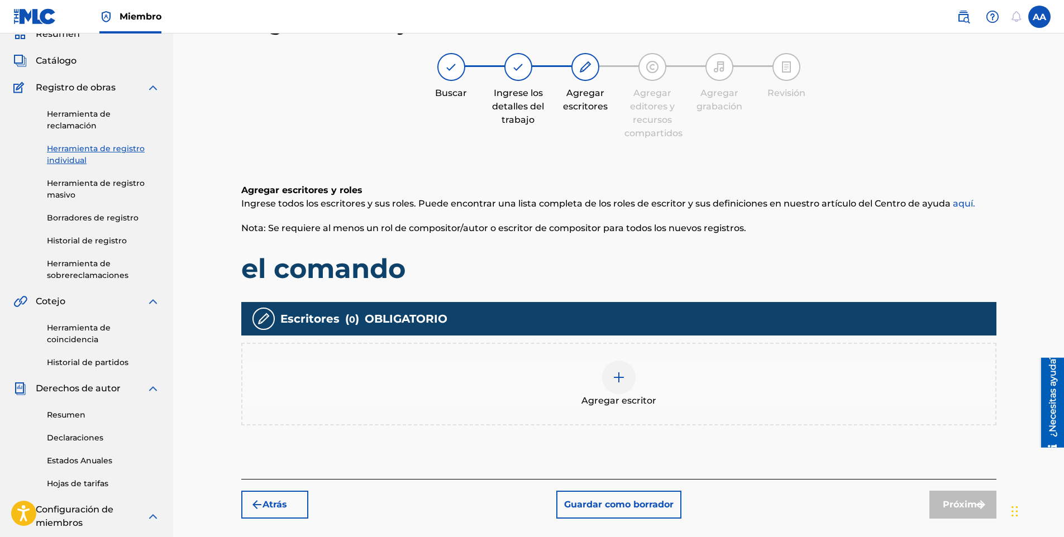
click at [628, 388] on div at bounding box center [619, 378] width 34 height 34
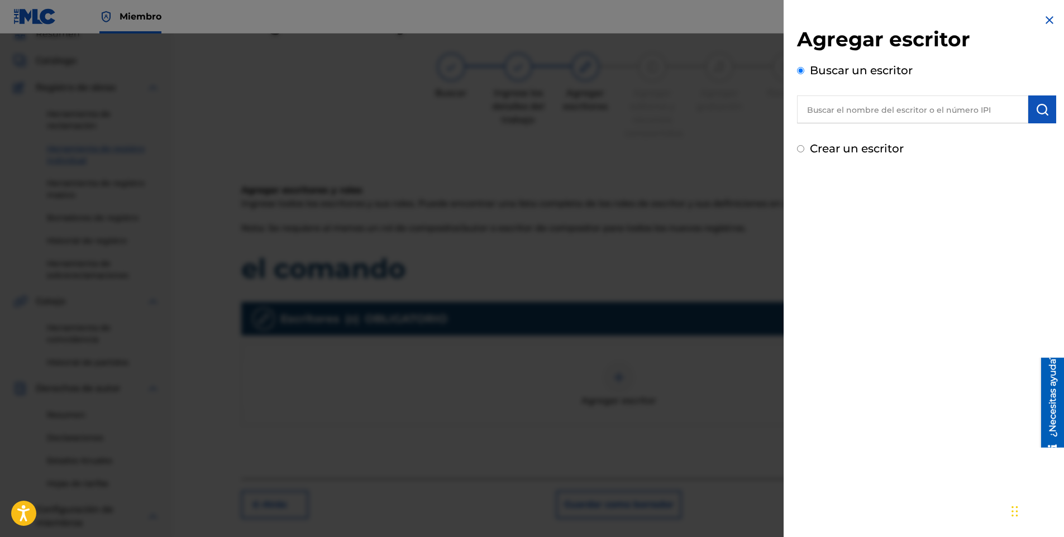
click at [837, 112] on input "text" at bounding box center [912, 110] width 231 height 28
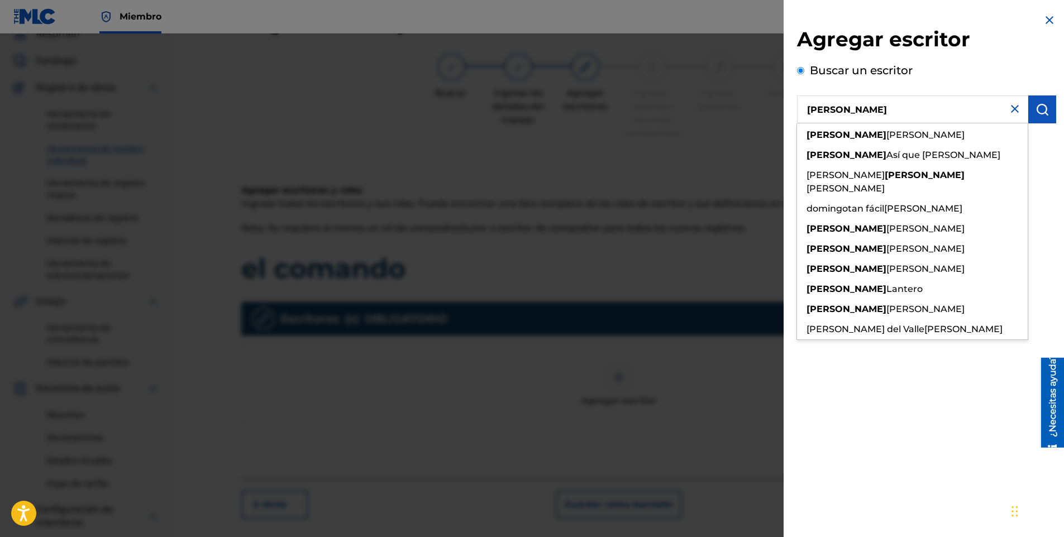
type input "[PERSON_NAME]"
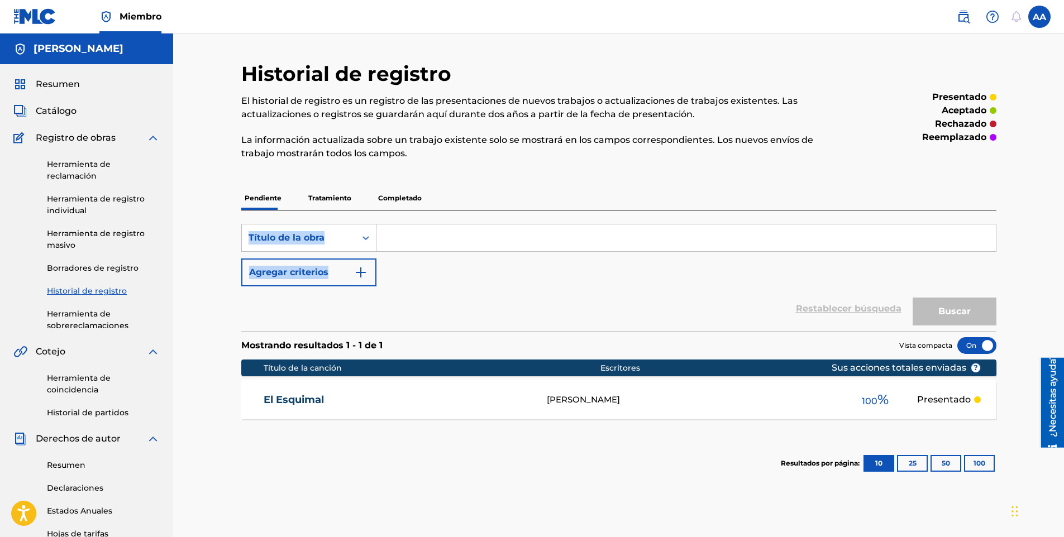
drag, startPoint x: 1063, startPoint y: 198, endPoint x: 1060, endPoint y: 285, distance: 87.2
click at [1060, 285] on div "Historial de registro El historial de registro es un registro de las presentaci…" at bounding box center [618, 373] width 891 height 678
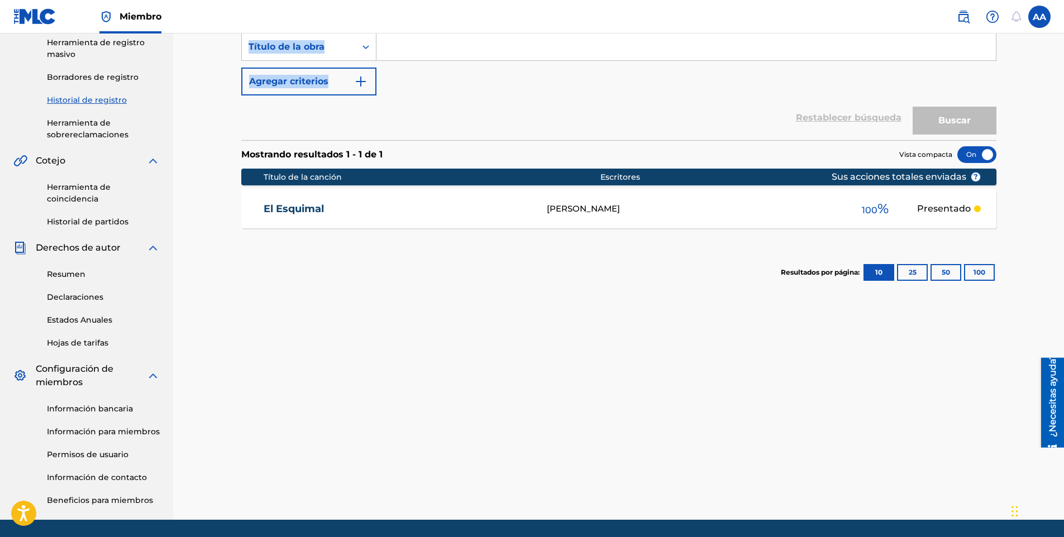
scroll to position [192, 0]
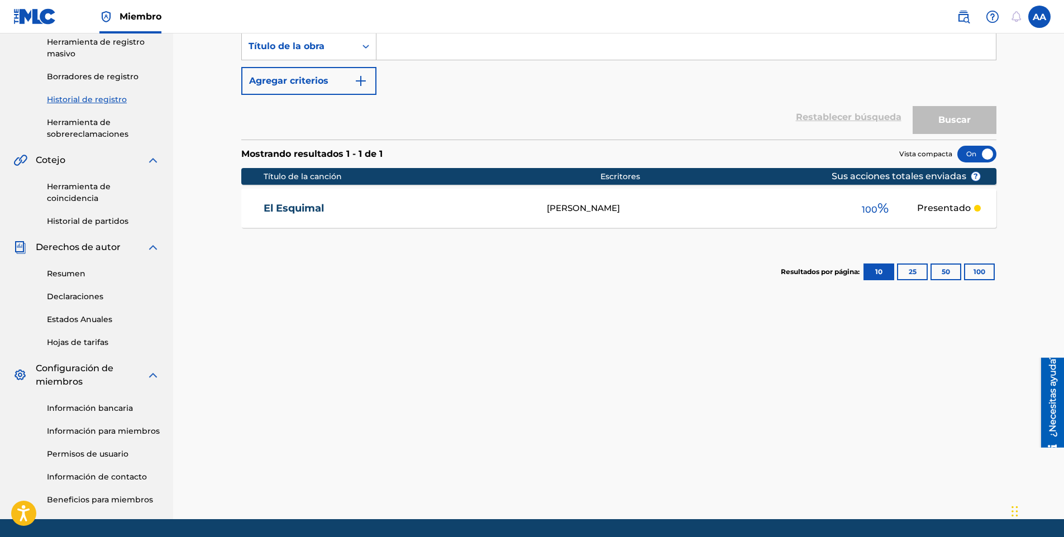
drag, startPoint x: 291, startPoint y: 352, endPoint x: 271, endPoint y: 336, distance: 25.4
click at [291, 352] on div "Historial de registro El historial de registro es un registro de las presentaci…" at bounding box center [619, 195] width 782 height 650
drag, startPoint x: 111, startPoint y: 75, endPoint x: 138, endPoint y: 106, distance: 41.1
drag, startPoint x: 1062, startPoint y: 307, endPoint x: 1062, endPoint y: 301, distance: 6.7
click at [1062, 301] on div "Historial de registro El historial de registro es un registro de las presentaci…" at bounding box center [618, 181] width 891 height 678
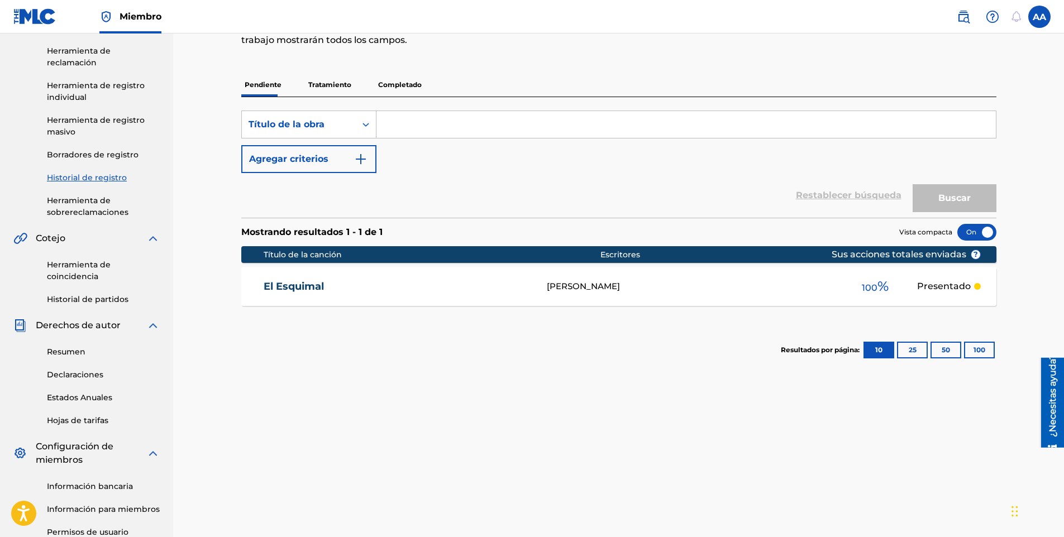
scroll to position [112, 0]
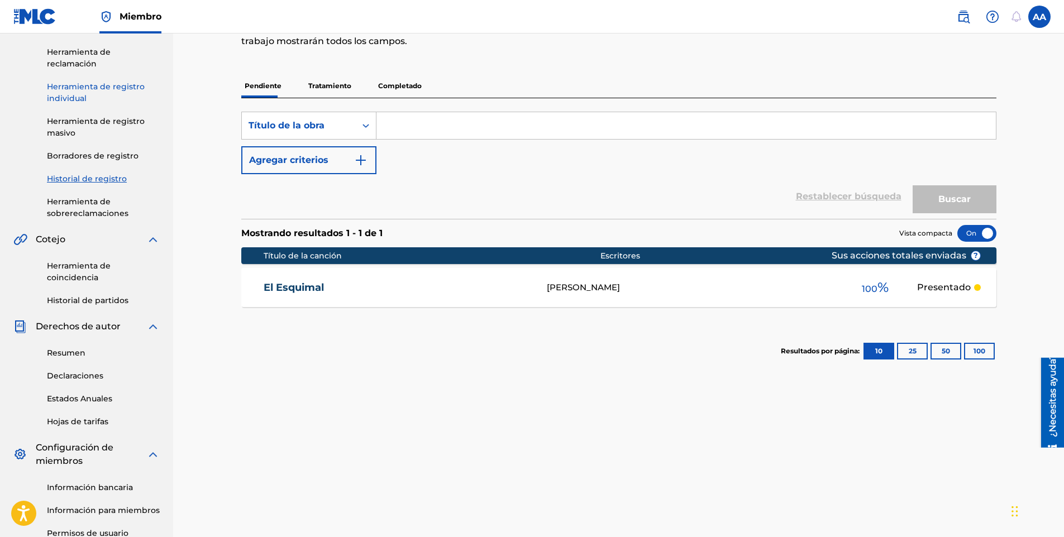
click at [94, 84] on link "Herramienta de registro individual" at bounding box center [103, 92] width 113 height 23
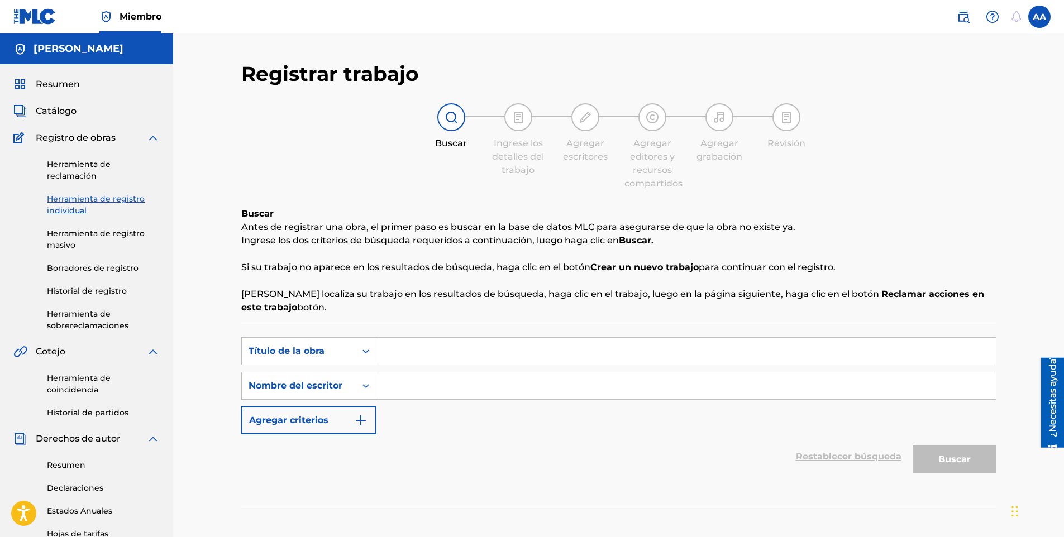
click at [437, 349] on input "Formulario de búsqueda" at bounding box center [685, 351] width 619 height 27
type input "el comando"
click at [430, 385] on input "Formulario de búsqueda" at bounding box center [685, 386] width 619 height 27
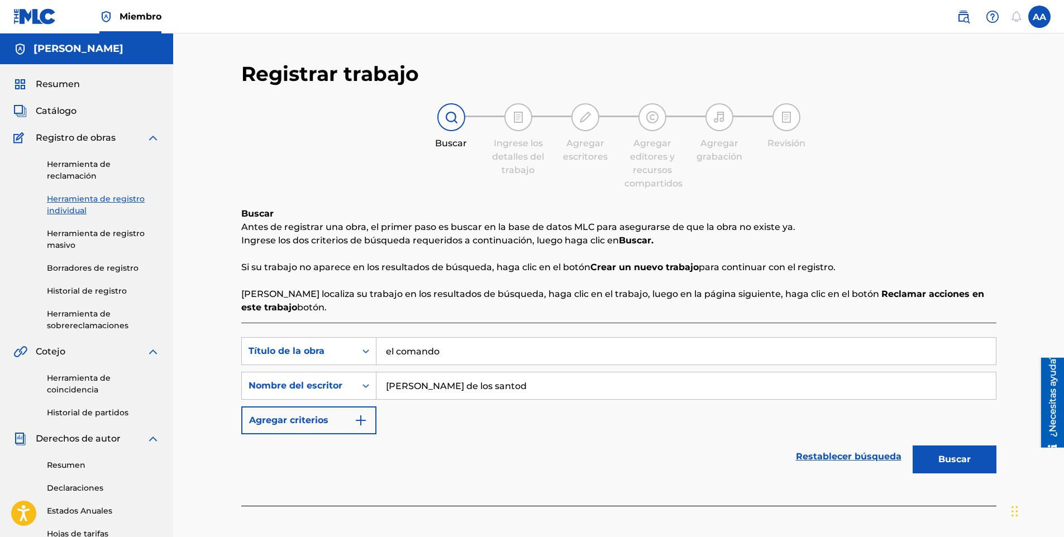
type input "[PERSON_NAME] de los santod"
click at [913, 446] on button "Buscar" at bounding box center [955, 460] width 84 height 28
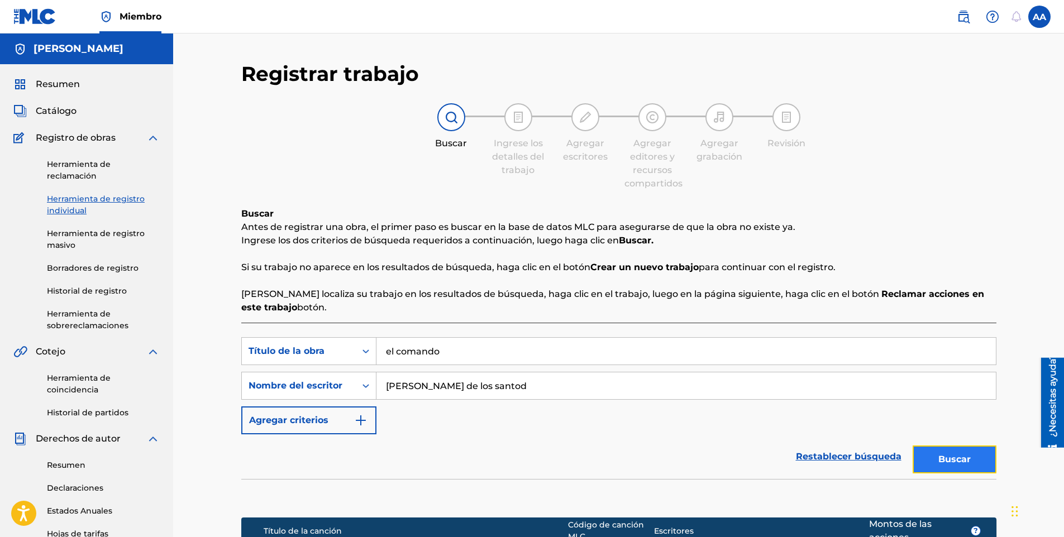
click at [969, 466] on button "Buscar" at bounding box center [955, 460] width 84 height 28
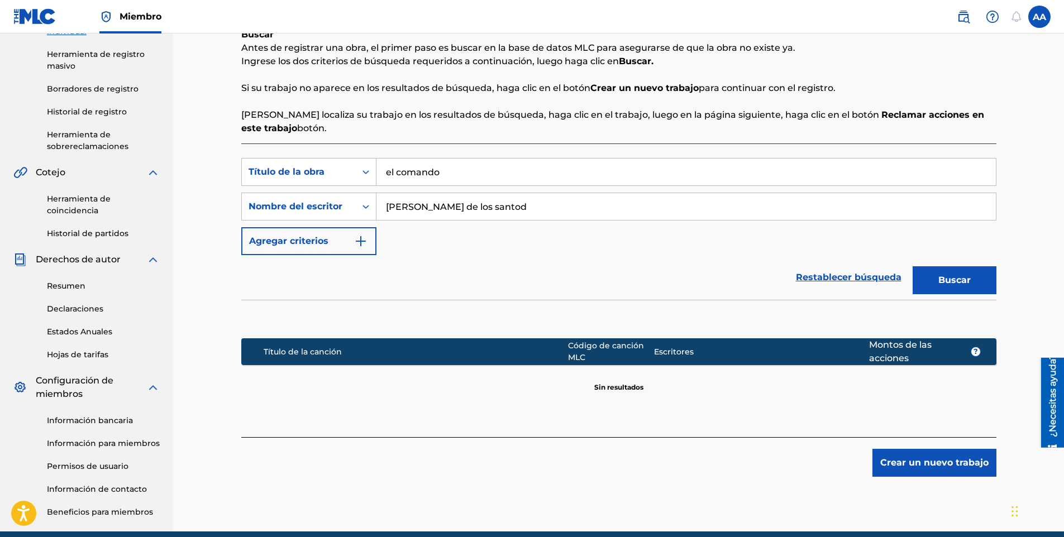
scroll to position [227, 0]
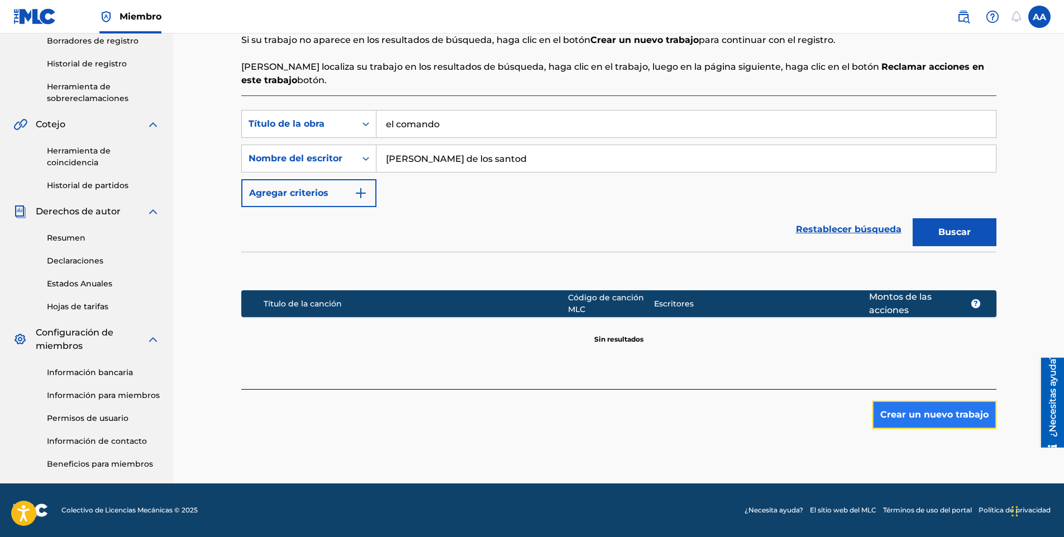
click at [943, 422] on button "Crear un nuevo trabajo" at bounding box center [935, 415] width 124 height 28
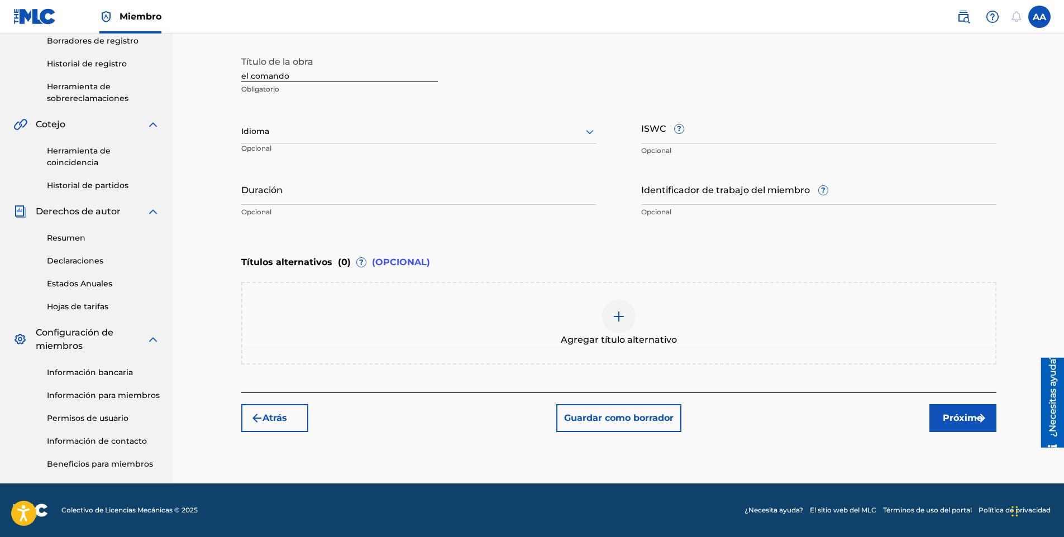
drag, startPoint x: 333, startPoint y: 74, endPoint x: 330, endPoint y: 82, distance: 8.5
click at [332, 74] on input "el comando" at bounding box center [339, 66] width 197 height 32
click at [362, 127] on div at bounding box center [418, 132] width 355 height 14
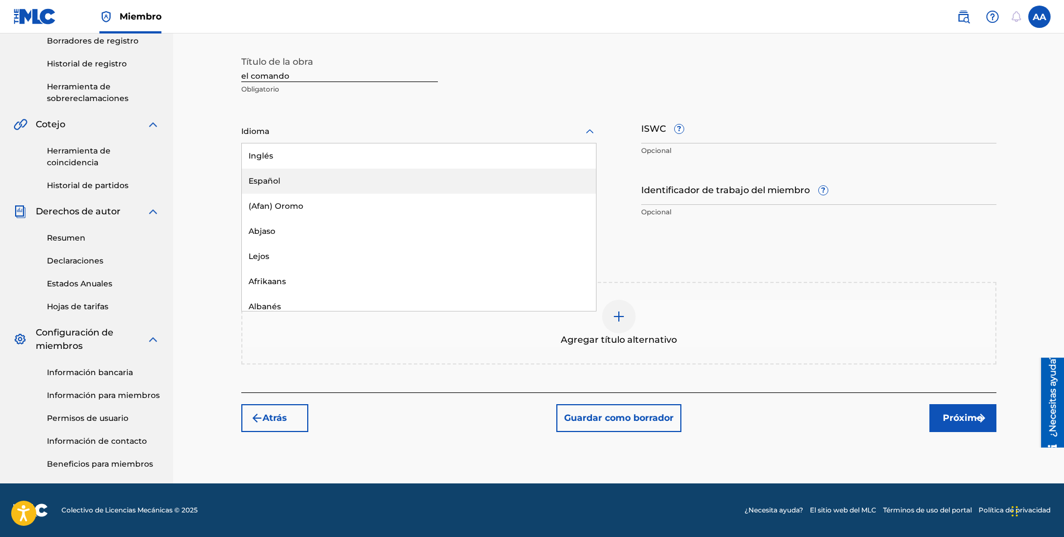
click at [322, 179] on div "Español" at bounding box center [419, 181] width 354 height 25
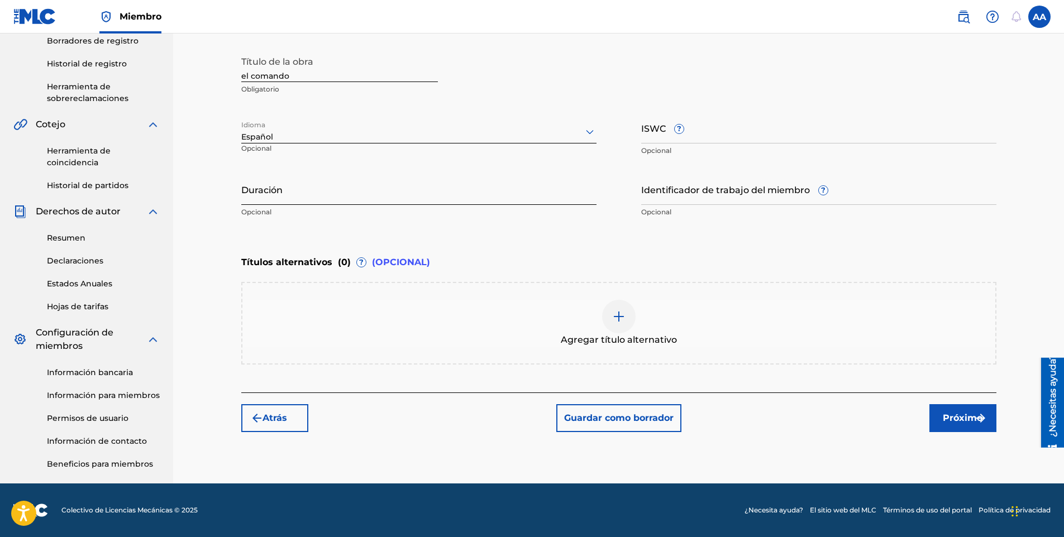
click at [313, 199] on input "Duración" at bounding box center [418, 189] width 355 height 32
type input "2"
type input "03:37"
click at [968, 416] on font "Próximo" at bounding box center [963, 418] width 40 height 13
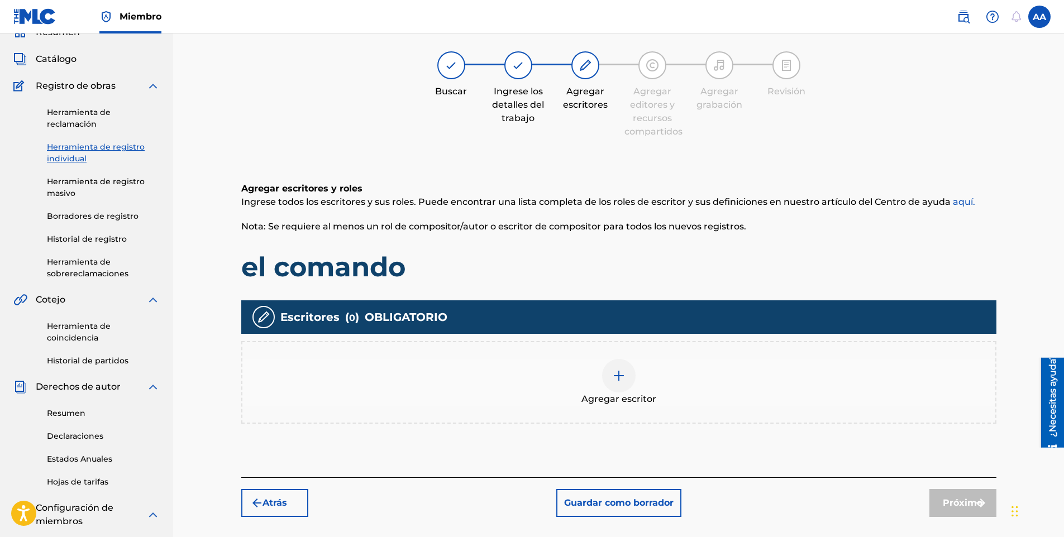
scroll to position [50, 0]
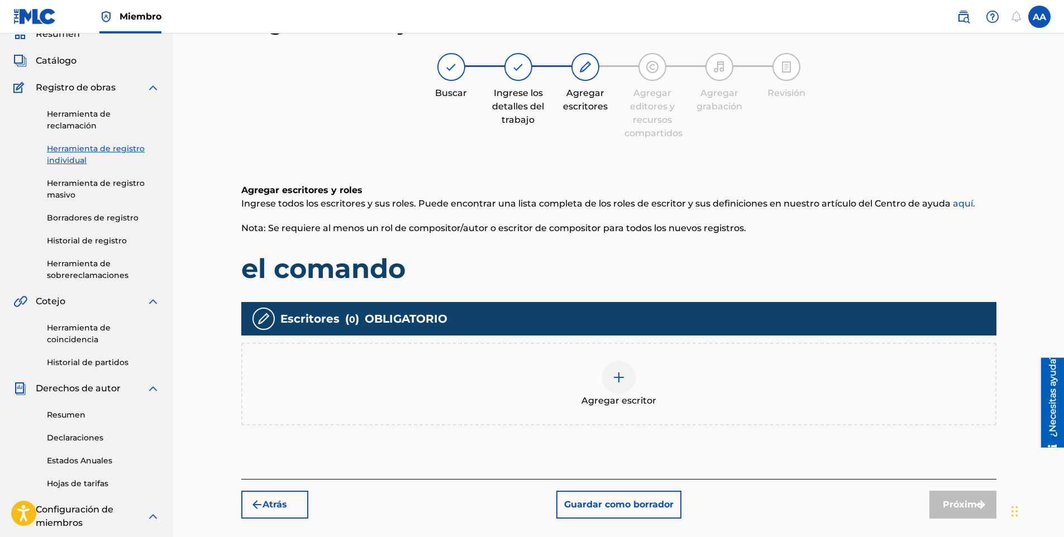
click at [621, 392] on div at bounding box center [619, 378] width 34 height 34
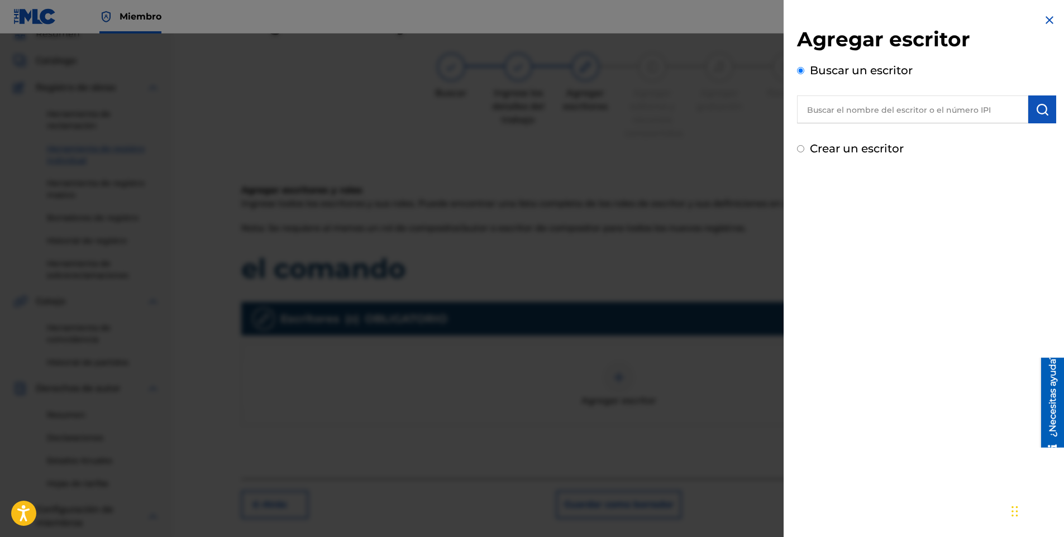
click at [869, 105] on input "text" at bounding box center [912, 110] width 231 height 28
click at [882, 128] on div "[PERSON_NAME] de los santos" at bounding box center [912, 135] width 231 height 20
click at [824, 109] on input "[PERSON_NAME] de los santos" at bounding box center [912, 110] width 231 height 28
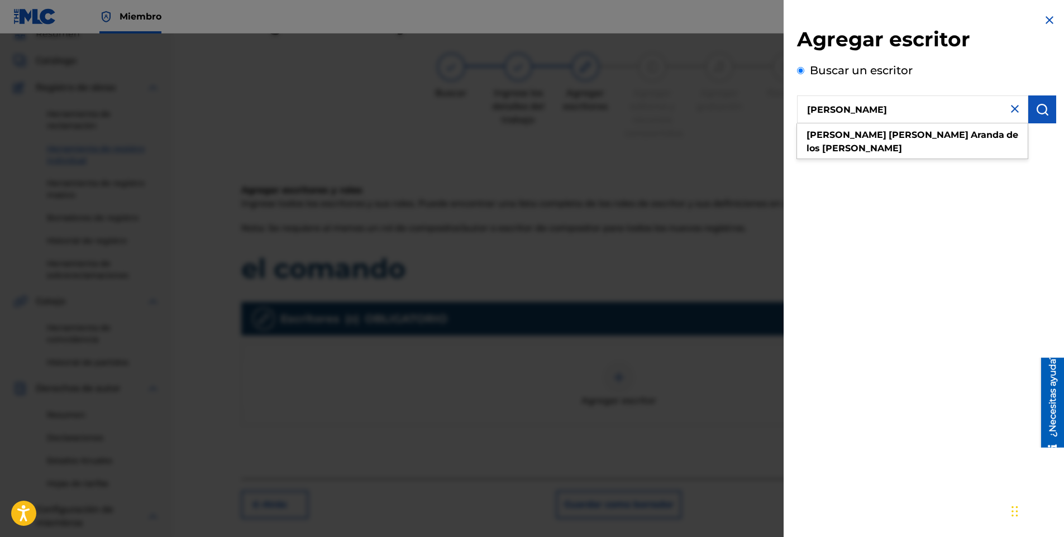
type input "[PERSON_NAME]"
click at [1036, 116] on img "submit" at bounding box center [1042, 109] width 13 height 13
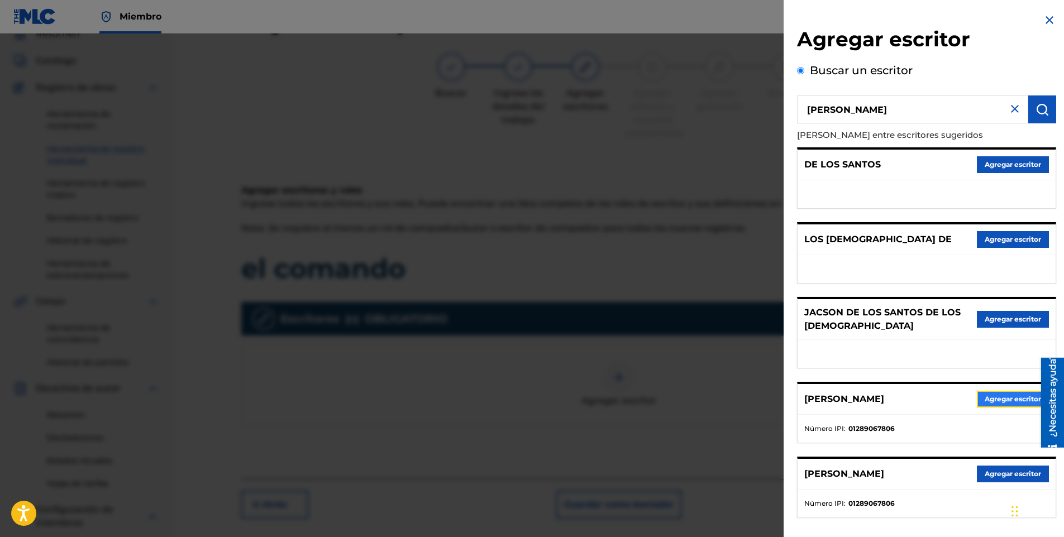
click at [985, 407] on button "Agregar escritor" at bounding box center [1013, 399] width 72 height 17
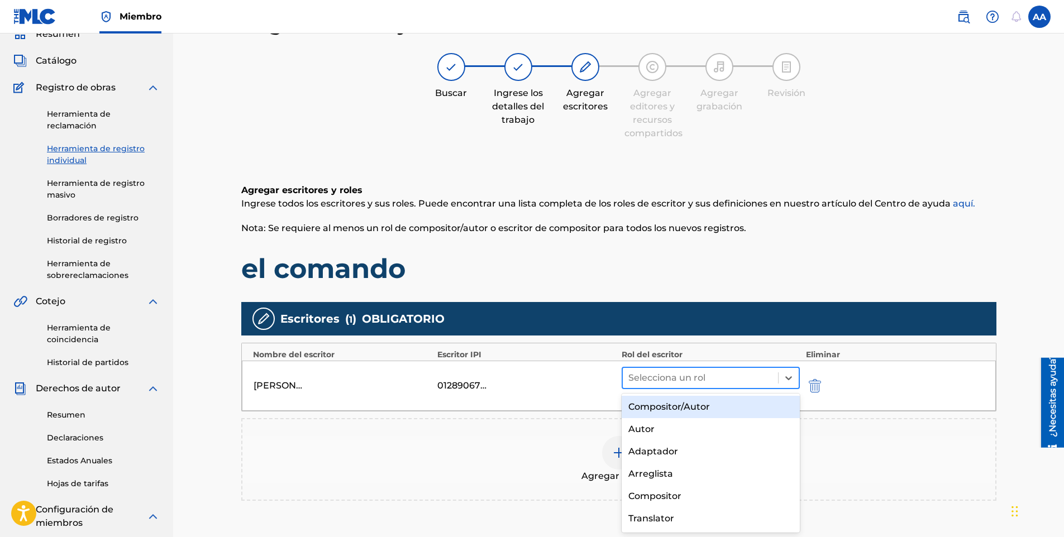
click at [734, 388] on div "Selecciona un rol" at bounding box center [701, 378] width 156 height 20
click at [738, 412] on div "Compositor/Autor" at bounding box center [711, 407] width 179 height 22
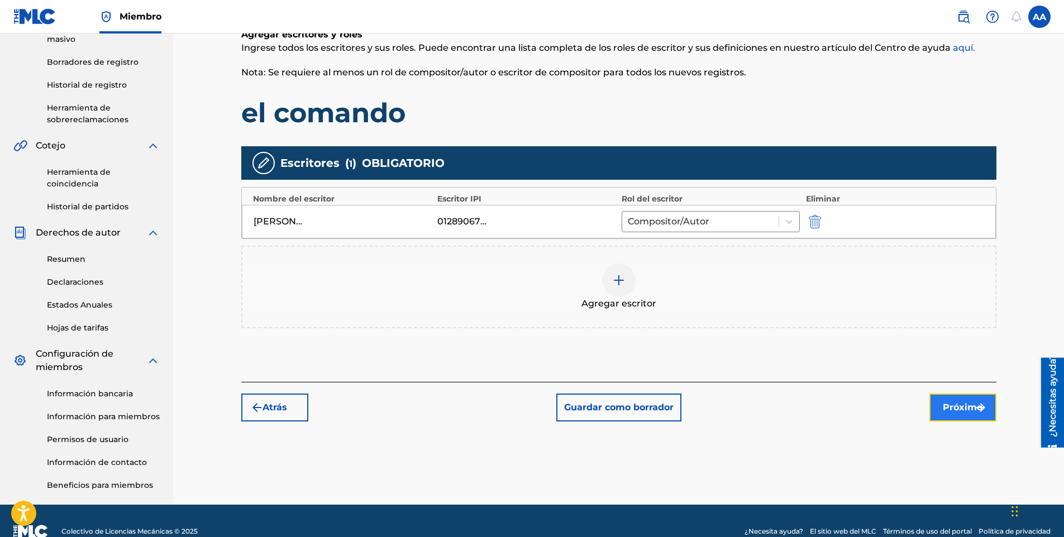
click at [949, 401] on button "Próximo" at bounding box center [963, 408] width 67 height 28
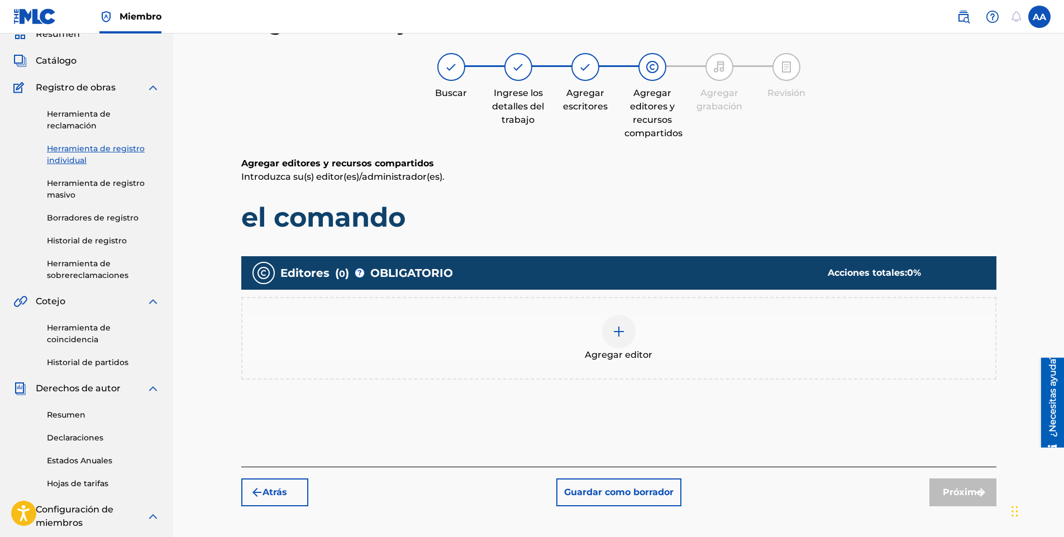
click at [636, 339] on div "Agregar editor" at bounding box center [618, 338] width 753 height 47
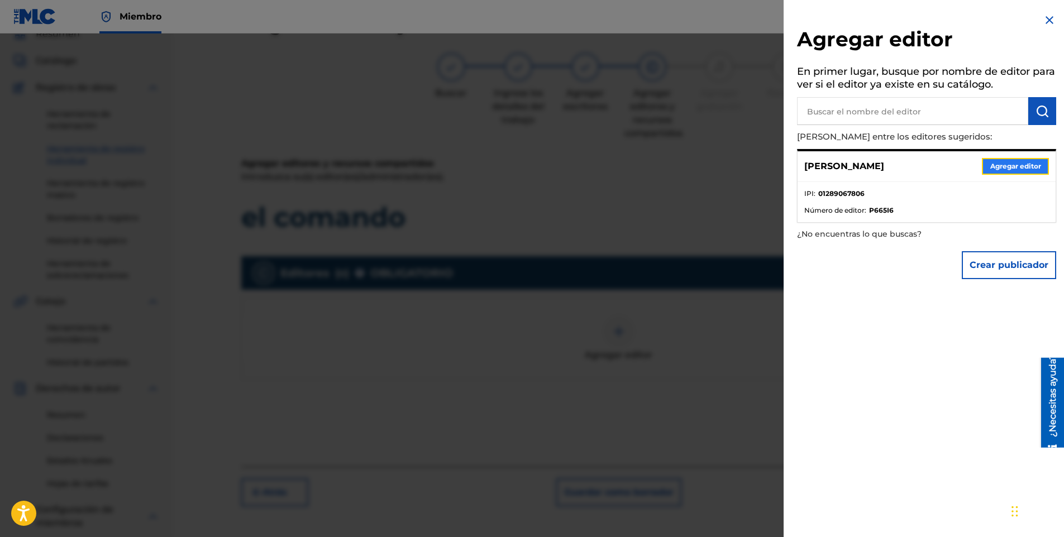
click at [1003, 168] on button "Agregar editor" at bounding box center [1015, 166] width 67 height 17
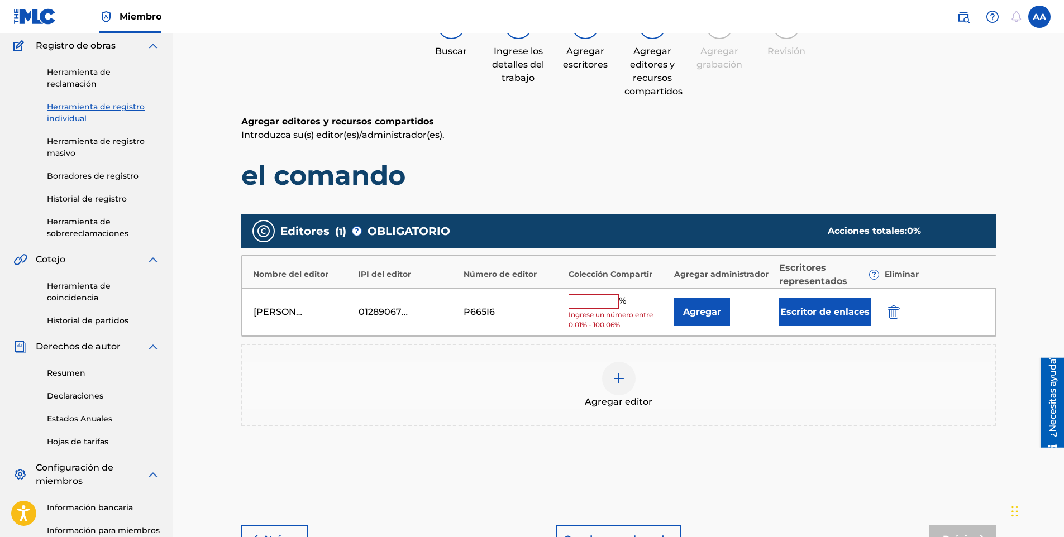
scroll to position [102, 0]
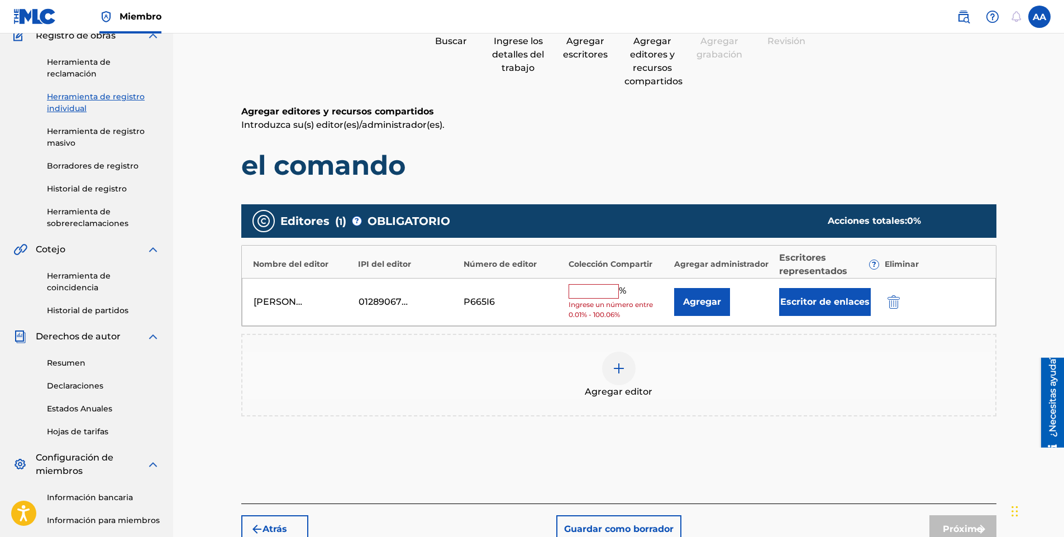
click at [606, 298] on input "text" at bounding box center [594, 291] width 50 height 15
type input "100"
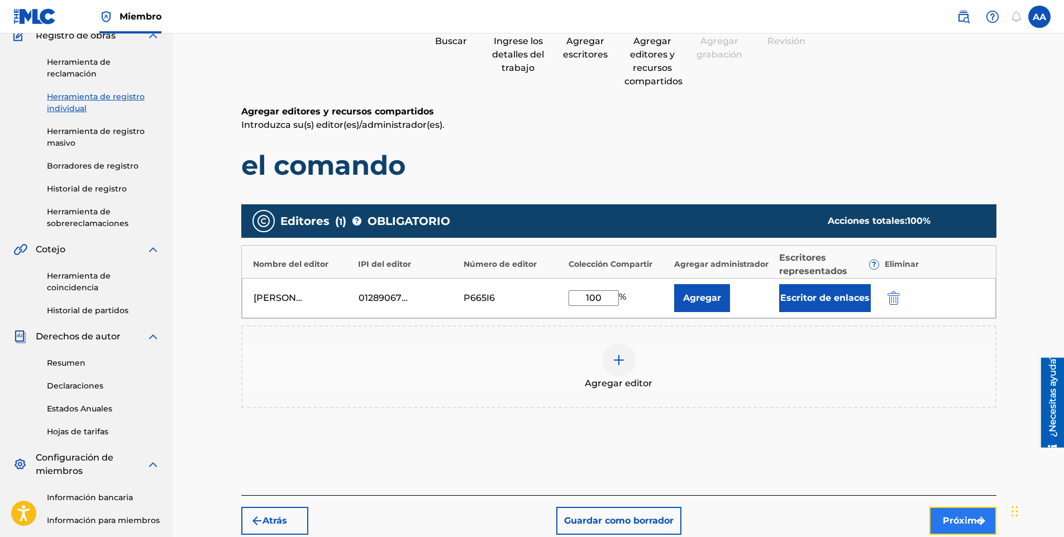
click at [944, 517] on font "Próximo" at bounding box center [963, 520] width 40 height 13
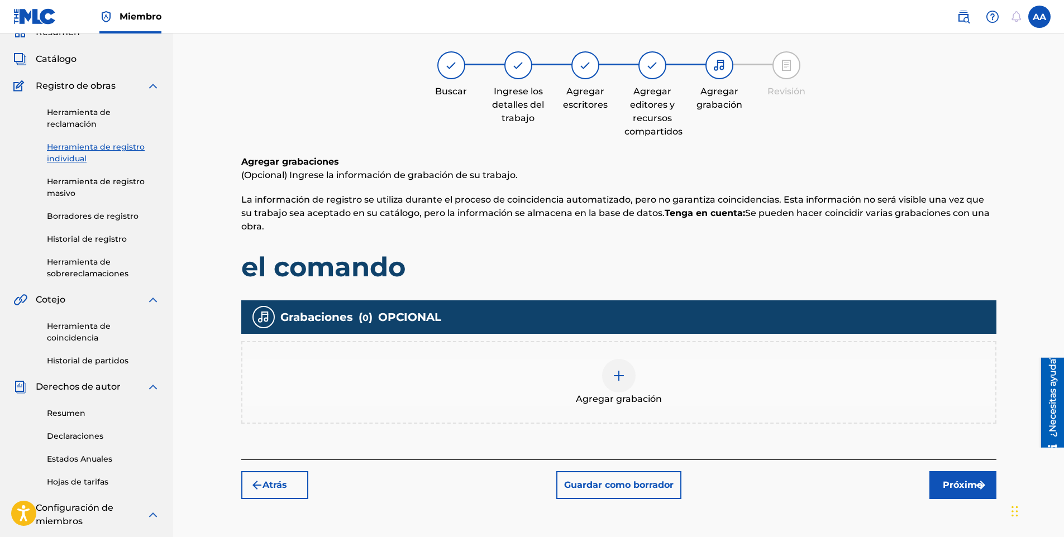
scroll to position [50, 0]
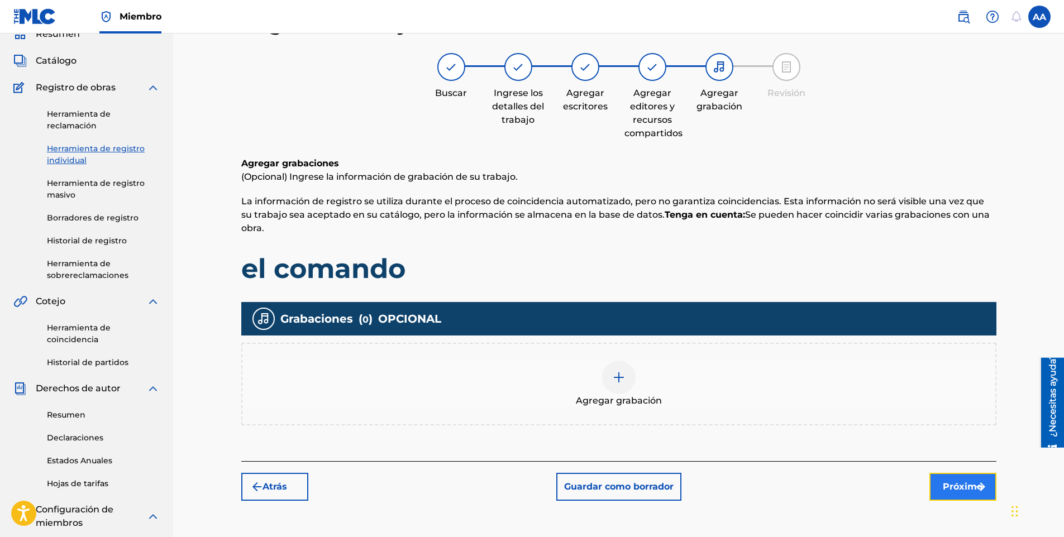
click at [965, 492] on font "Próximo" at bounding box center [963, 486] width 40 height 13
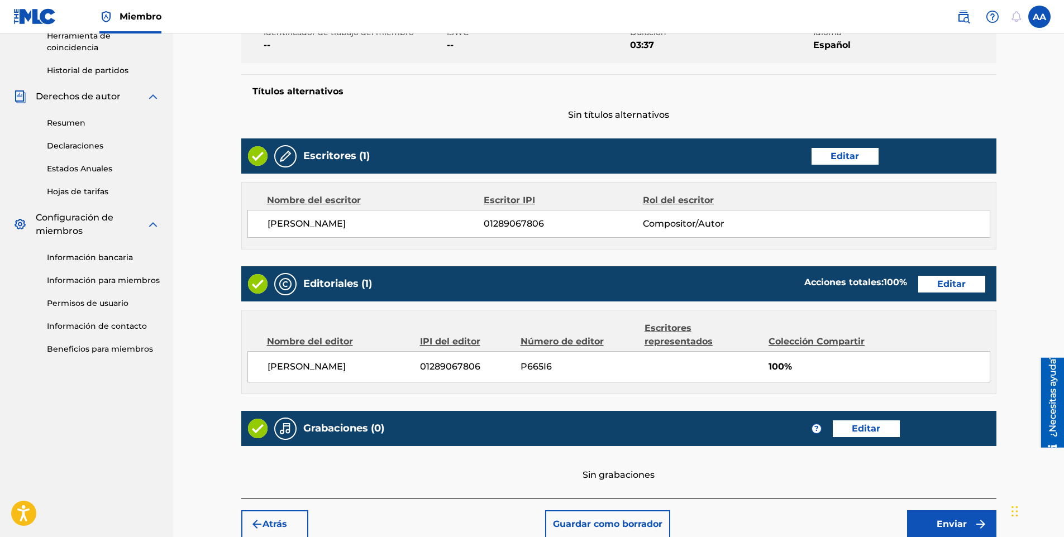
scroll to position [345, 0]
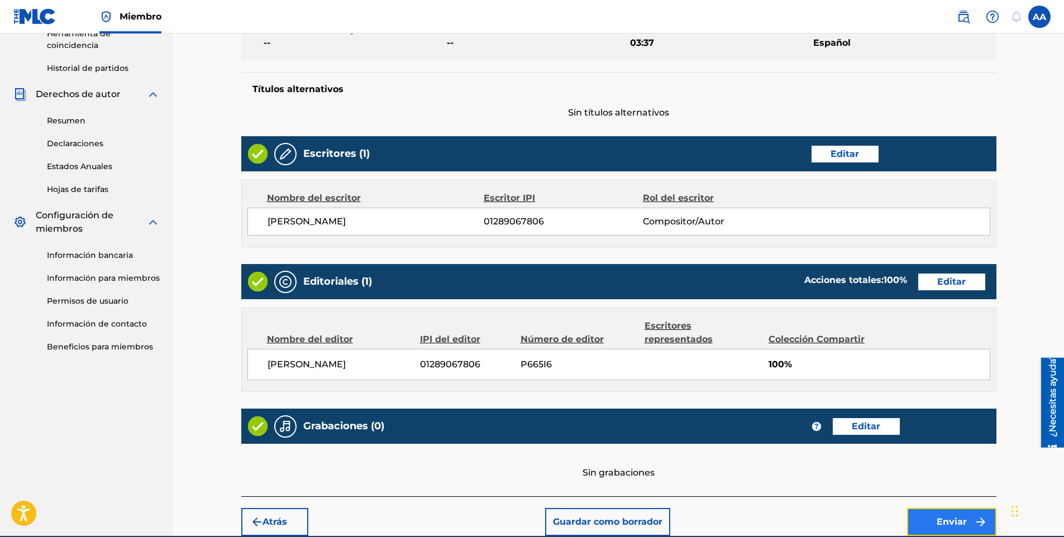
click at [949, 529] on font "Enviar" at bounding box center [952, 522] width 30 height 13
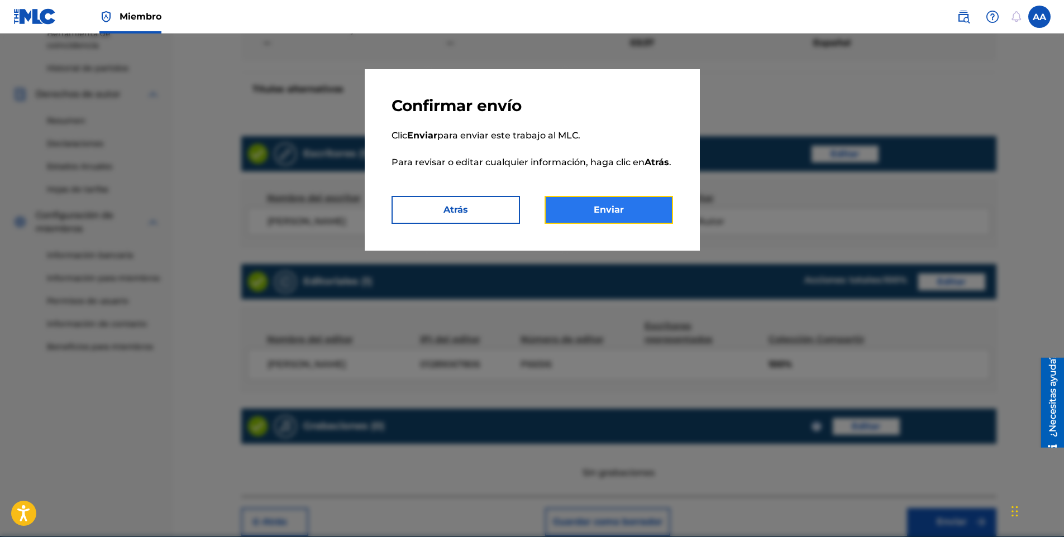
click at [612, 206] on button "Enviar" at bounding box center [609, 210] width 128 height 28
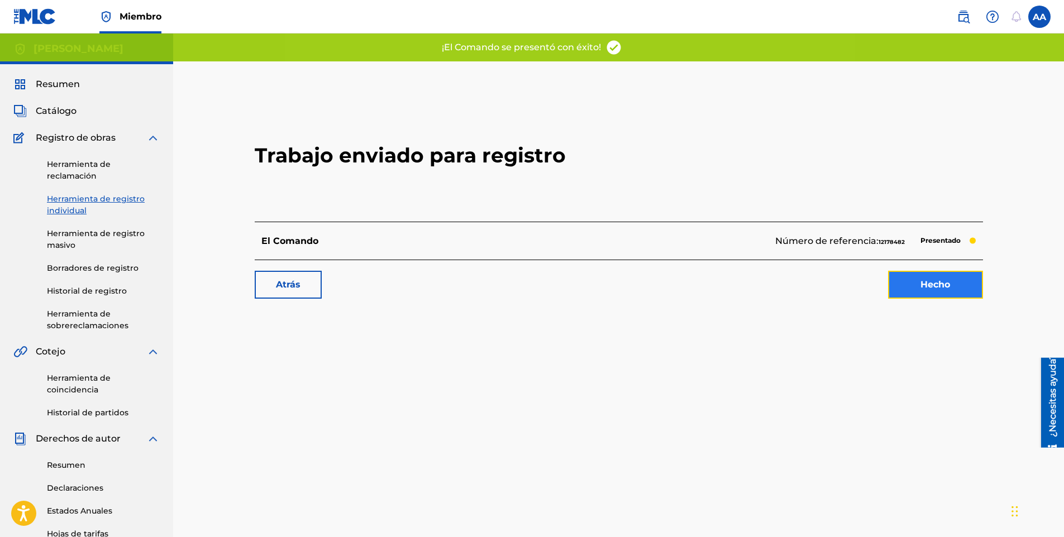
click at [906, 280] on link "Hecho" at bounding box center [935, 285] width 95 height 28
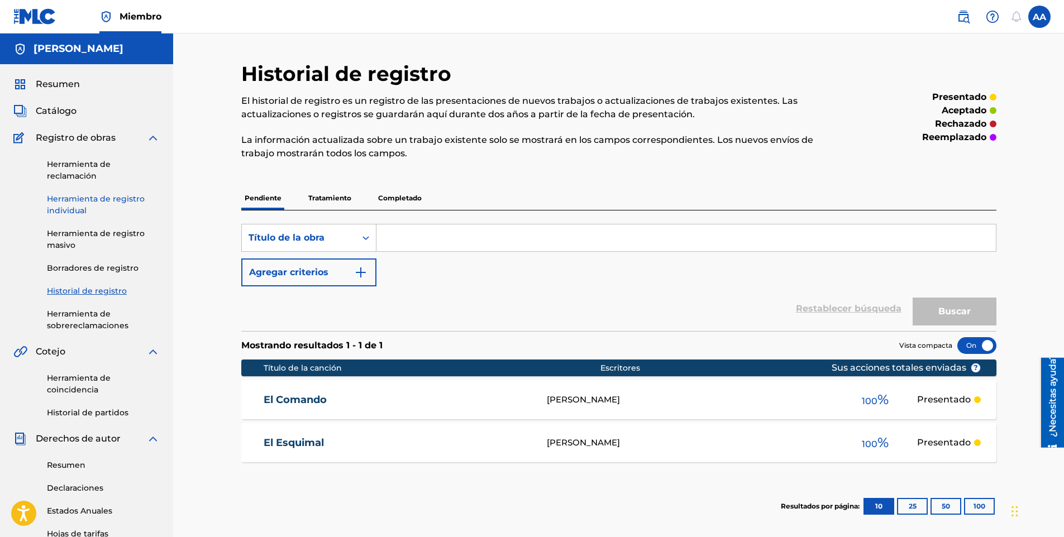
click at [72, 204] on link "Herramienta de registro individual" at bounding box center [103, 204] width 113 height 23
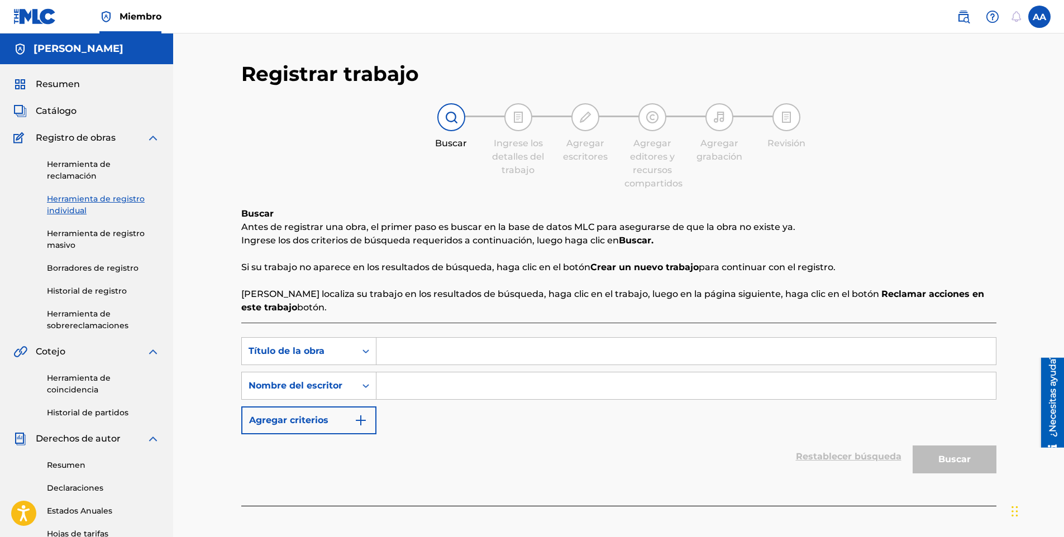
click at [426, 345] on input "Formulario de búsqueda" at bounding box center [685, 351] width 619 height 27
type input "el de la mochila"
click at [422, 380] on input "Formulario de búsqueda" at bounding box center [685, 386] width 619 height 27
type input "doble a"
click at [913, 446] on button "Buscar" at bounding box center [955, 460] width 84 height 28
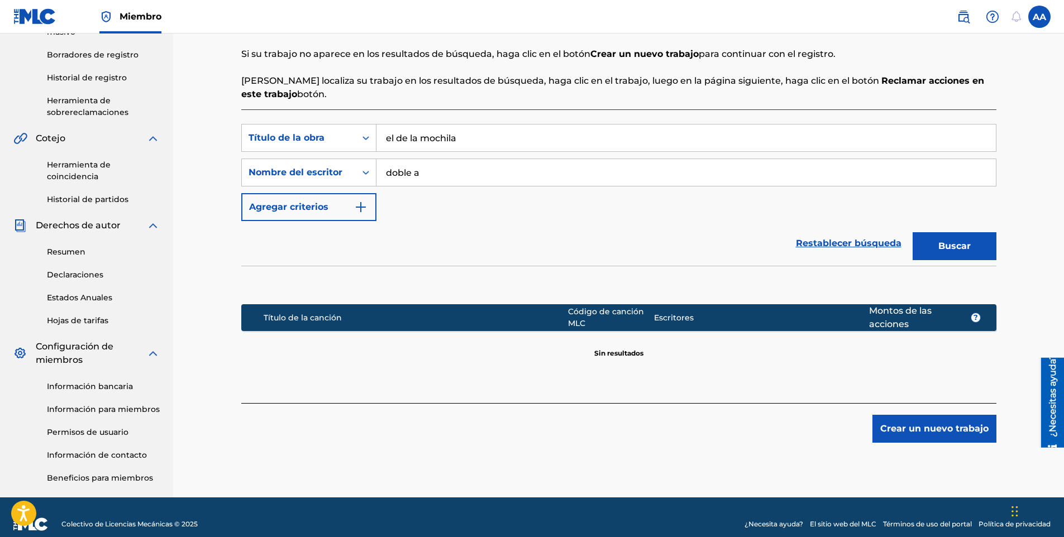
scroll to position [225, 0]
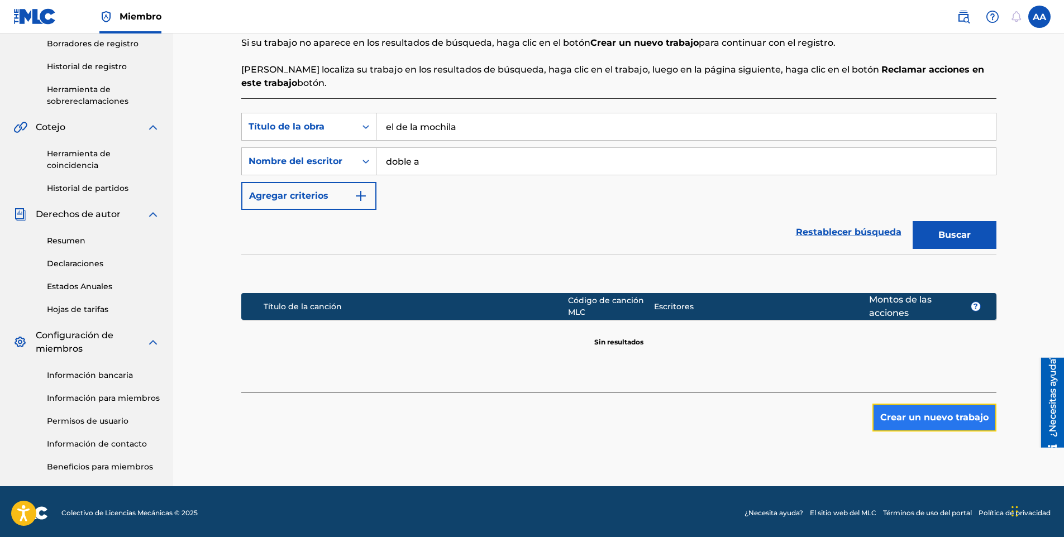
click at [974, 428] on button "Crear un nuevo trabajo" at bounding box center [935, 418] width 124 height 28
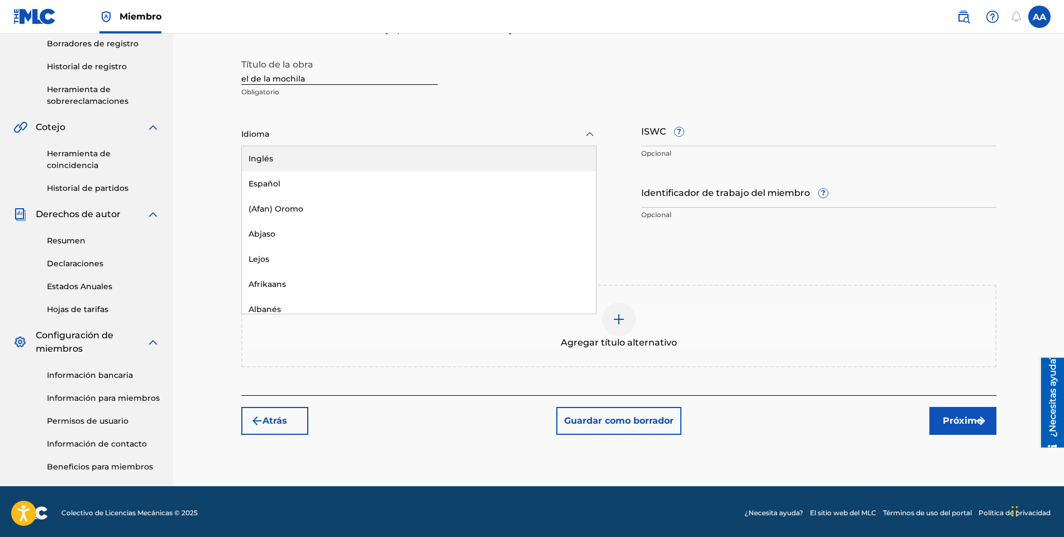
click at [282, 132] on div at bounding box center [418, 134] width 355 height 14
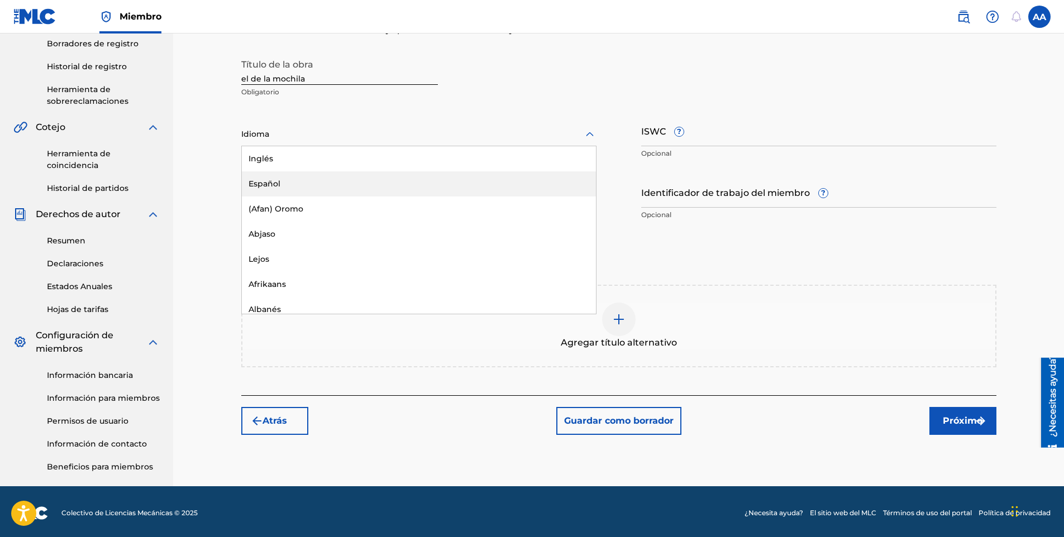
click at [298, 179] on div "Español" at bounding box center [419, 183] width 354 height 25
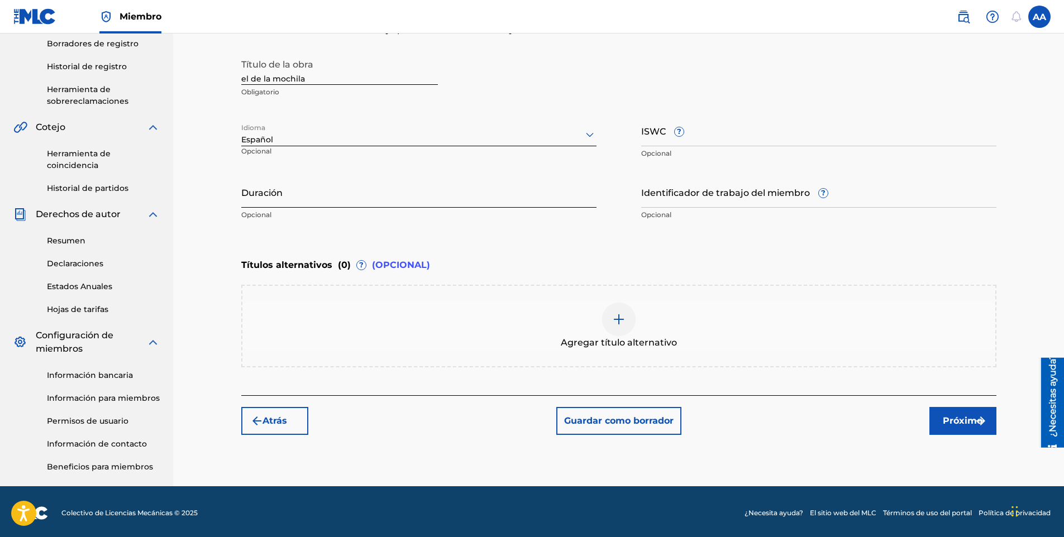
click at [298, 182] on input "Duración" at bounding box center [418, 192] width 355 height 32
type input "03:19"
click at [940, 416] on button "Próximo" at bounding box center [963, 421] width 67 height 28
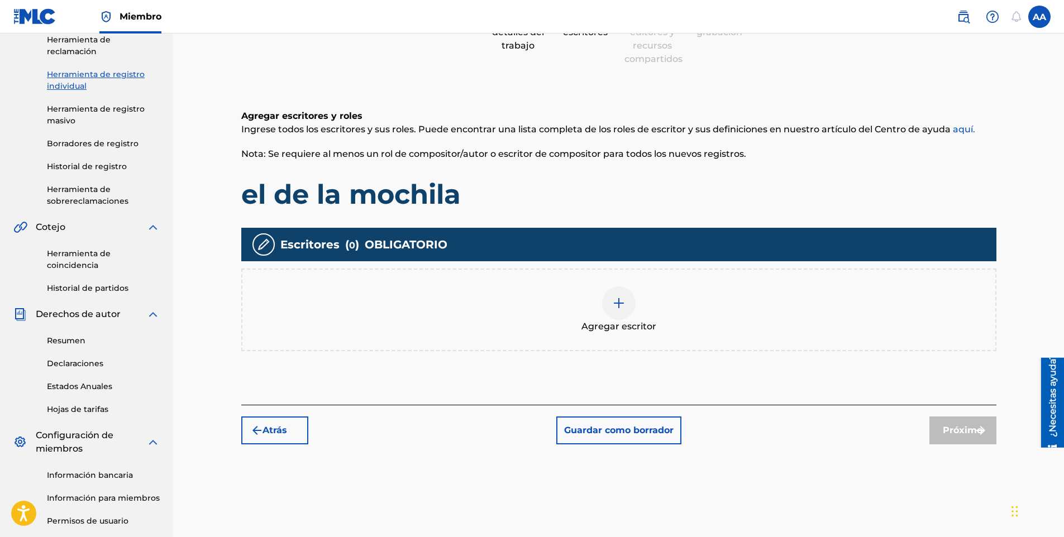
scroll to position [50, 0]
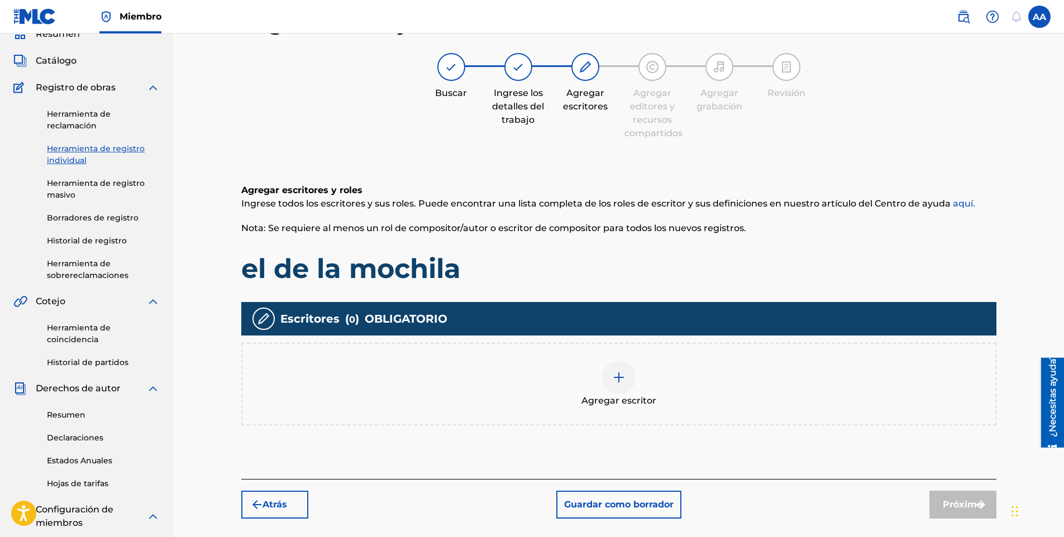
click at [654, 409] on div "Agregar escritor" at bounding box center [618, 384] width 755 height 83
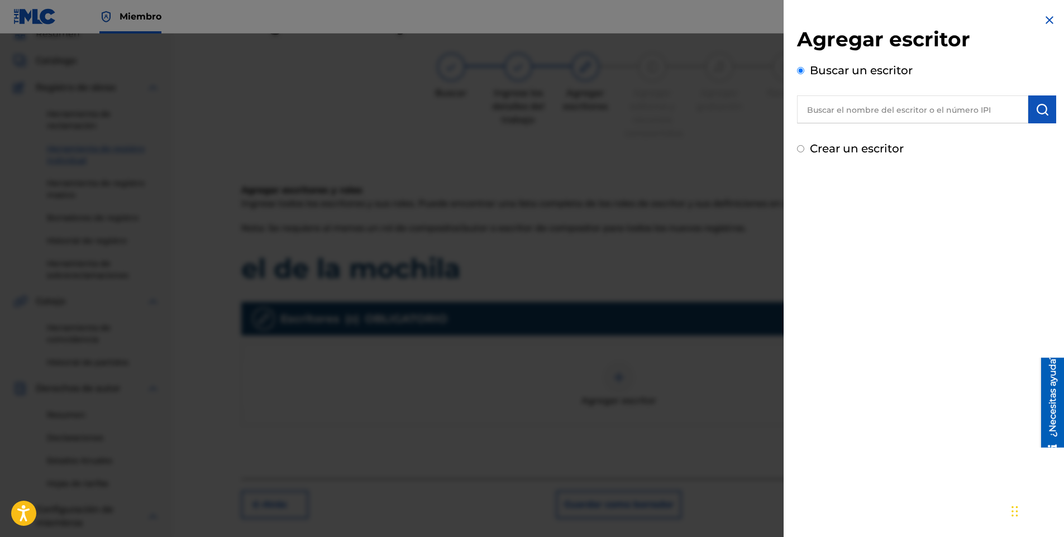
click at [845, 117] on input "text" at bounding box center [912, 110] width 231 height 28
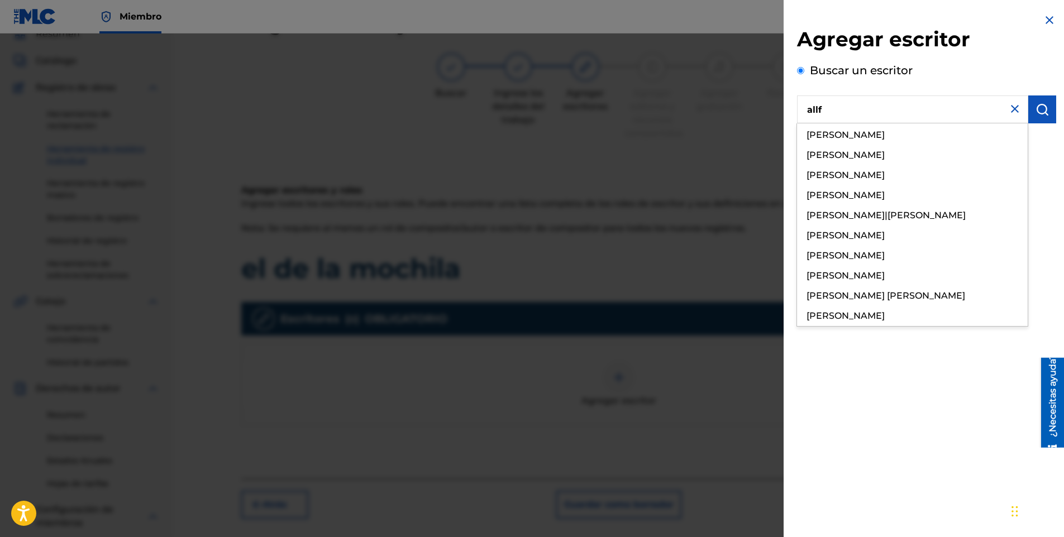
type input "allfo"
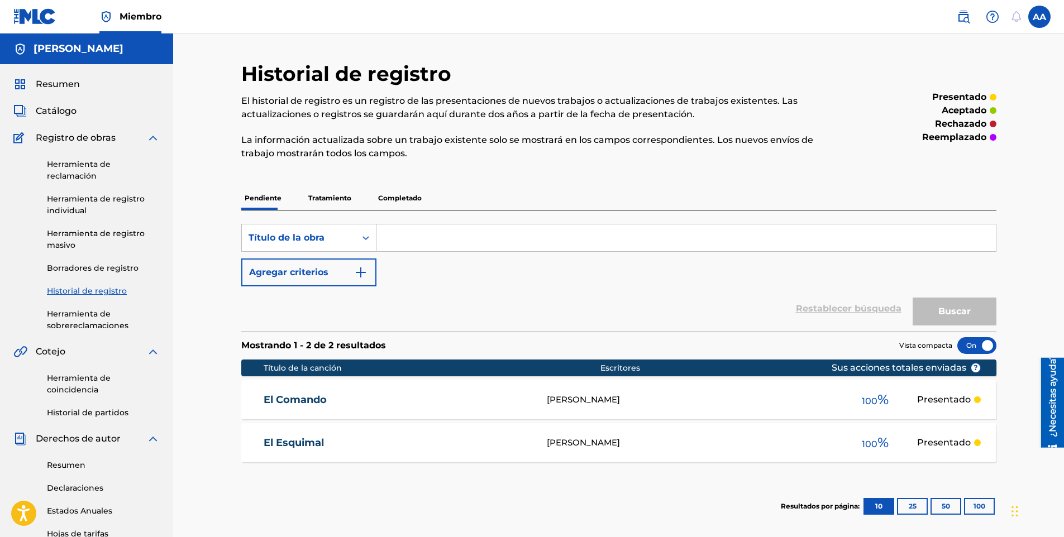
click at [323, 197] on p "Tratamiento" at bounding box center [330, 198] width 50 height 23
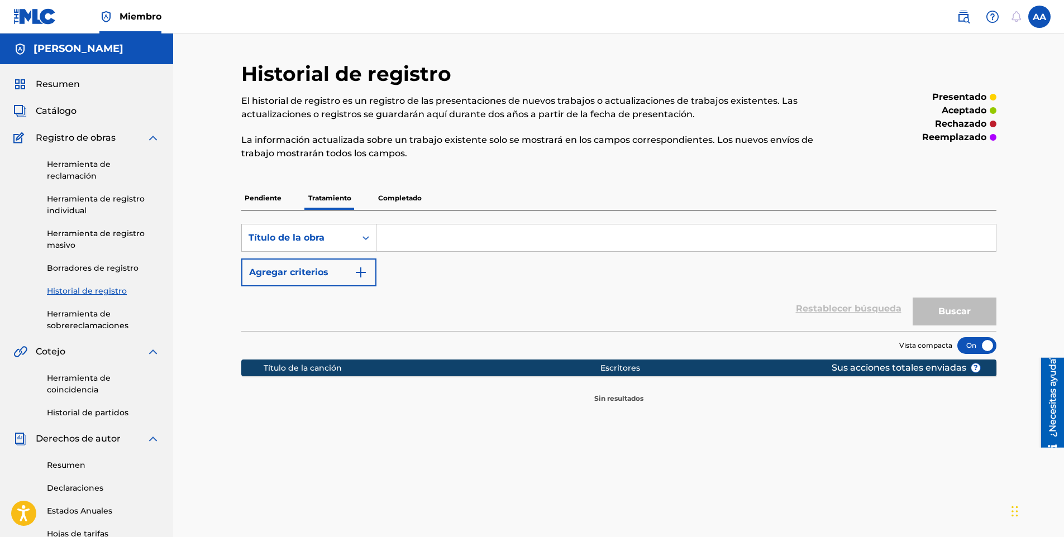
click at [403, 203] on p "Completado" at bounding box center [400, 198] width 50 height 23
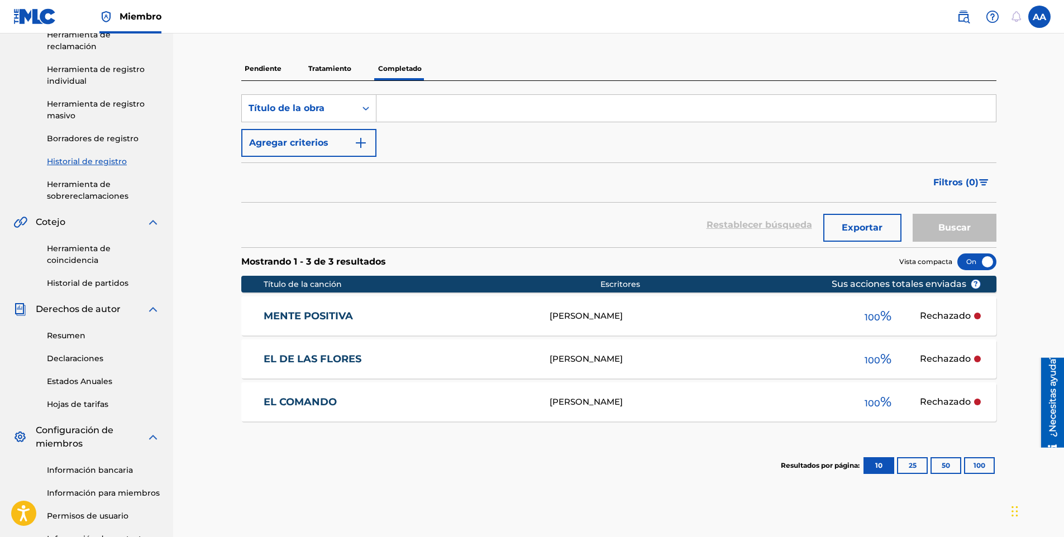
scroll to position [132, 0]
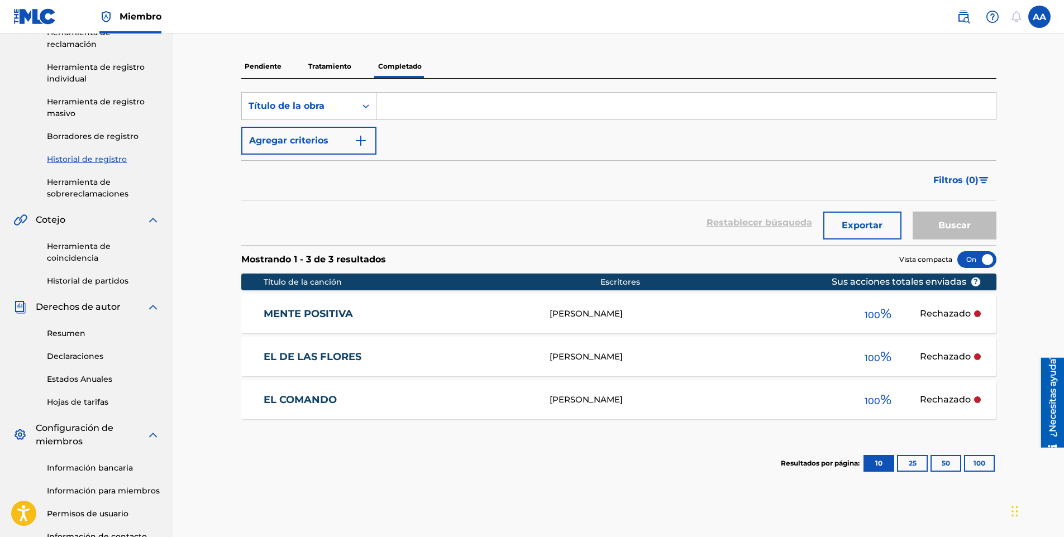
click at [856, 361] on div "100 %" at bounding box center [878, 357] width 84 height 26
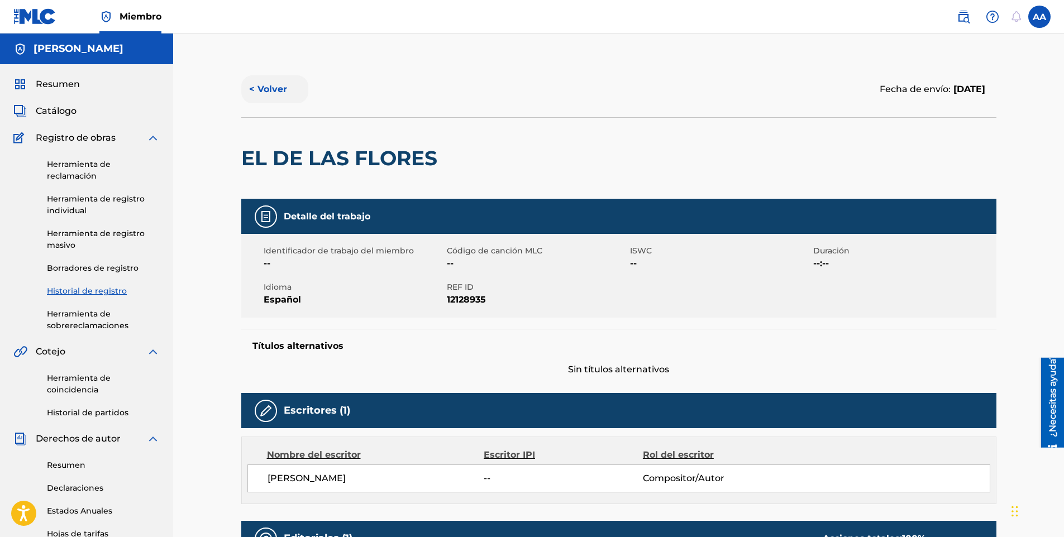
click at [252, 87] on button "< Volver" at bounding box center [274, 89] width 67 height 28
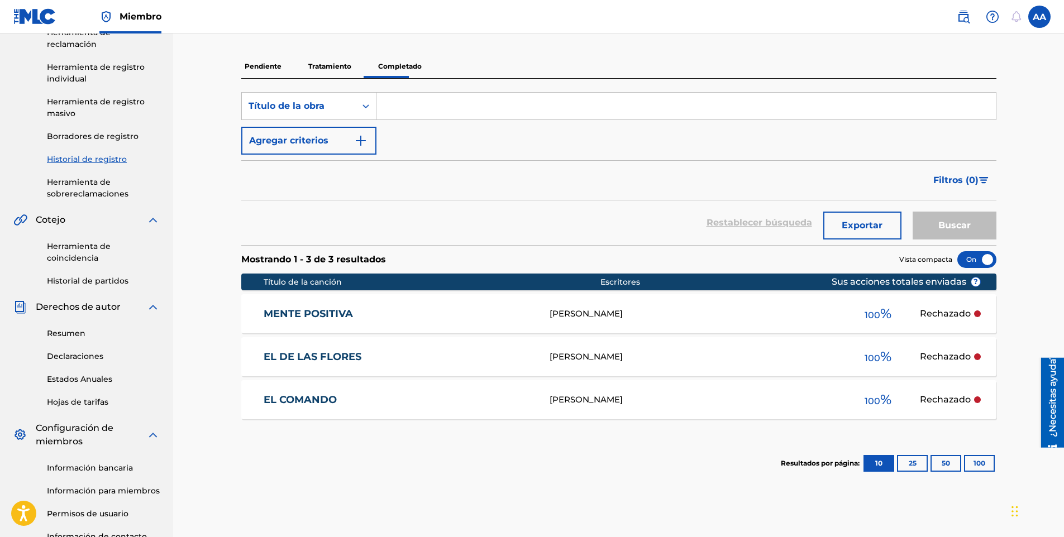
click at [968, 252] on div at bounding box center [976, 259] width 39 height 17
